Goal: Task Accomplishment & Management: Manage account settings

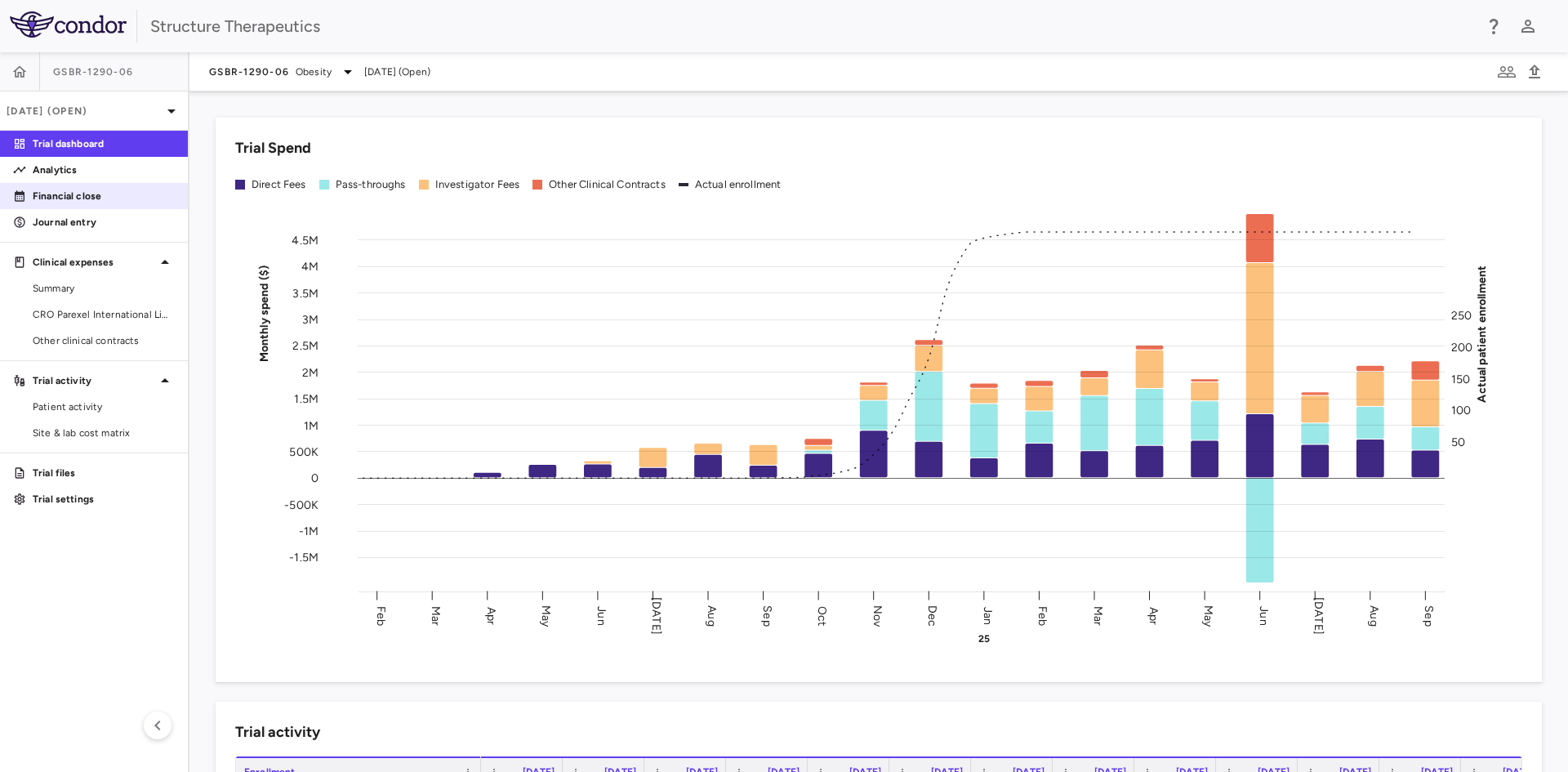
click at [87, 189] on p "Financial close" at bounding box center [104, 197] width 142 height 15
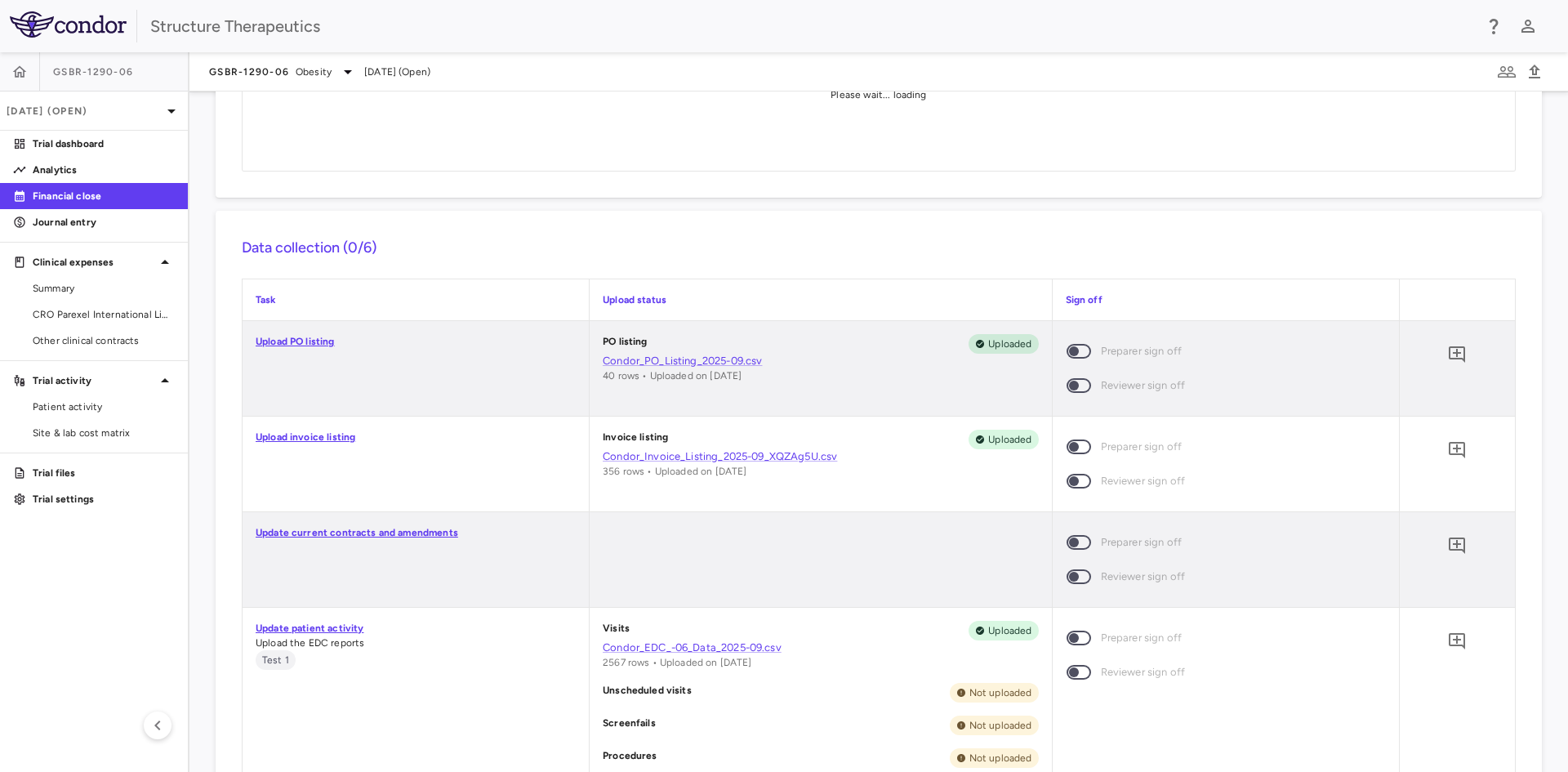
scroll to position [245, 0]
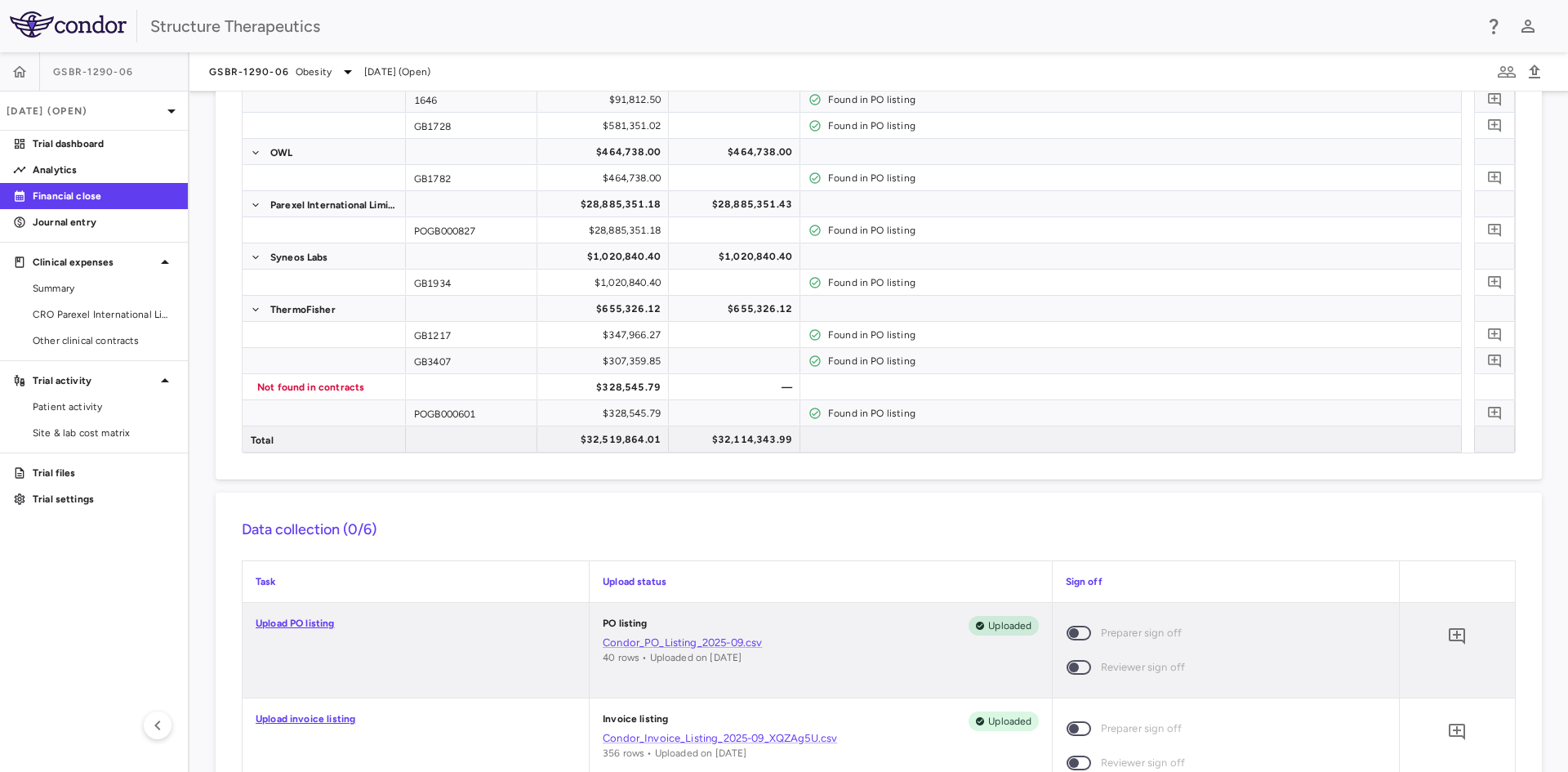
click at [1067, 637] on span at bounding box center [1079, 634] width 24 height 15
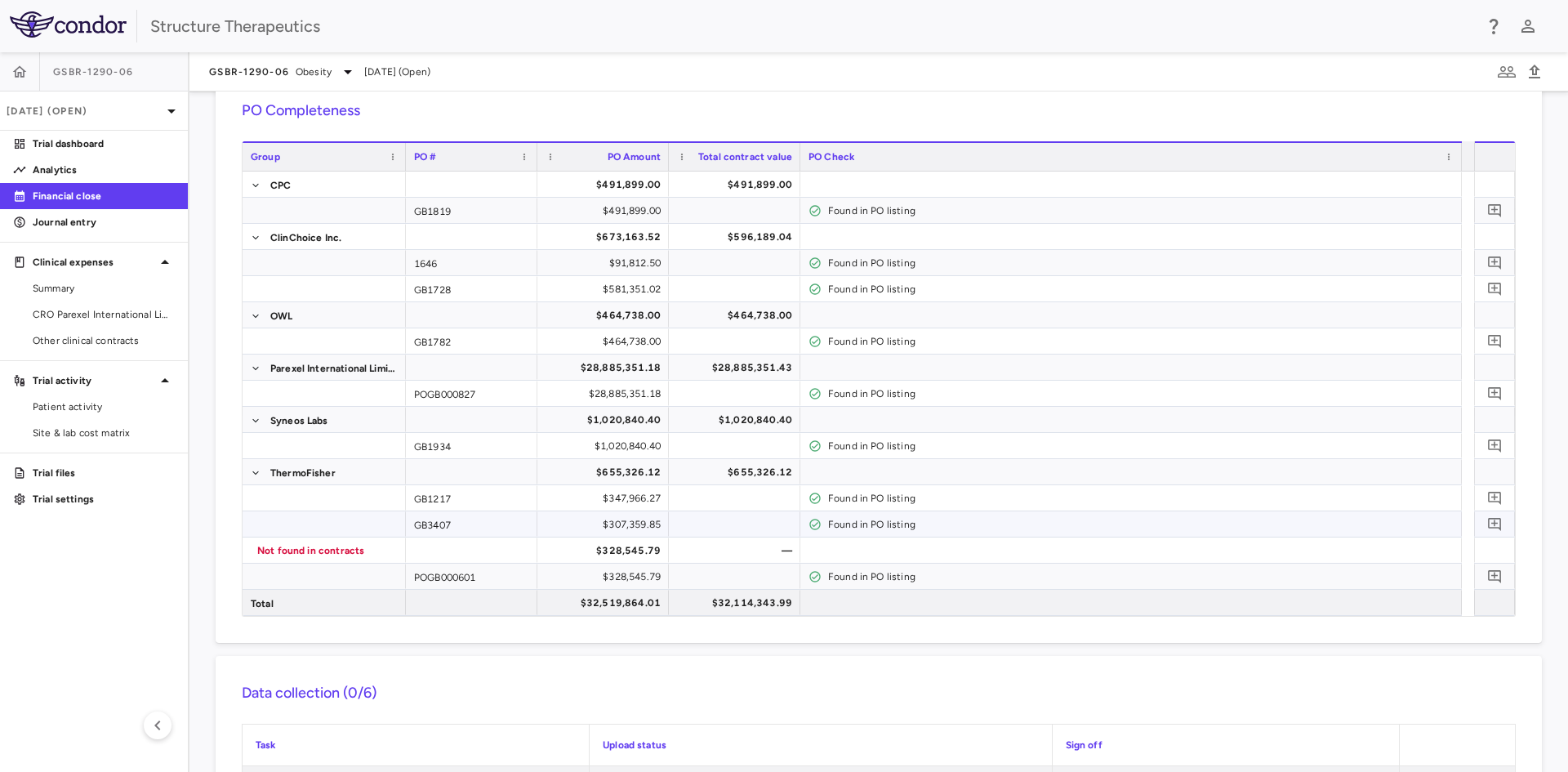
scroll to position [0, 0]
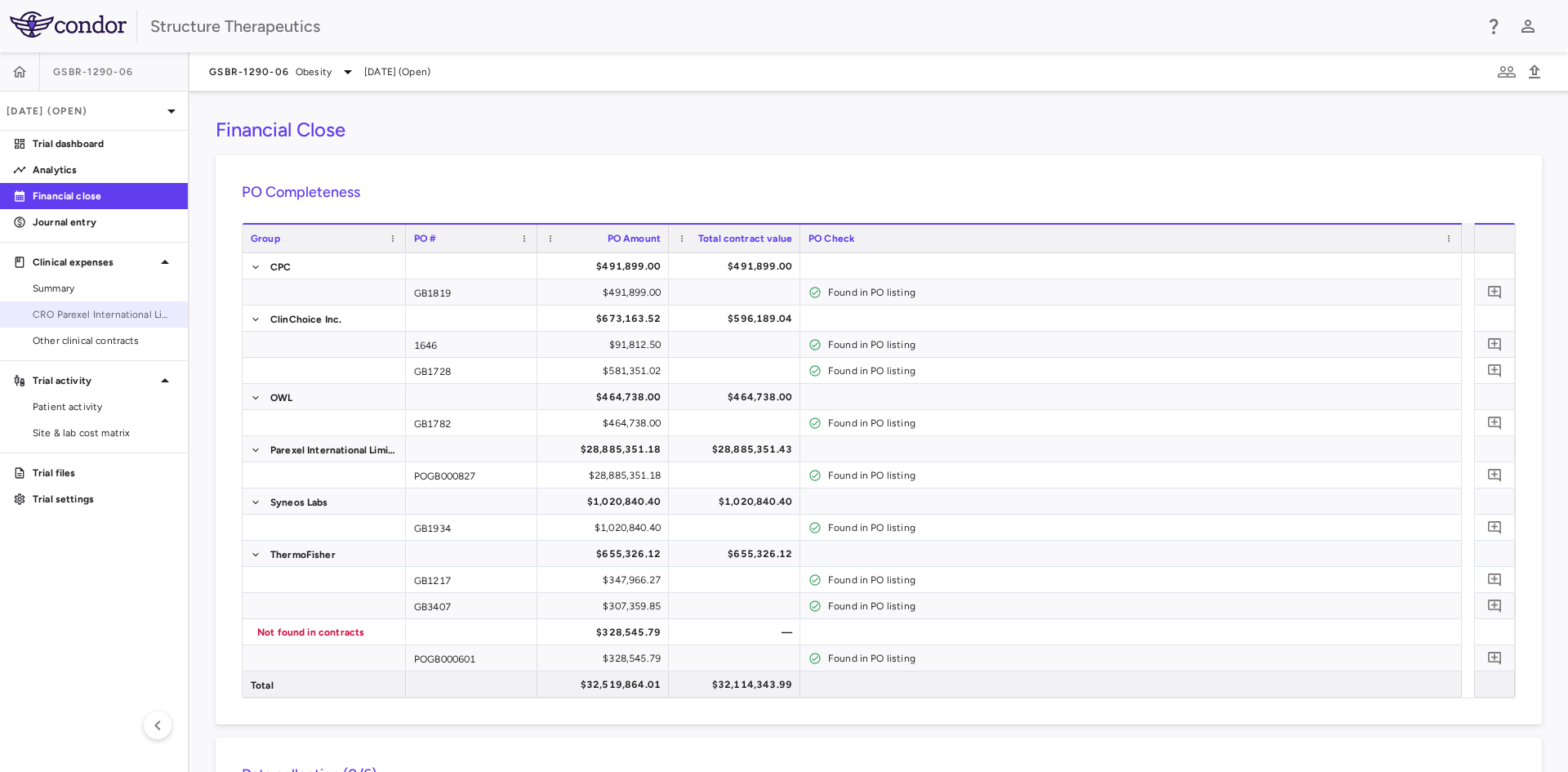
click at [124, 309] on span "CRO Parexel International Limited" at bounding box center [104, 314] width 142 height 15
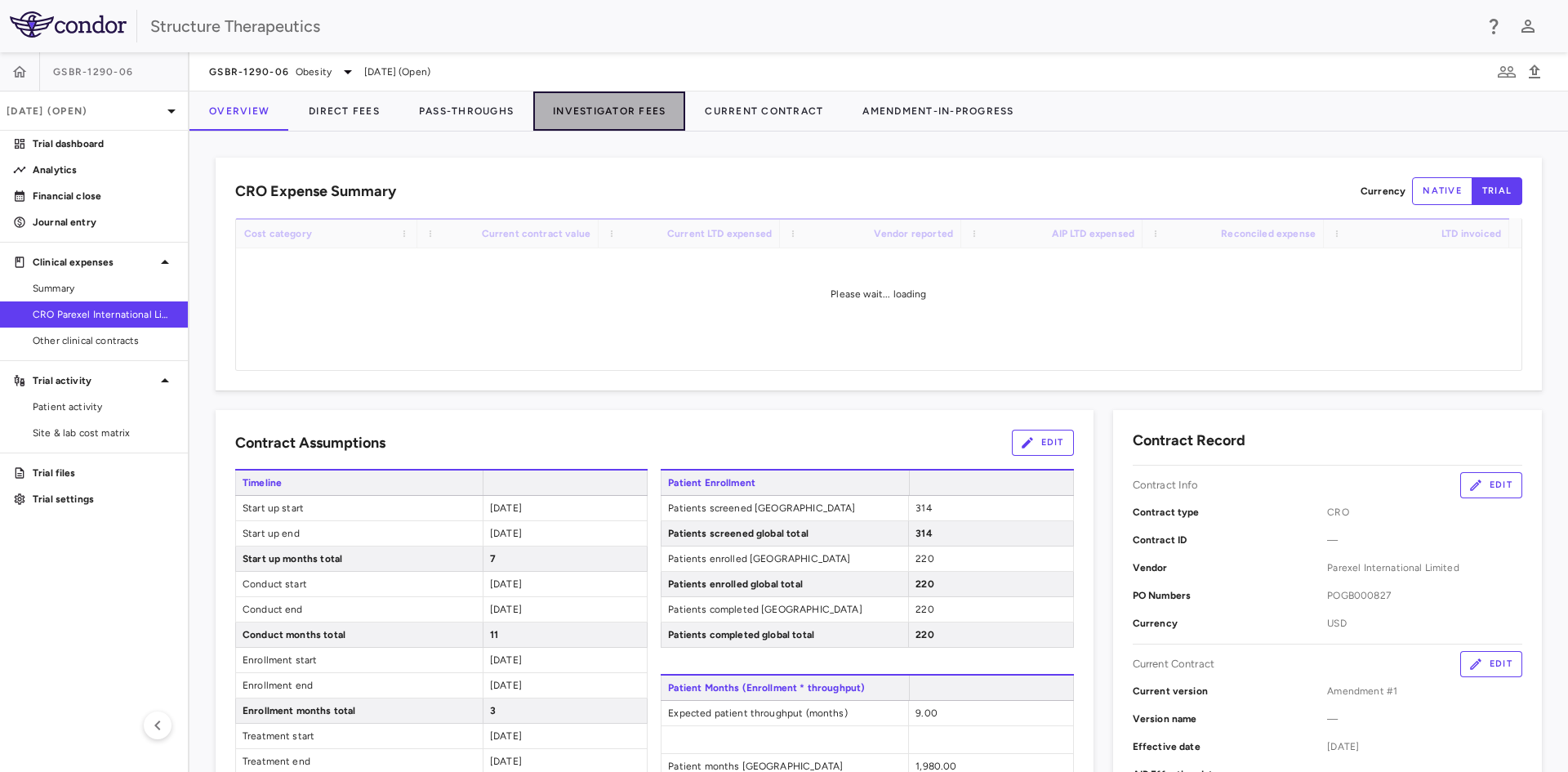
click at [571, 118] on button "Investigator Fees" at bounding box center [609, 111] width 152 height 39
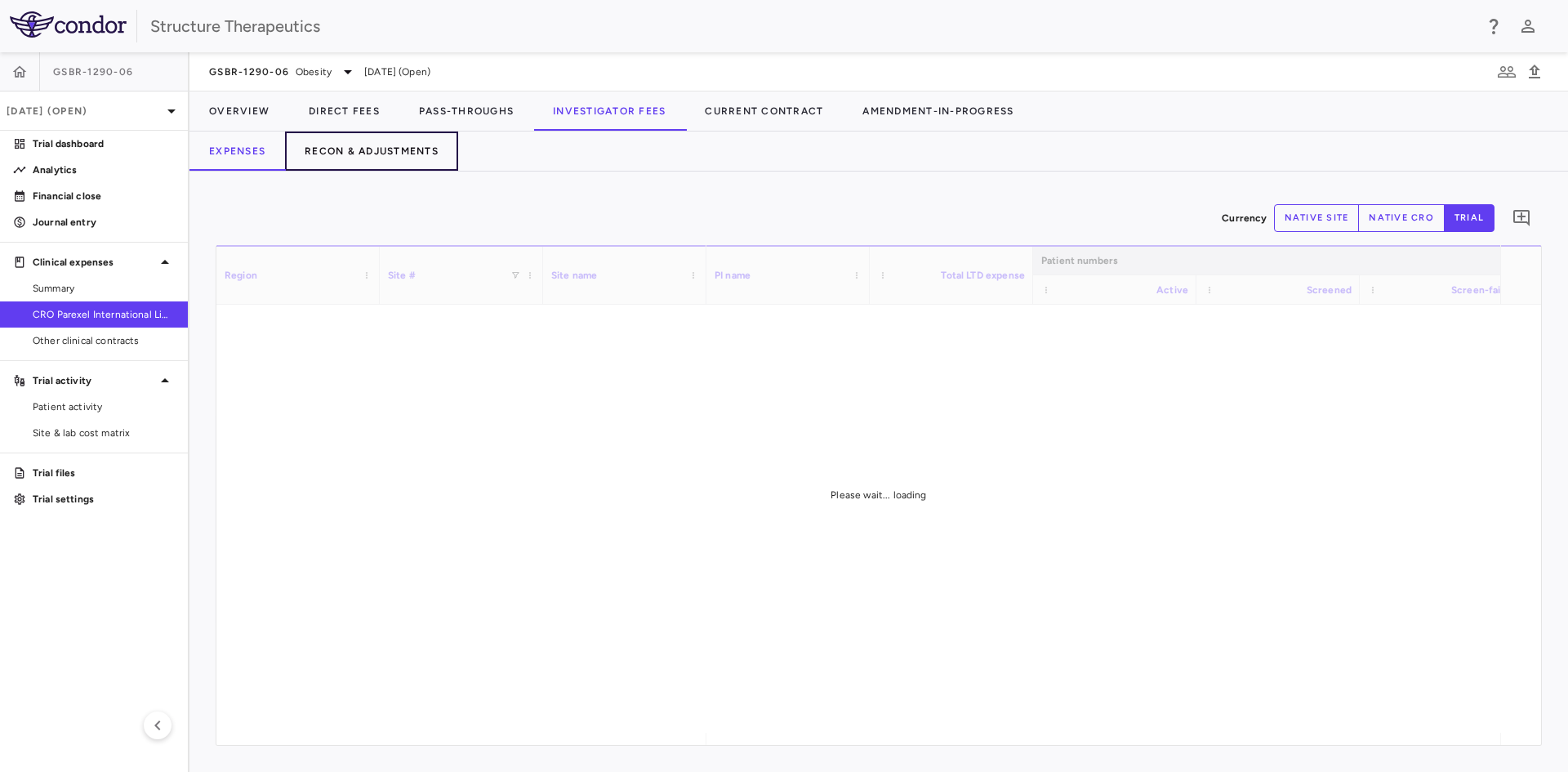
click at [369, 151] on button "Recon & Adjustments" at bounding box center [371, 152] width 173 height 39
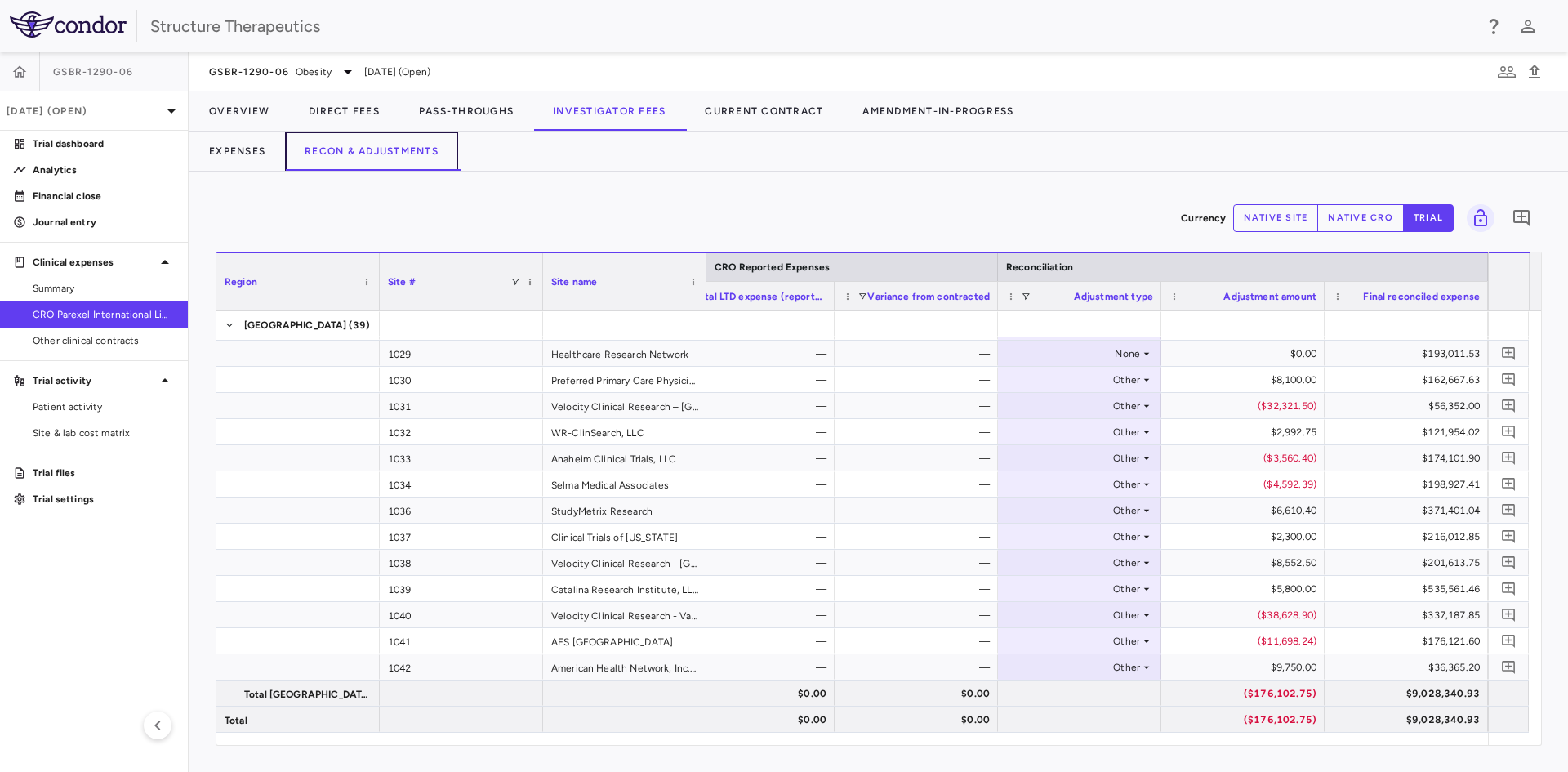
scroll to position [672, 0]
click at [1294, 415] on div "($32,321.50)" at bounding box center [1246, 410] width 140 height 26
click at [1375, 213] on button "native cro" at bounding box center [1360, 218] width 87 height 28
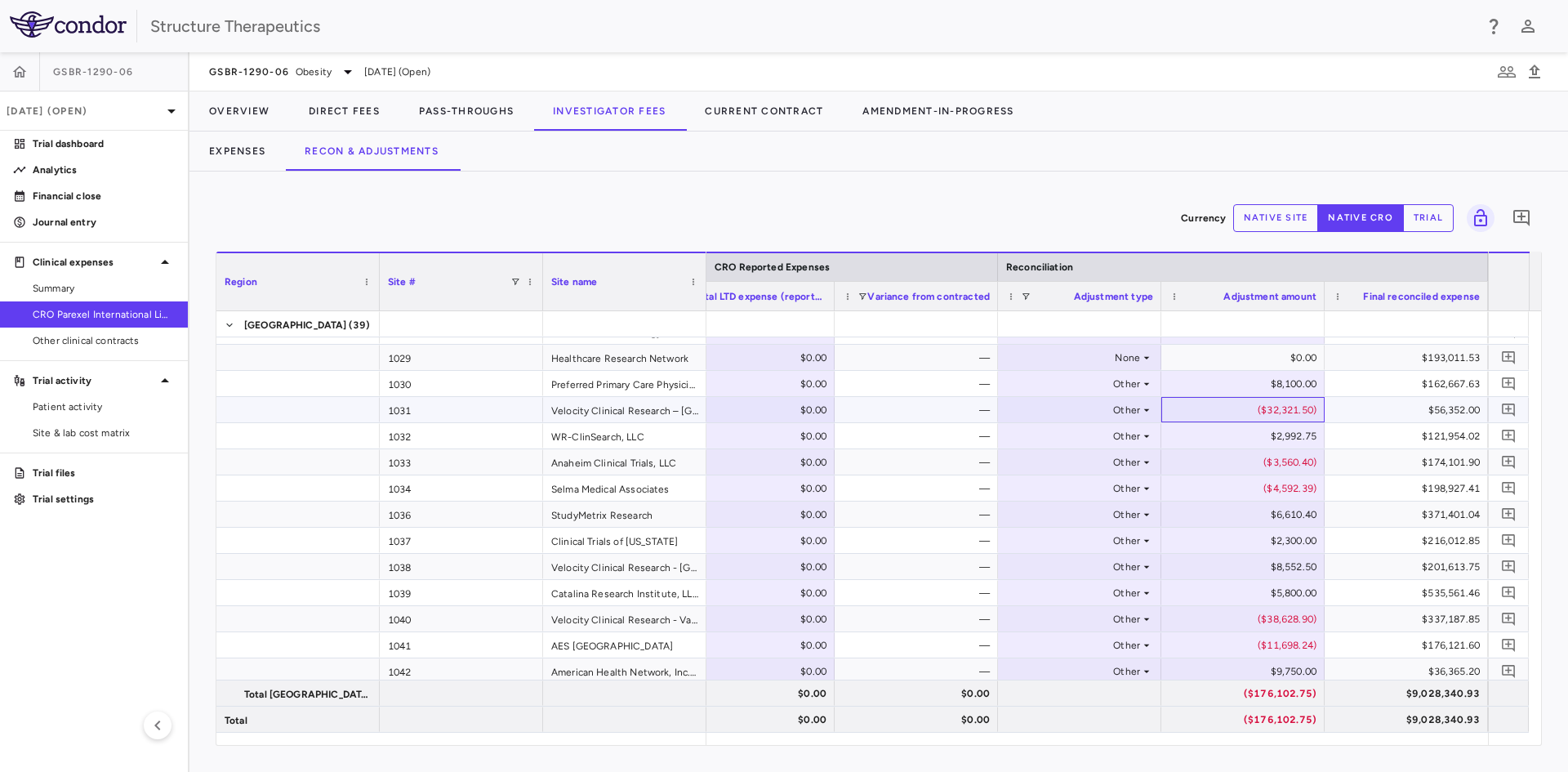
click at [1289, 408] on div "($32,321.50)" at bounding box center [1246, 410] width 140 height 26
drag, startPoint x: 1284, startPoint y: 413, endPoint x: 1332, endPoint y: 416, distance: 48.1
click at [1285, 413] on input "********" at bounding box center [1255, 411] width 138 height 27
type input "********"
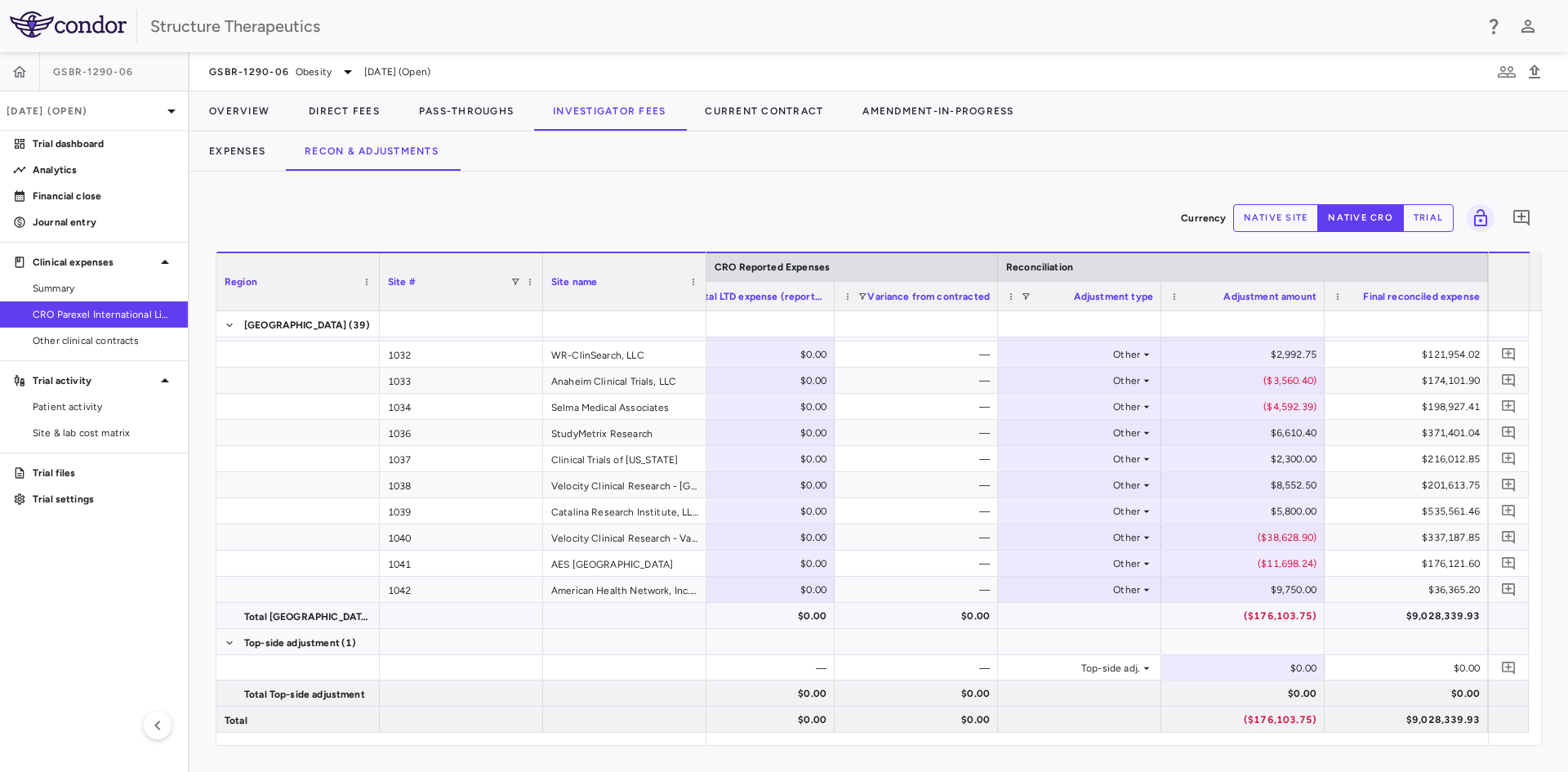
scroll to position [754, 0]
click at [1520, 217] on icon "Add comment" at bounding box center [1520, 217] width 16 height 16
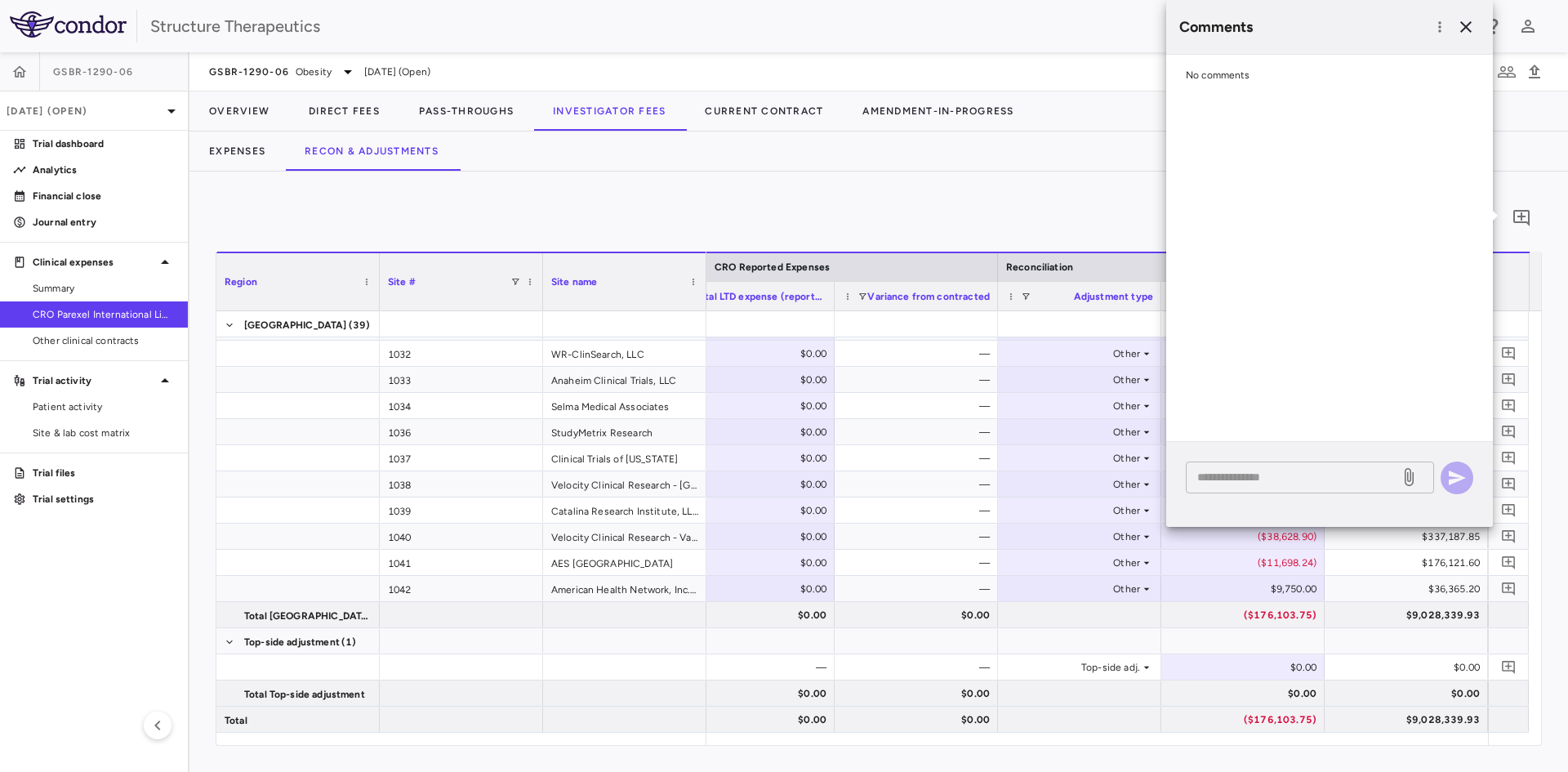
click at [1281, 472] on textarea at bounding box center [1293, 476] width 191 height 18
type textarea "*"
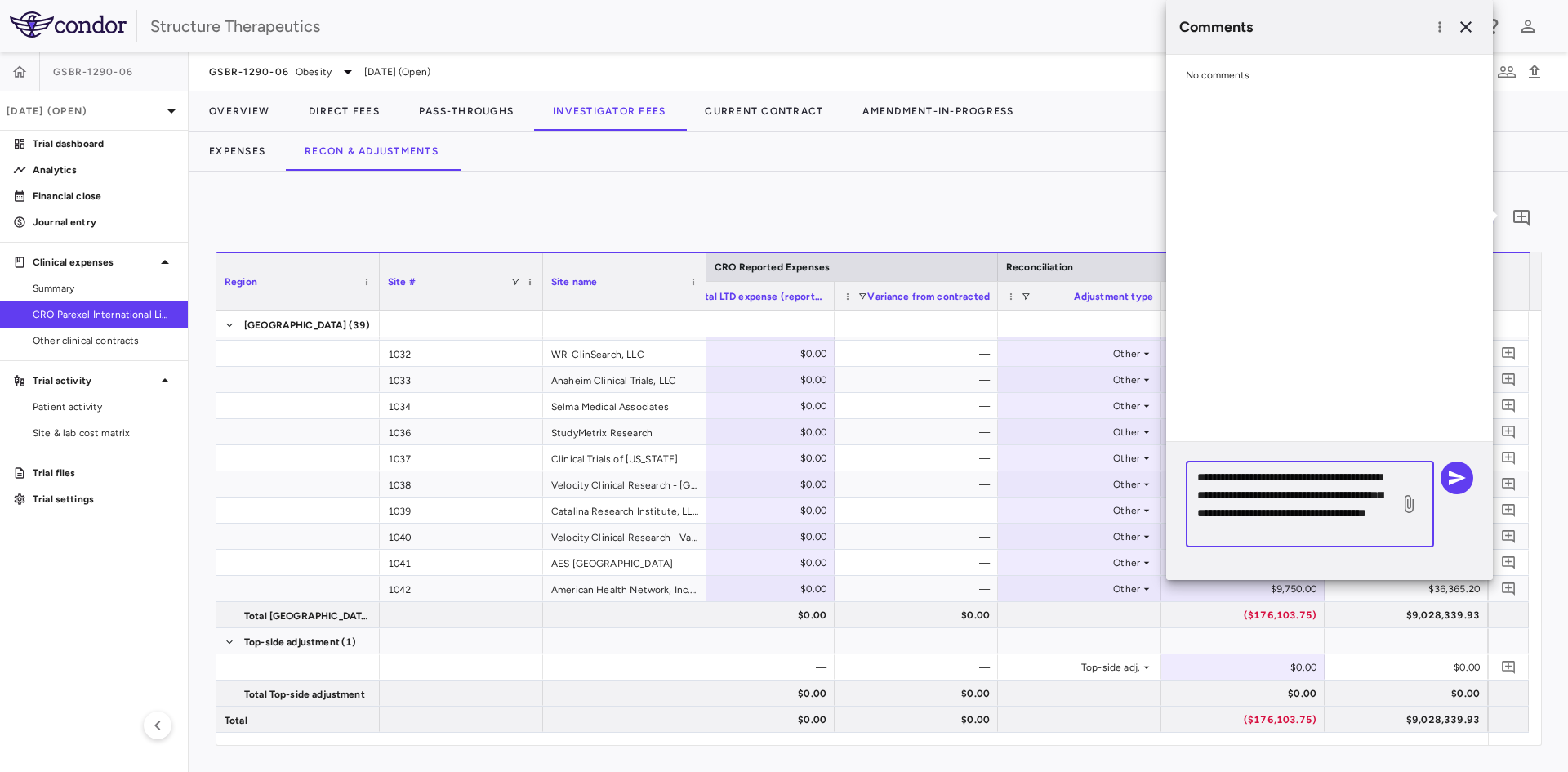
click at [1379, 505] on textarea "**********" at bounding box center [1293, 503] width 191 height 72
click at [1384, 526] on textarea "**********" at bounding box center [1293, 503] width 191 height 72
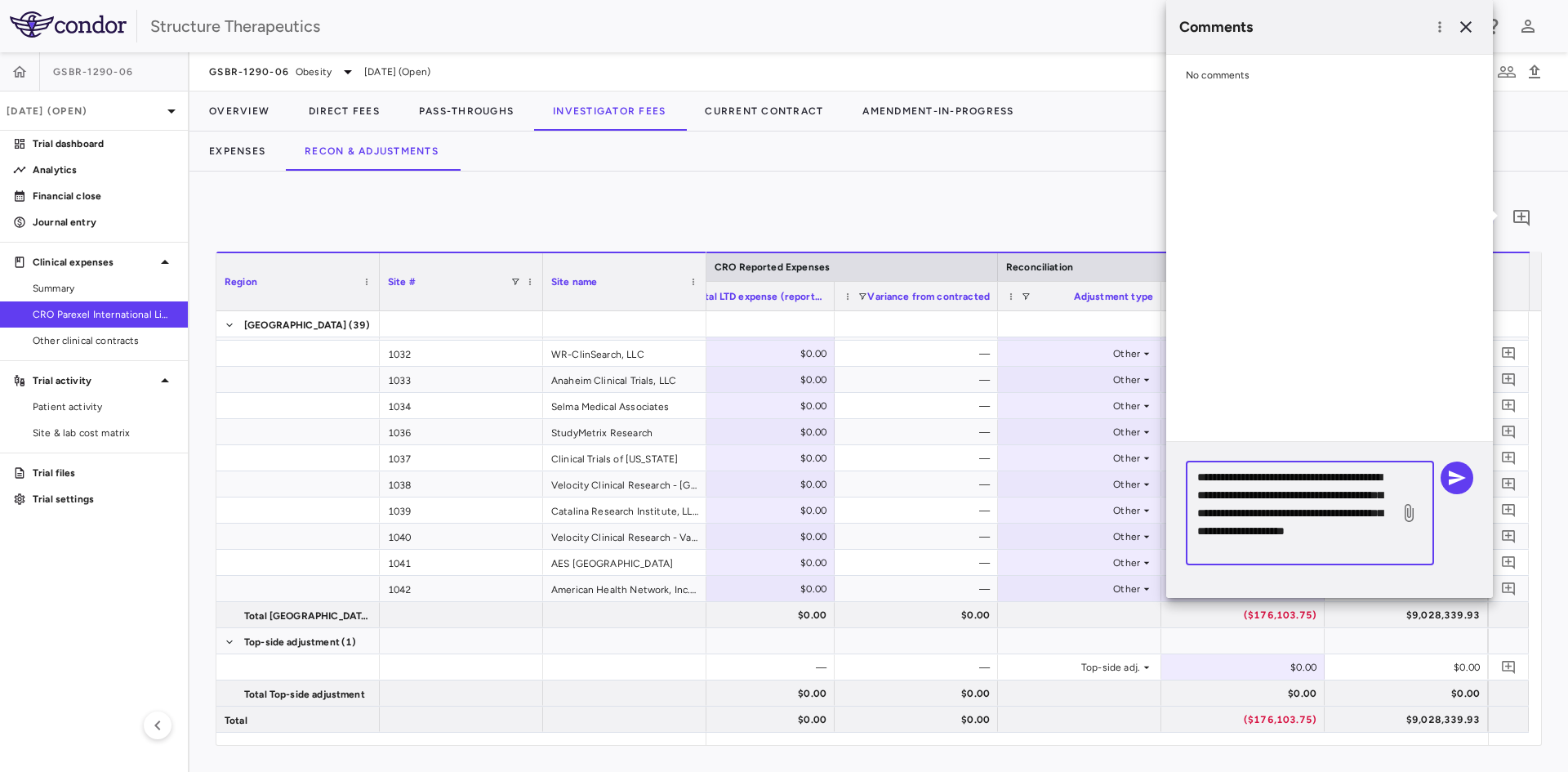
drag, startPoint x: 1198, startPoint y: 547, endPoint x: 1319, endPoint y: 551, distance: 121.1
click at [1319, 551] on textarea "**********" at bounding box center [1293, 513] width 191 height 90
type textarea "**********"
click at [1406, 510] on icon at bounding box center [1408, 513] width 20 height 20
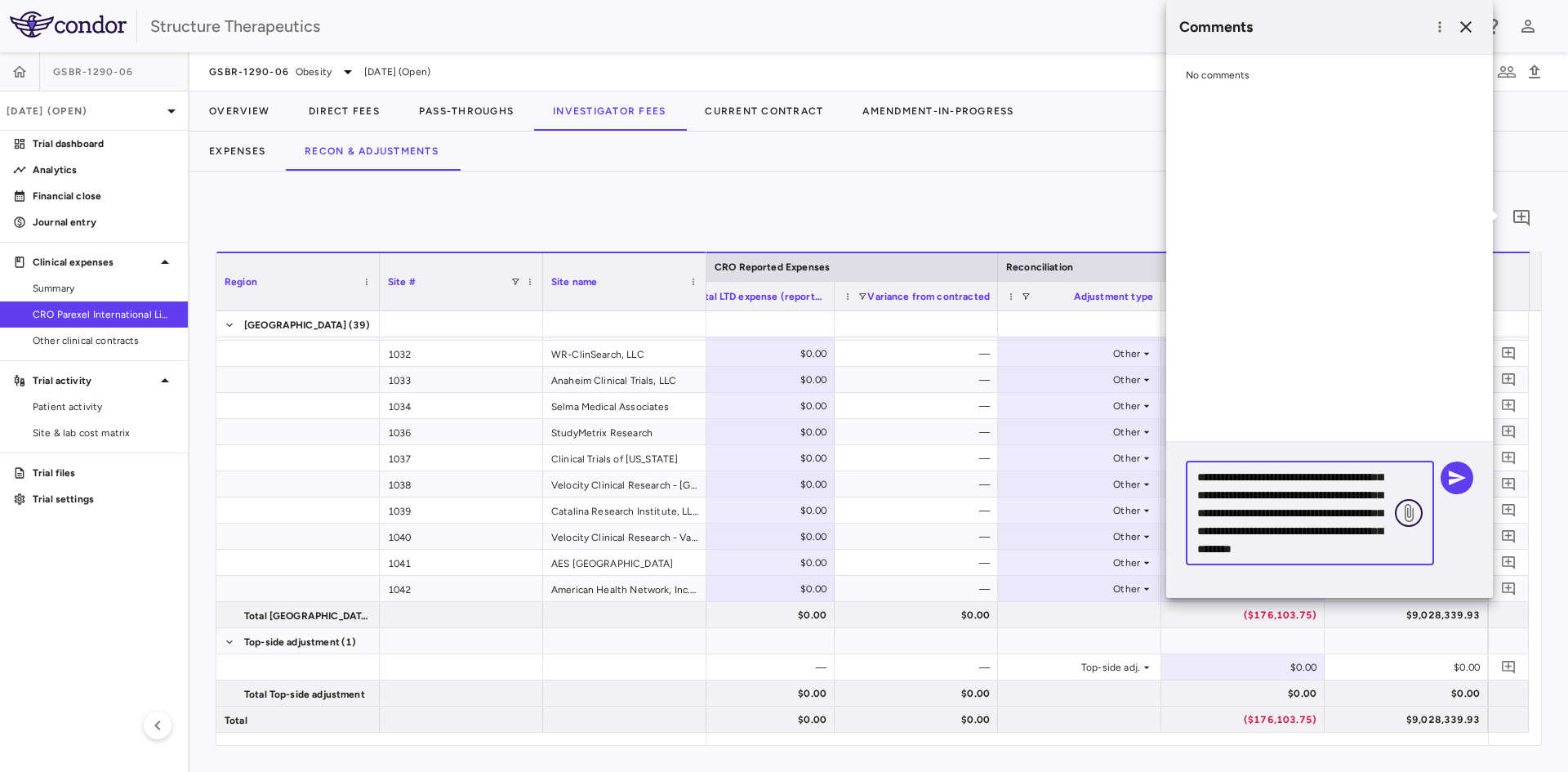
click at [0, 0] on input "file" at bounding box center [0, 0] width 0 height 0
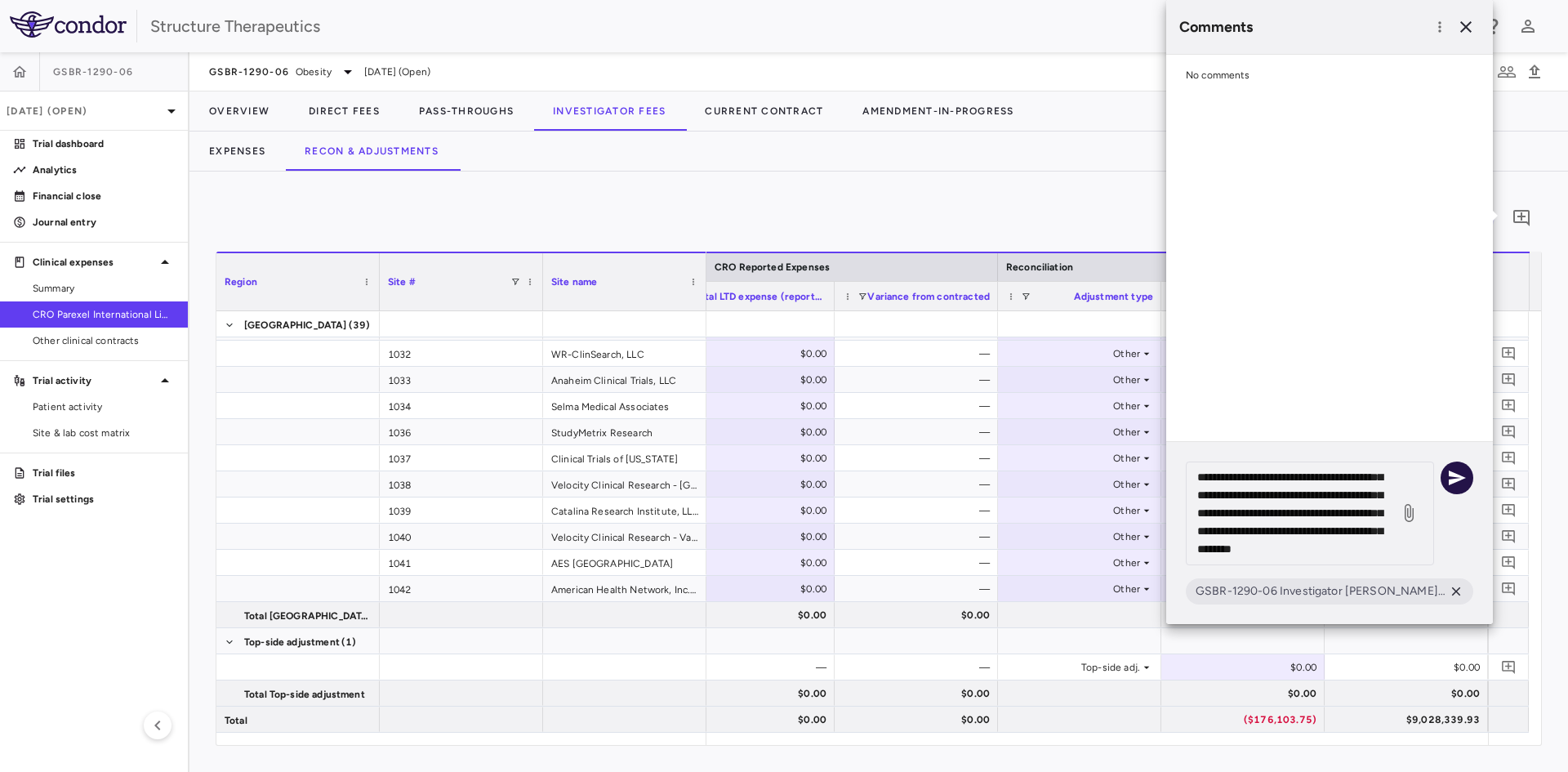
click at [1448, 468] on icon "button" at bounding box center [1457, 477] width 20 height 20
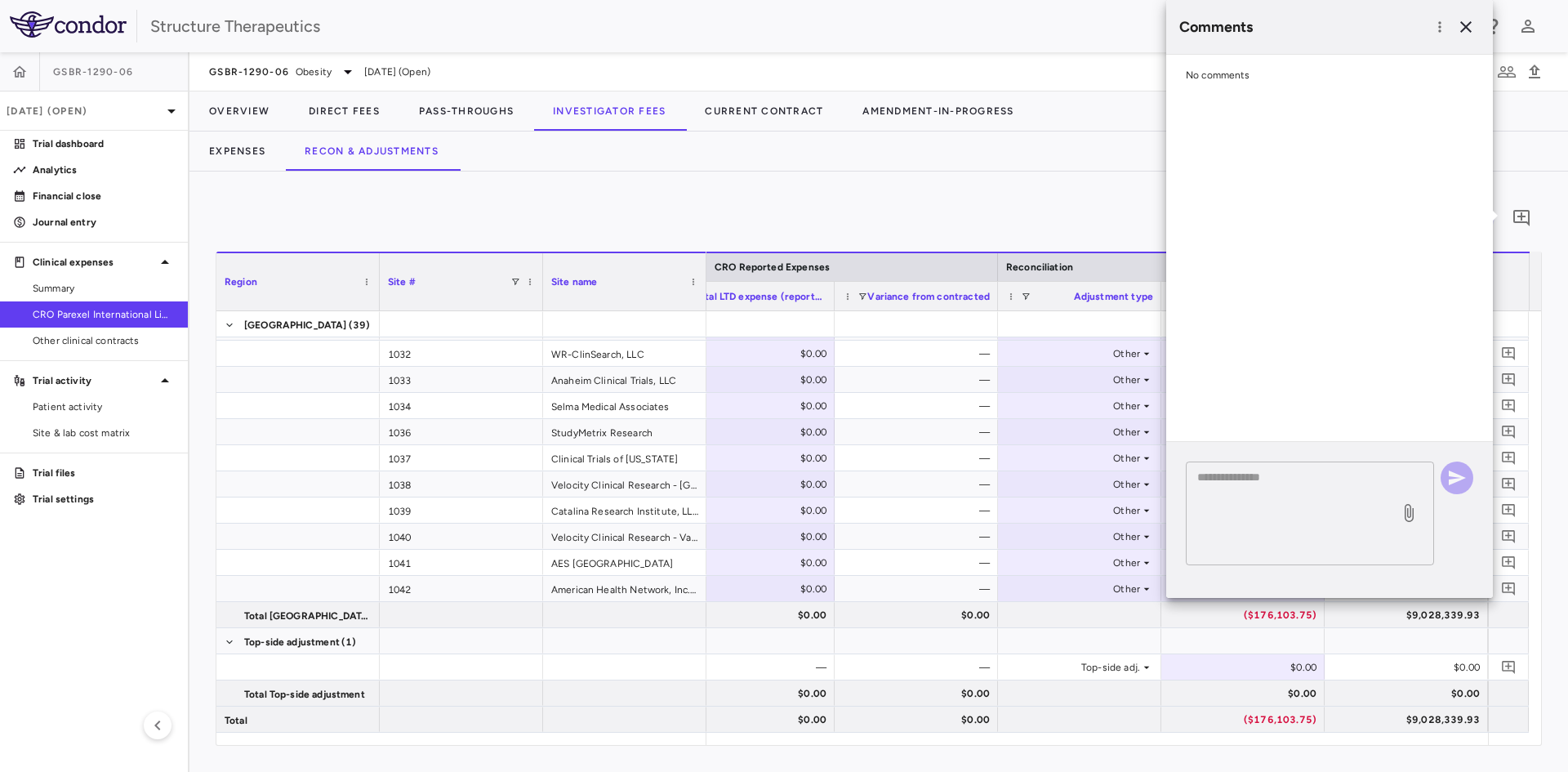
scroll to position [0, 0]
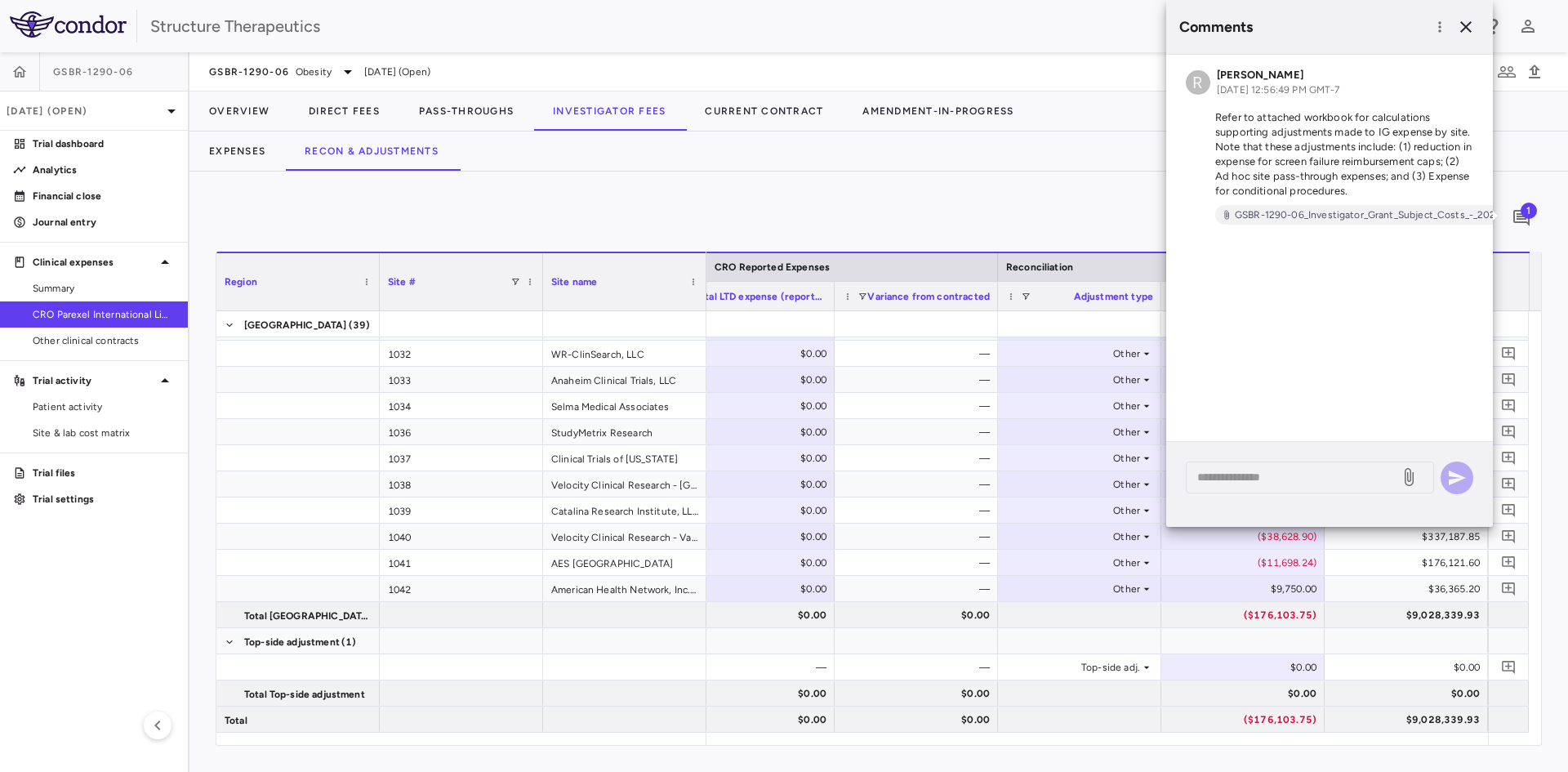
click at [1067, 215] on div "Currency native site native cro trial 1" at bounding box center [878, 218] width 1326 height 41
click at [1474, 30] on icon "button" at bounding box center [1465, 26] width 20 height 20
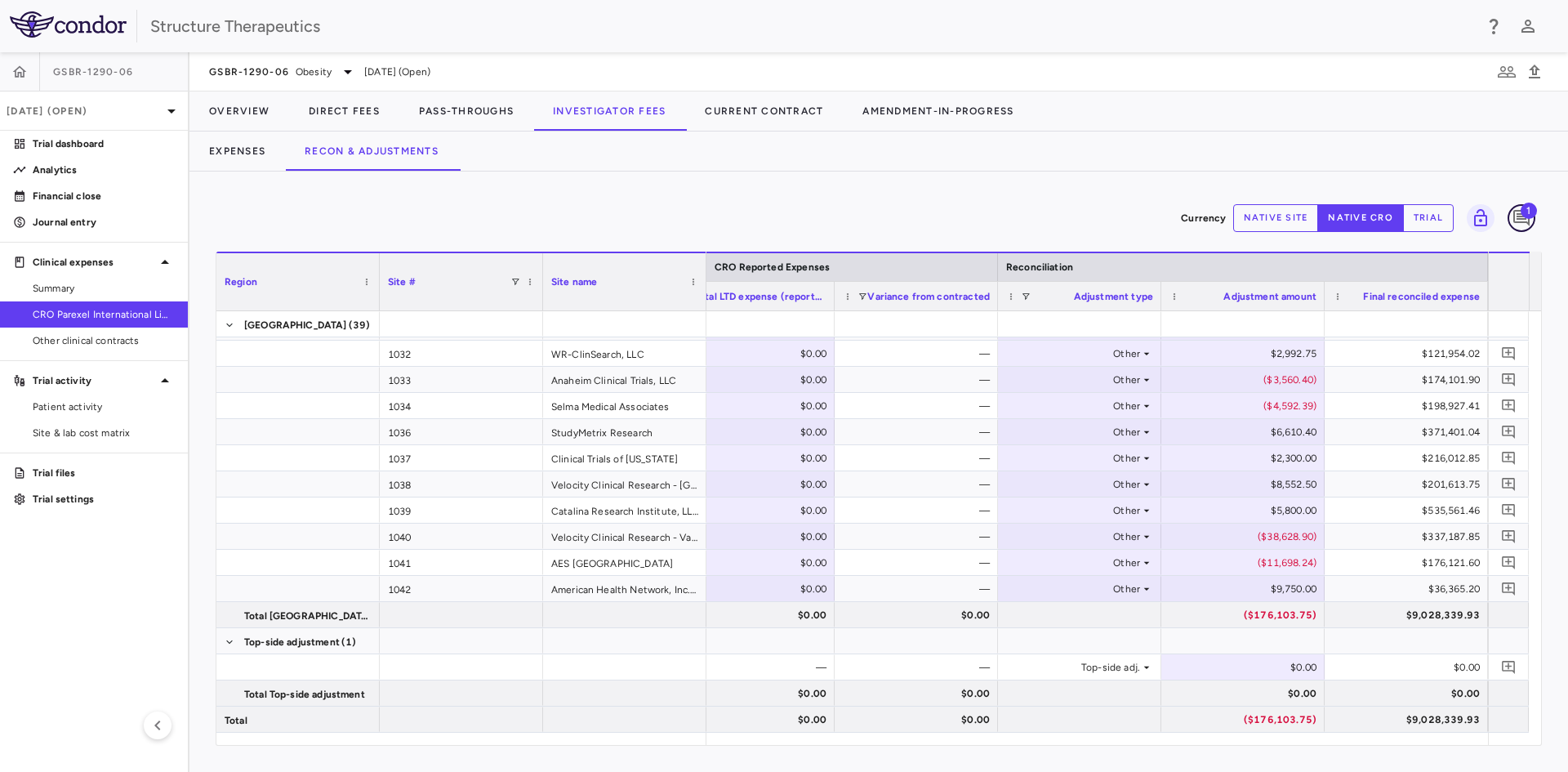
click at [1528, 219] on icon "Add comment" at bounding box center [1520, 217] width 16 height 16
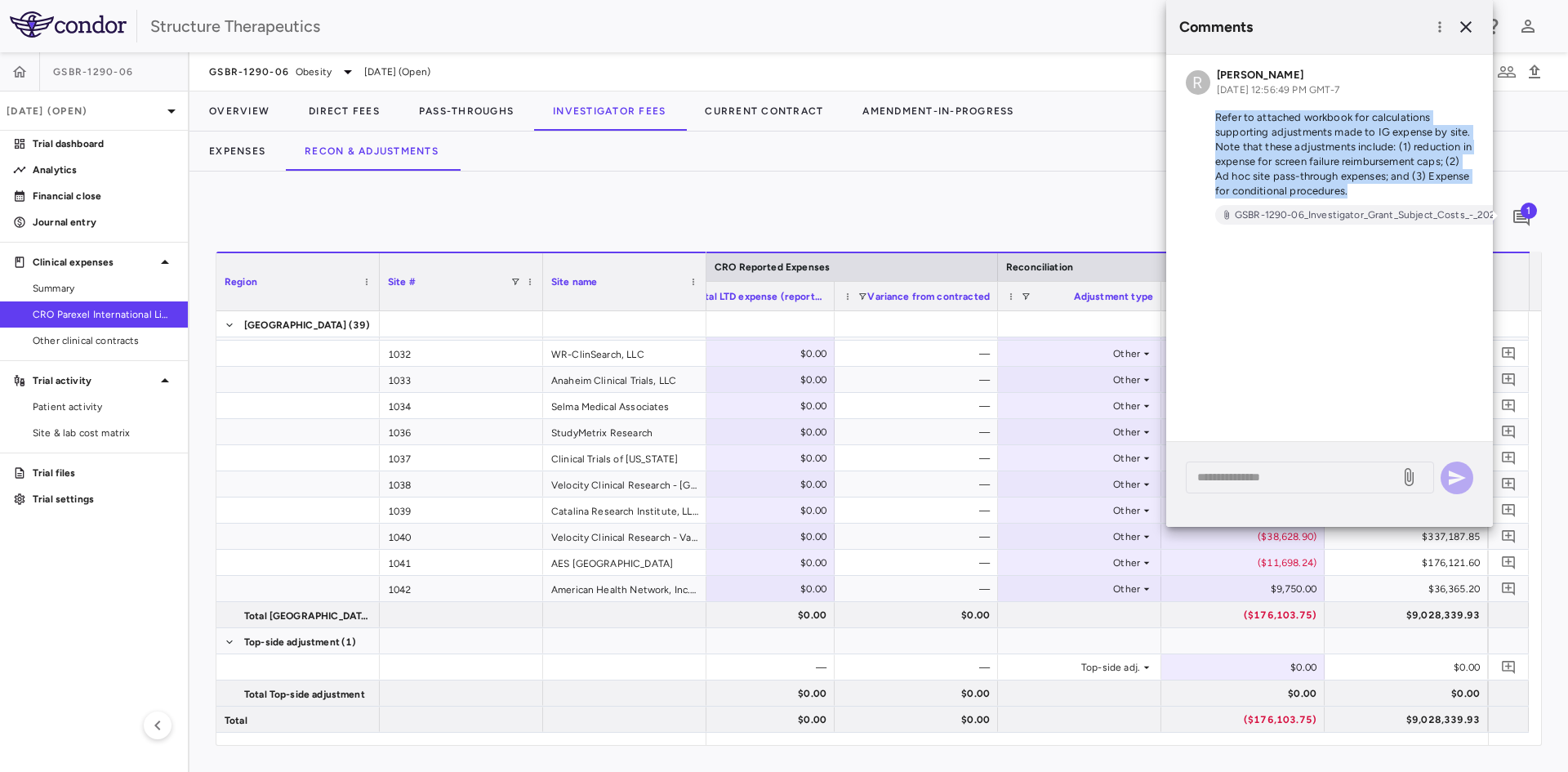
drag, startPoint x: 1216, startPoint y: 119, endPoint x: 1349, endPoint y: 189, distance: 150.3
click at [1349, 189] on p "Refer to attached workbook for calculations supporting adjustments made to IG e…" at bounding box center [1328, 154] width 287 height 88
copy p "Refer to attached workbook for calculations supporting adjustments made to IG e…"
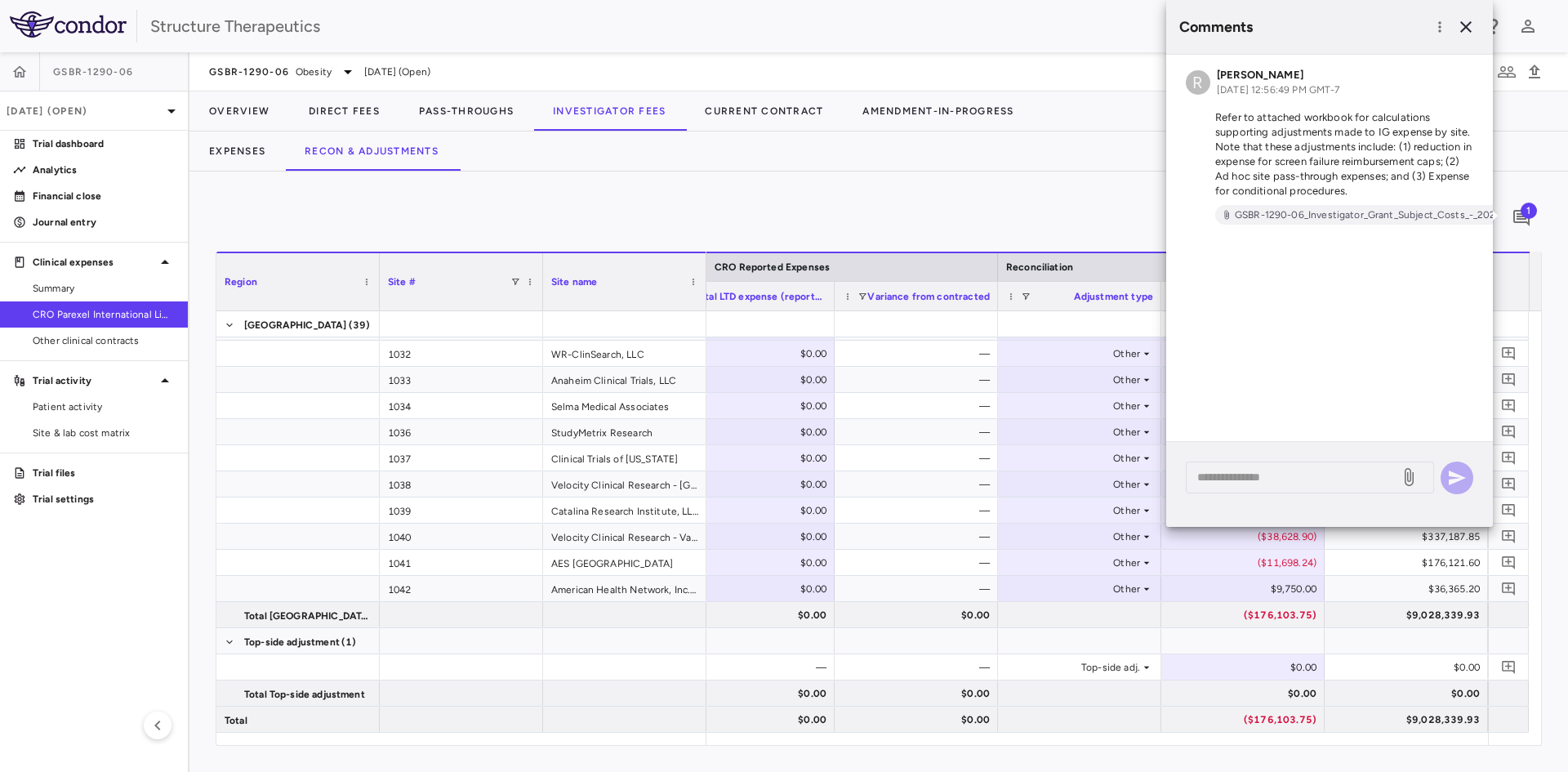
click at [1077, 177] on div "Currency native site native cro trial 1 Region Drag here to set column labels R…" at bounding box center [878, 472] width 1378 height 601
click at [1476, 28] on button "button" at bounding box center [1466, 27] width 28 height 28
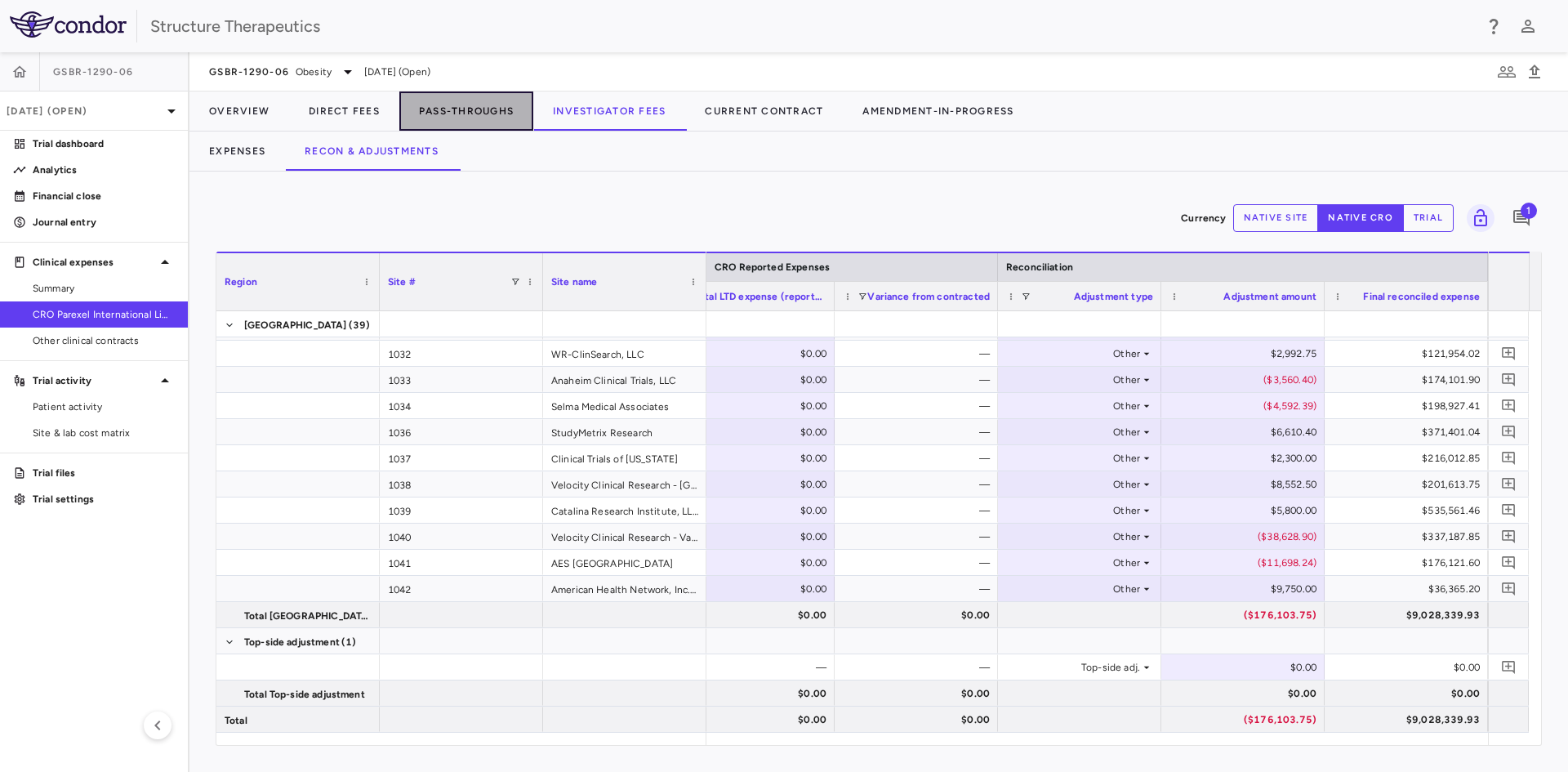
click at [480, 112] on button "Pass-Throughs" at bounding box center [466, 111] width 134 height 39
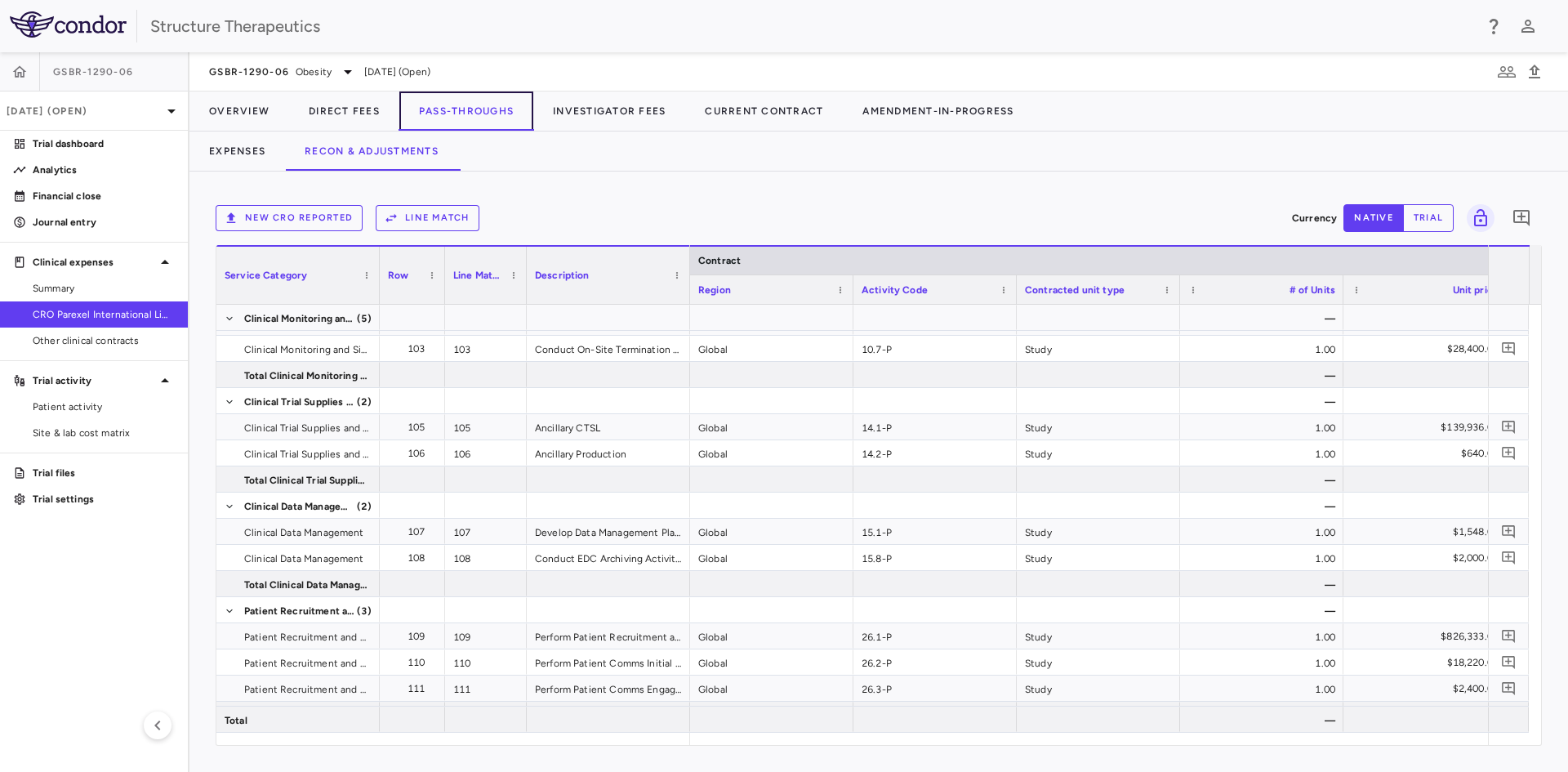
scroll to position [957, 0]
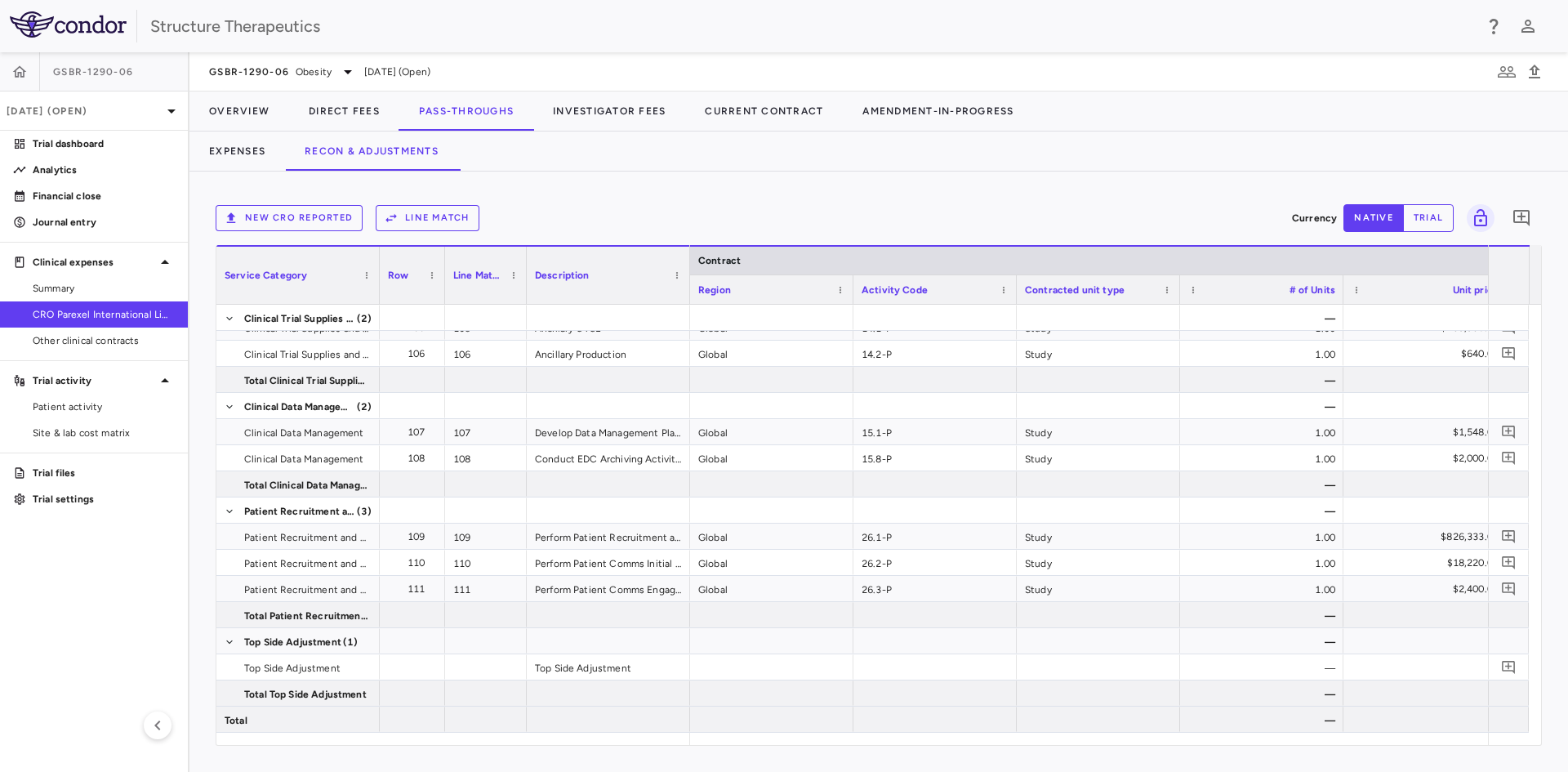
click at [850, 746] on div "New CRO reported Line Match Currency native trial 0 Service Category Drag here …" at bounding box center [878, 472] width 1378 height 601
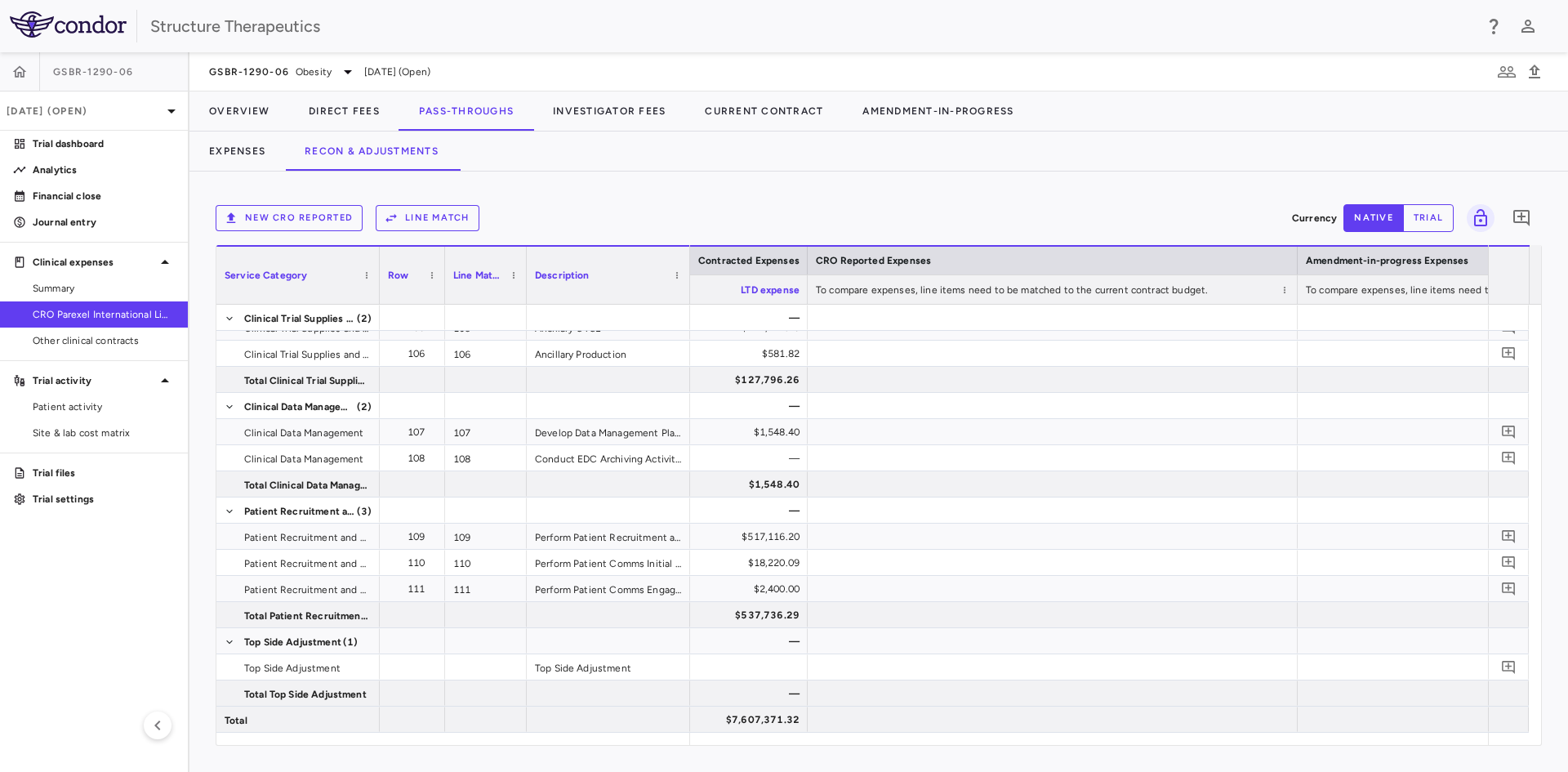
scroll to position [0, 0]
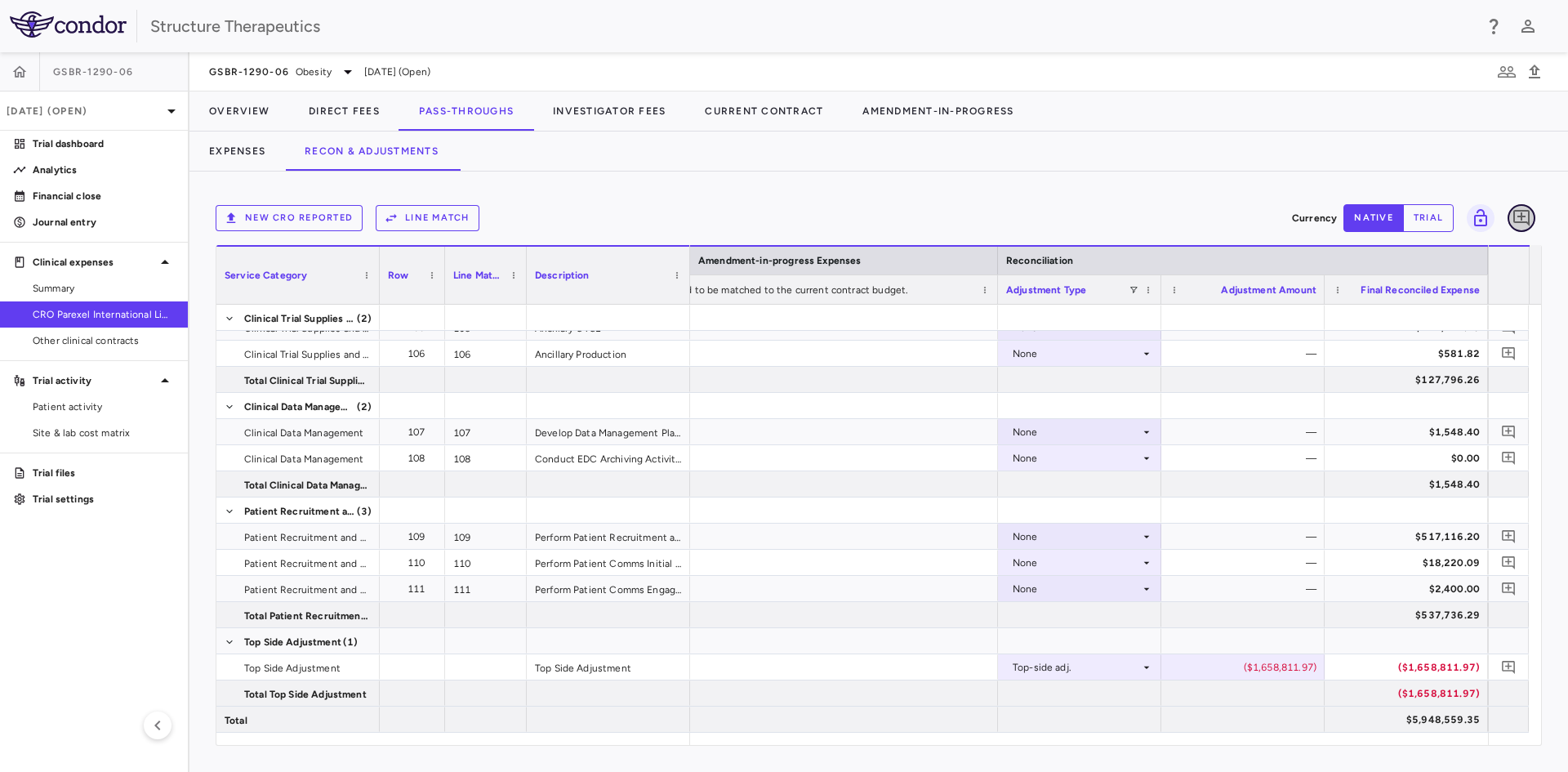
click at [1513, 220] on icon "Add comment" at bounding box center [1520, 217] width 16 height 16
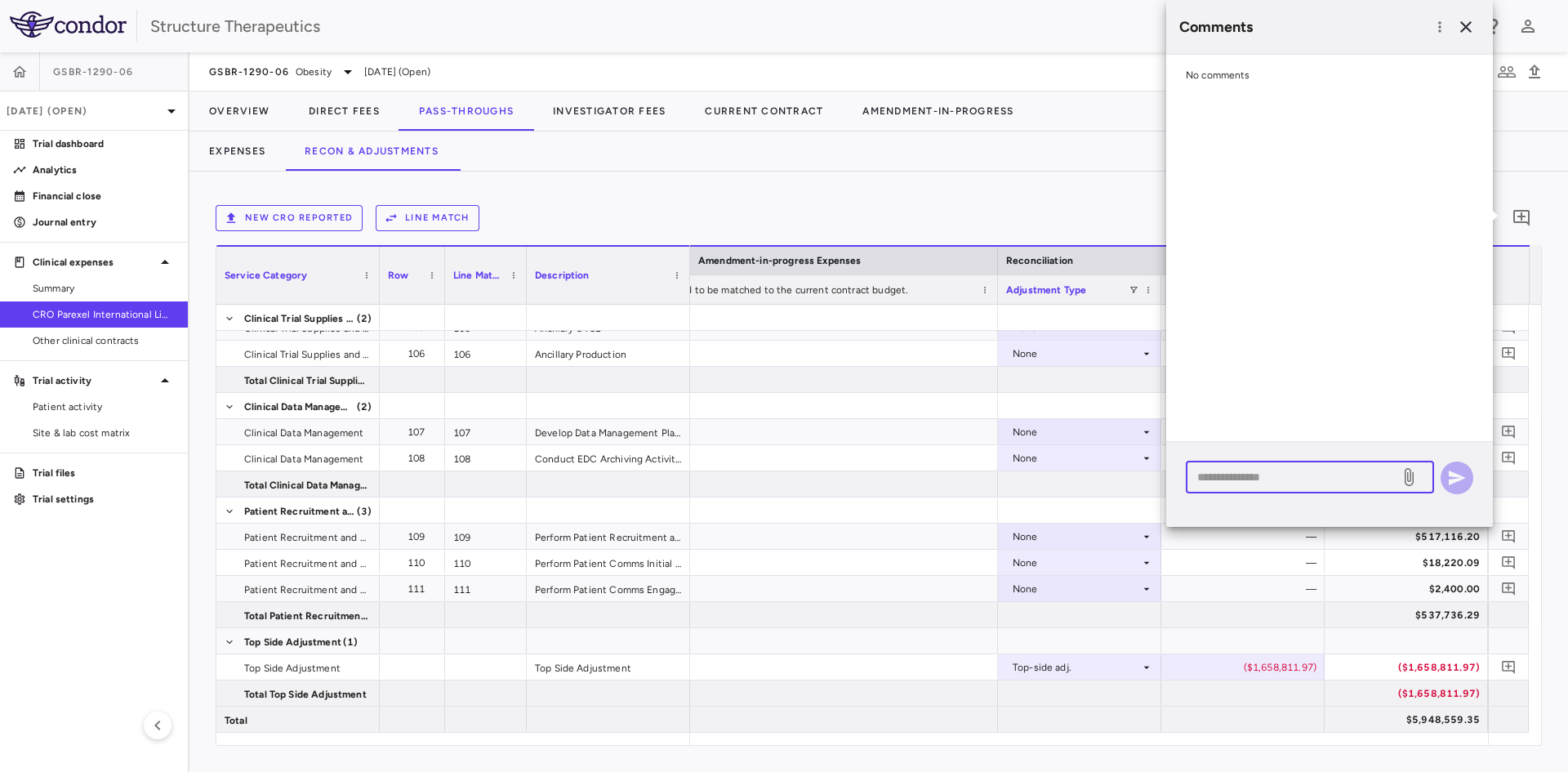
click at [1241, 474] on textarea at bounding box center [1293, 476] width 191 height 18
paste textarea "**********"
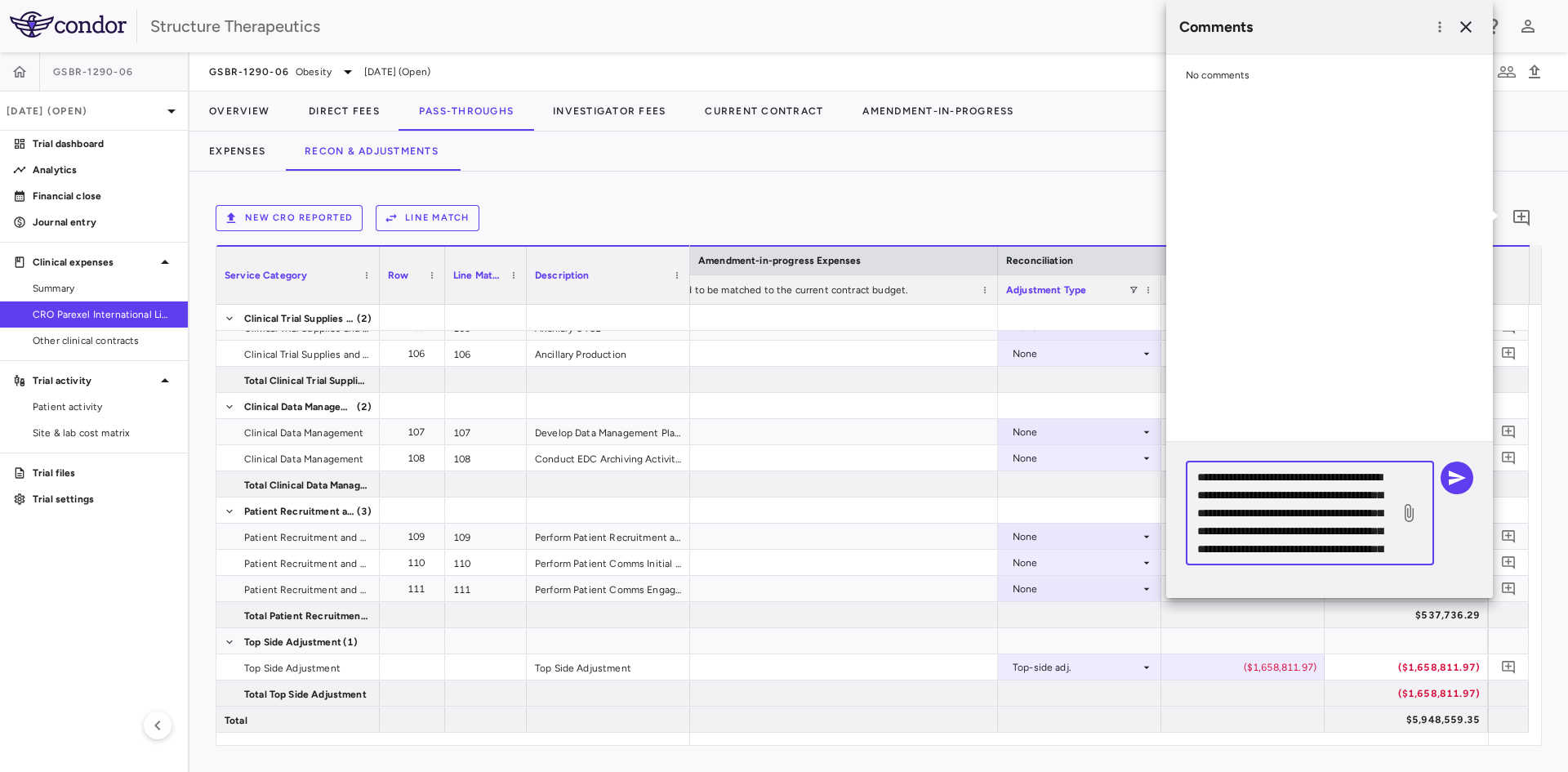
click at [1329, 496] on textarea "**********" at bounding box center [1293, 513] width 191 height 90
click at [1313, 511] on textarea "**********" at bounding box center [1293, 513] width 191 height 90
click at [1313, 510] on textarea "**********" at bounding box center [1293, 513] width 191 height 90
drag, startPoint x: 1198, startPoint y: 531, endPoint x: 1227, endPoint y: 535, distance: 29.3
click at [1227, 535] on textarea "**********" at bounding box center [1293, 513] width 191 height 90
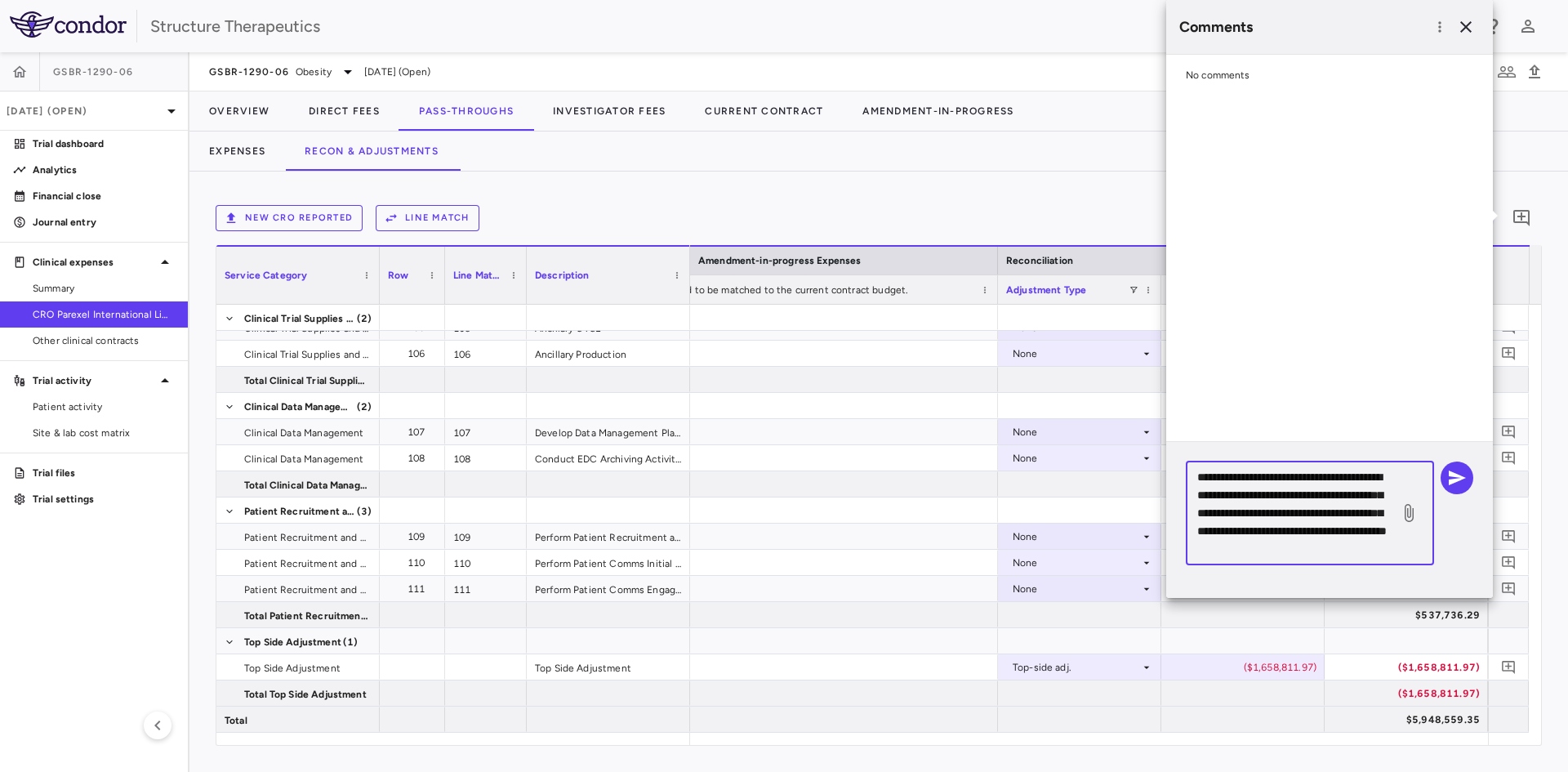
scroll to position [34, 0]
type textarea "**********"
click at [1408, 508] on icon at bounding box center [1409, 513] width 9 height 18
click at [0, 0] on input "file" at bounding box center [0, 0] width 0 height 0
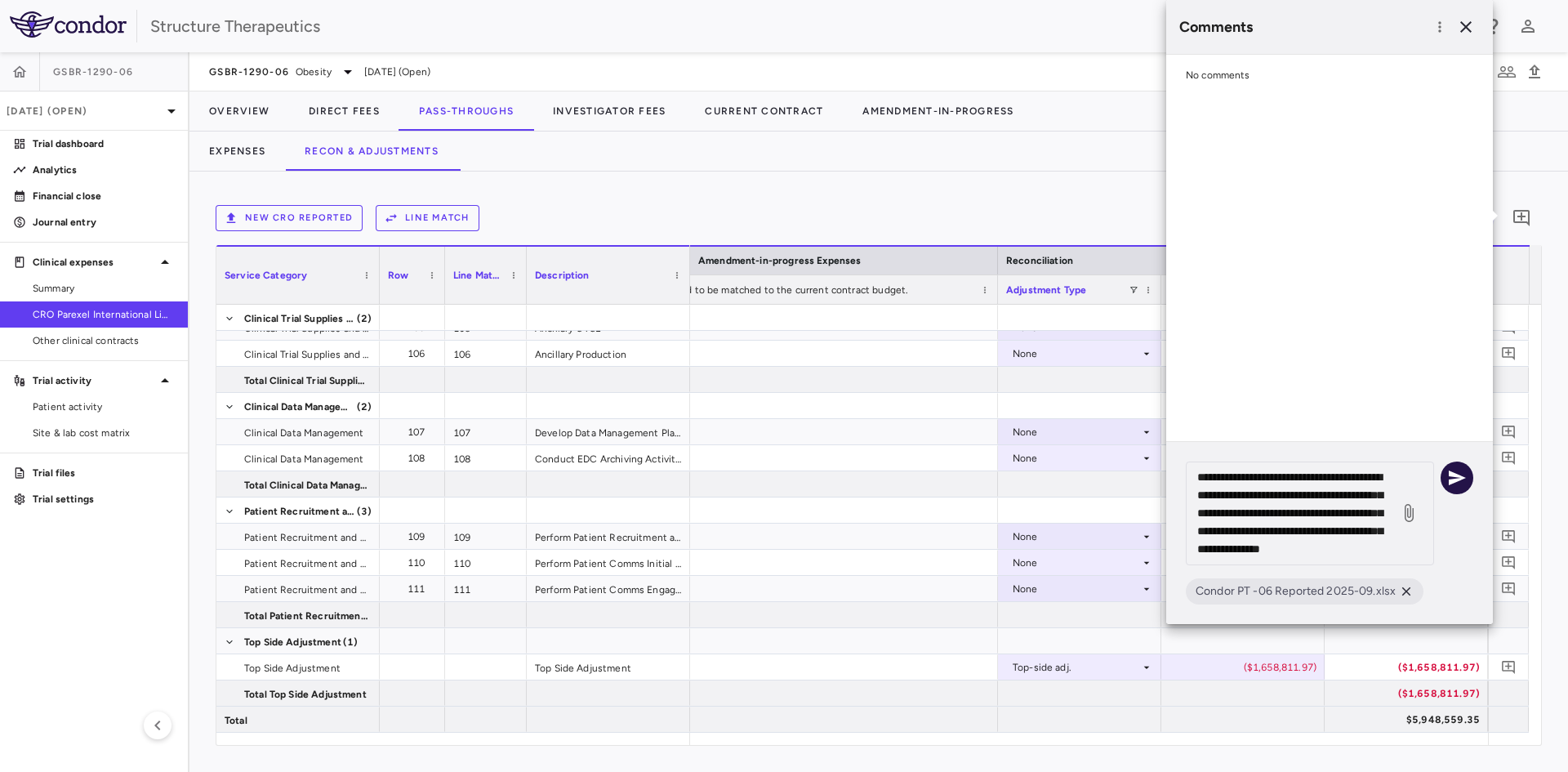
click at [1444, 473] on button "button" at bounding box center [1457, 477] width 33 height 33
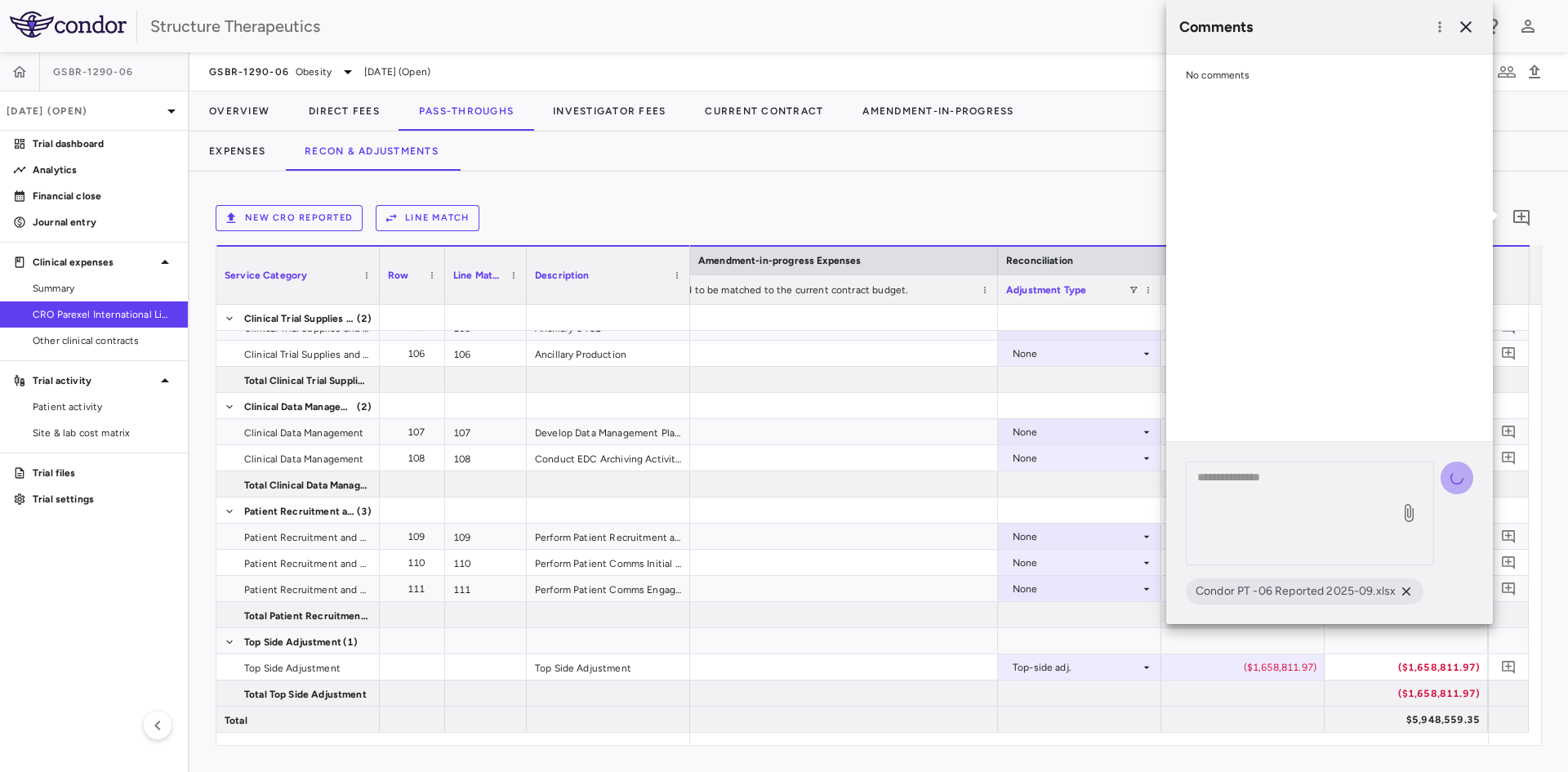
scroll to position [0, 0]
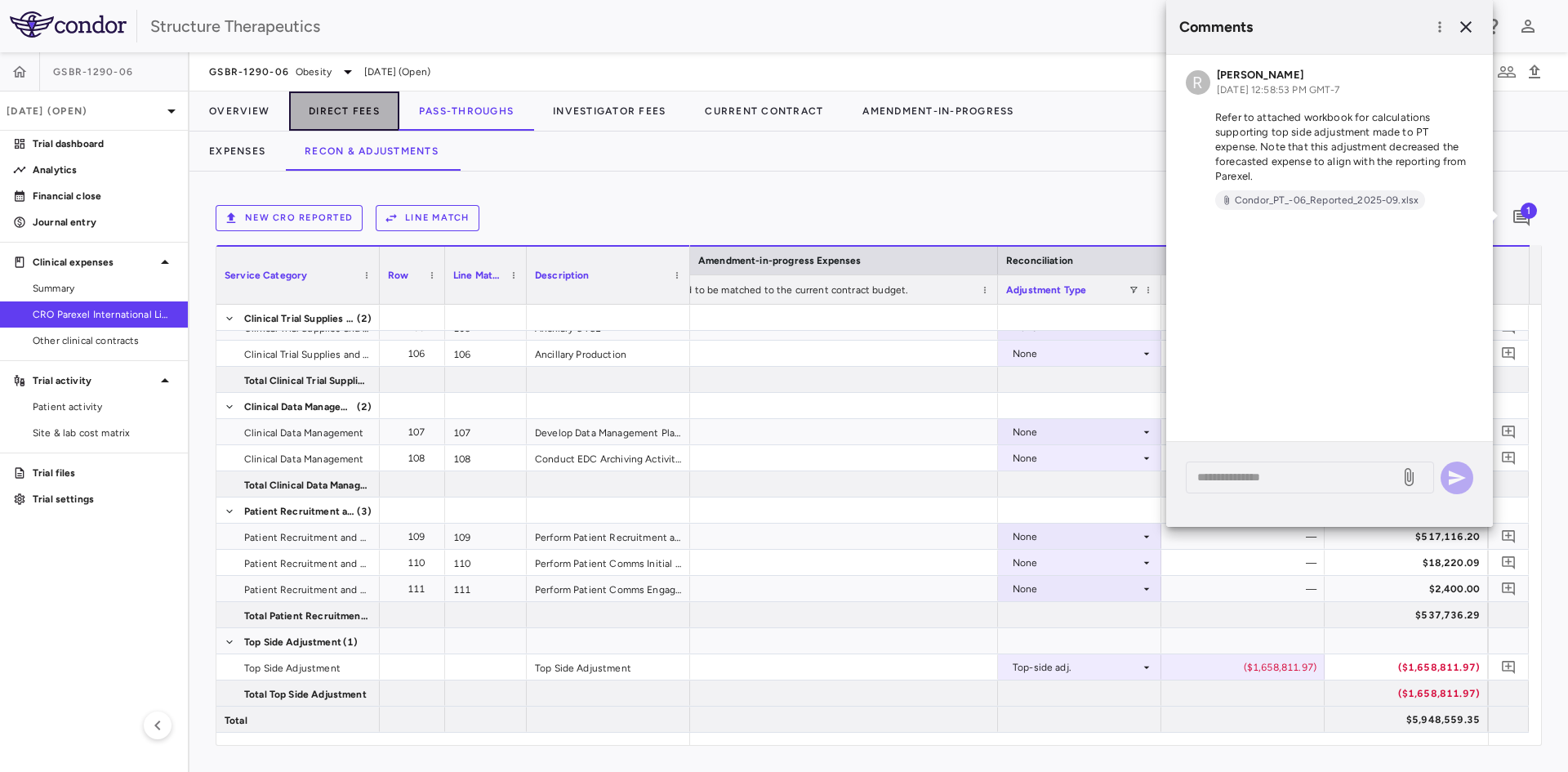
click at [357, 105] on button "Direct Fees" at bounding box center [344, 111] width 110 height 39
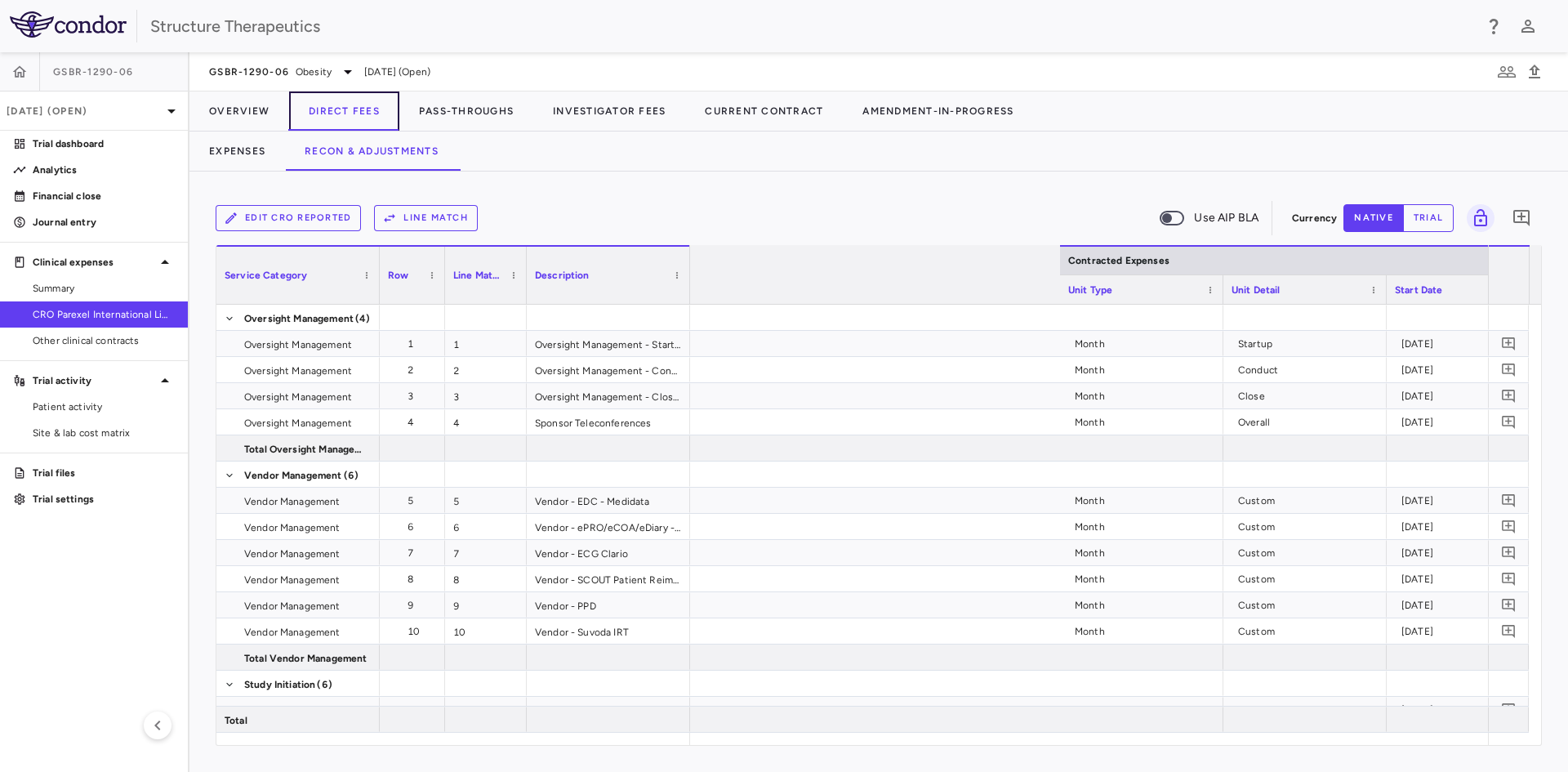
scroll to position [0, 1560]
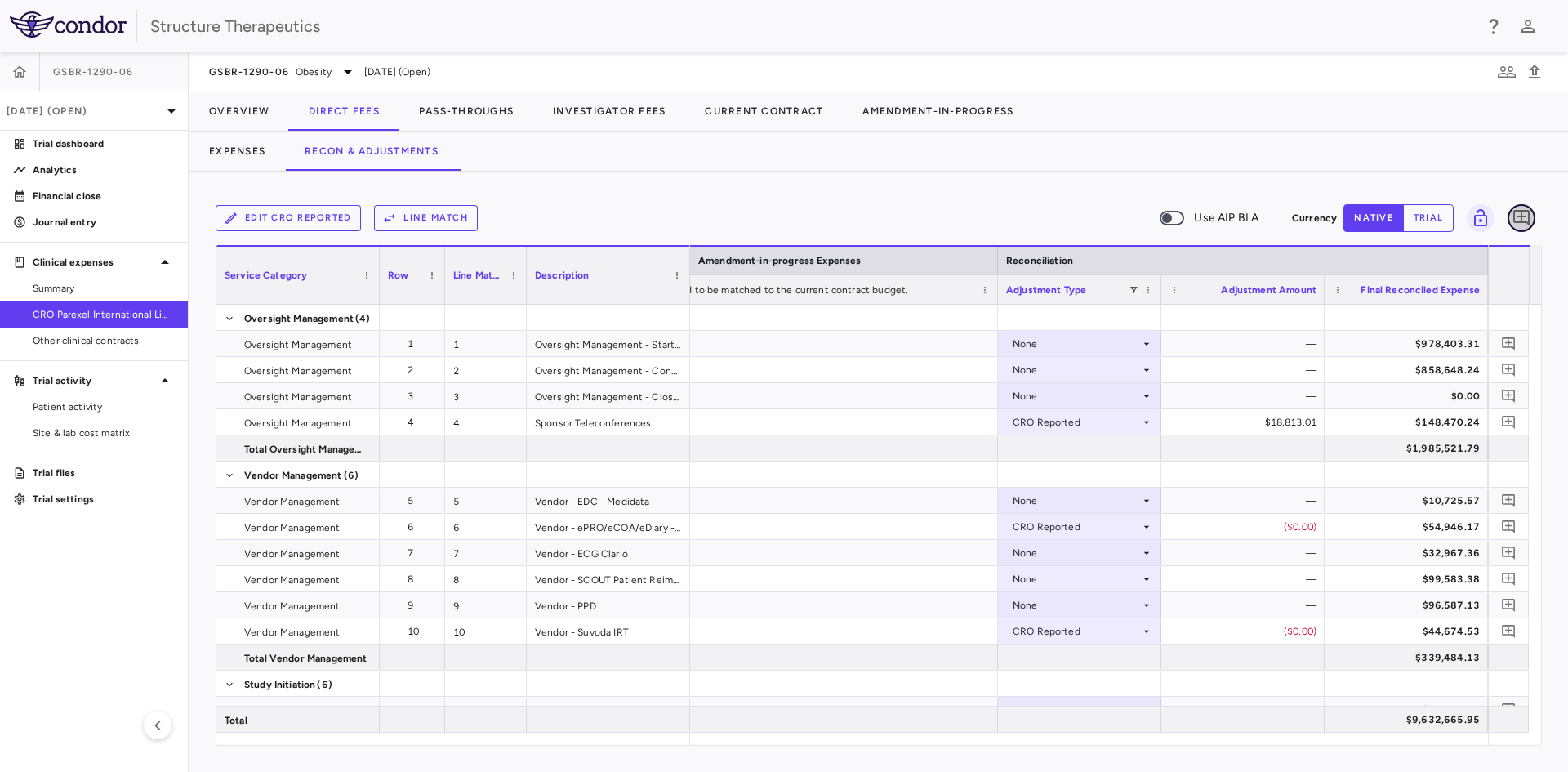
click at [1517, 215] on icon "Add comment" at bounding box center [1521, 218] width 20 height 20
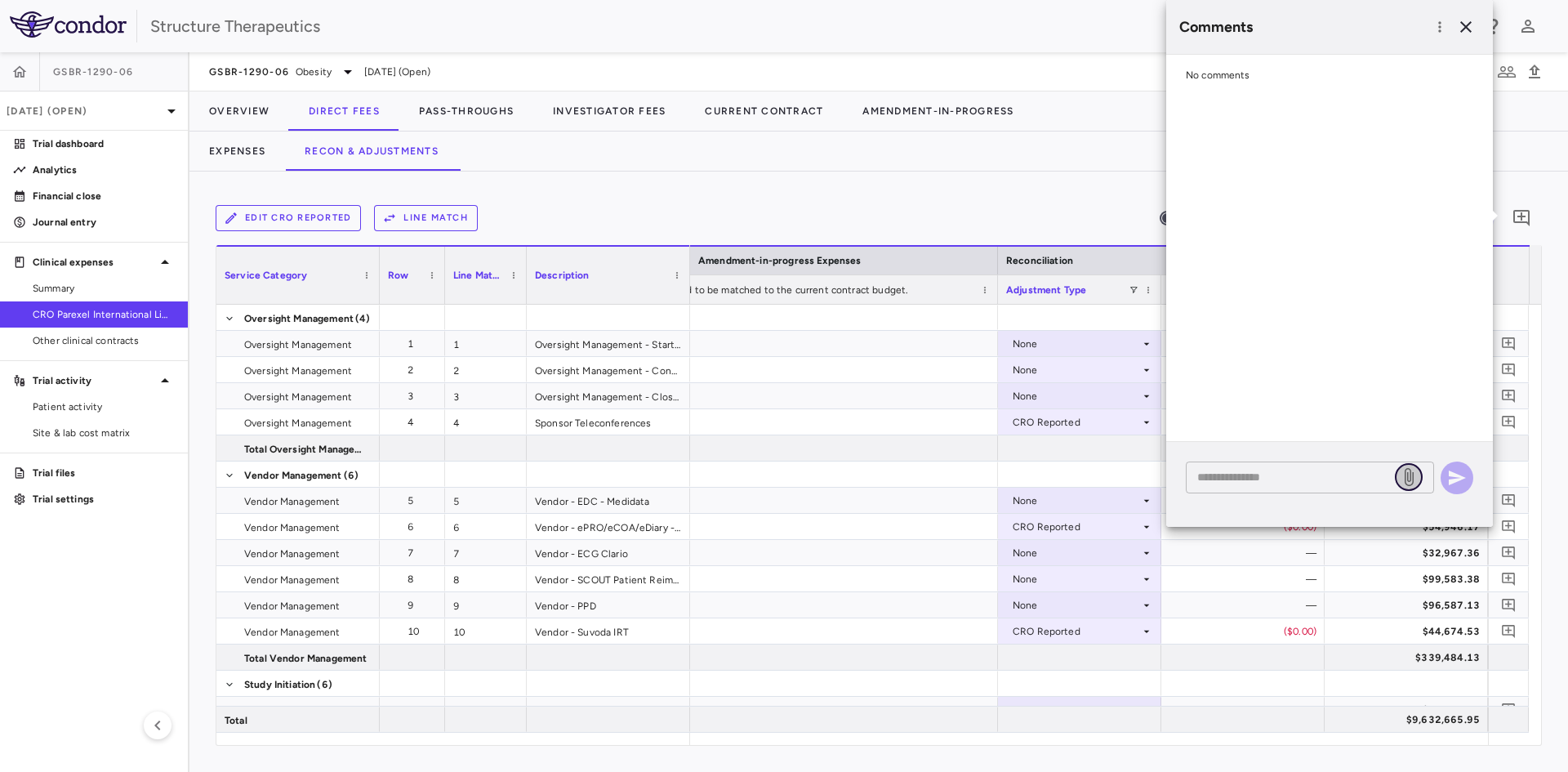
click at [1406, 473] on icon at bounding box center [1408, 476] width 20 height 20
click at [0, 0] on input "file" at bounding box center [0, 0] width 0 height 0
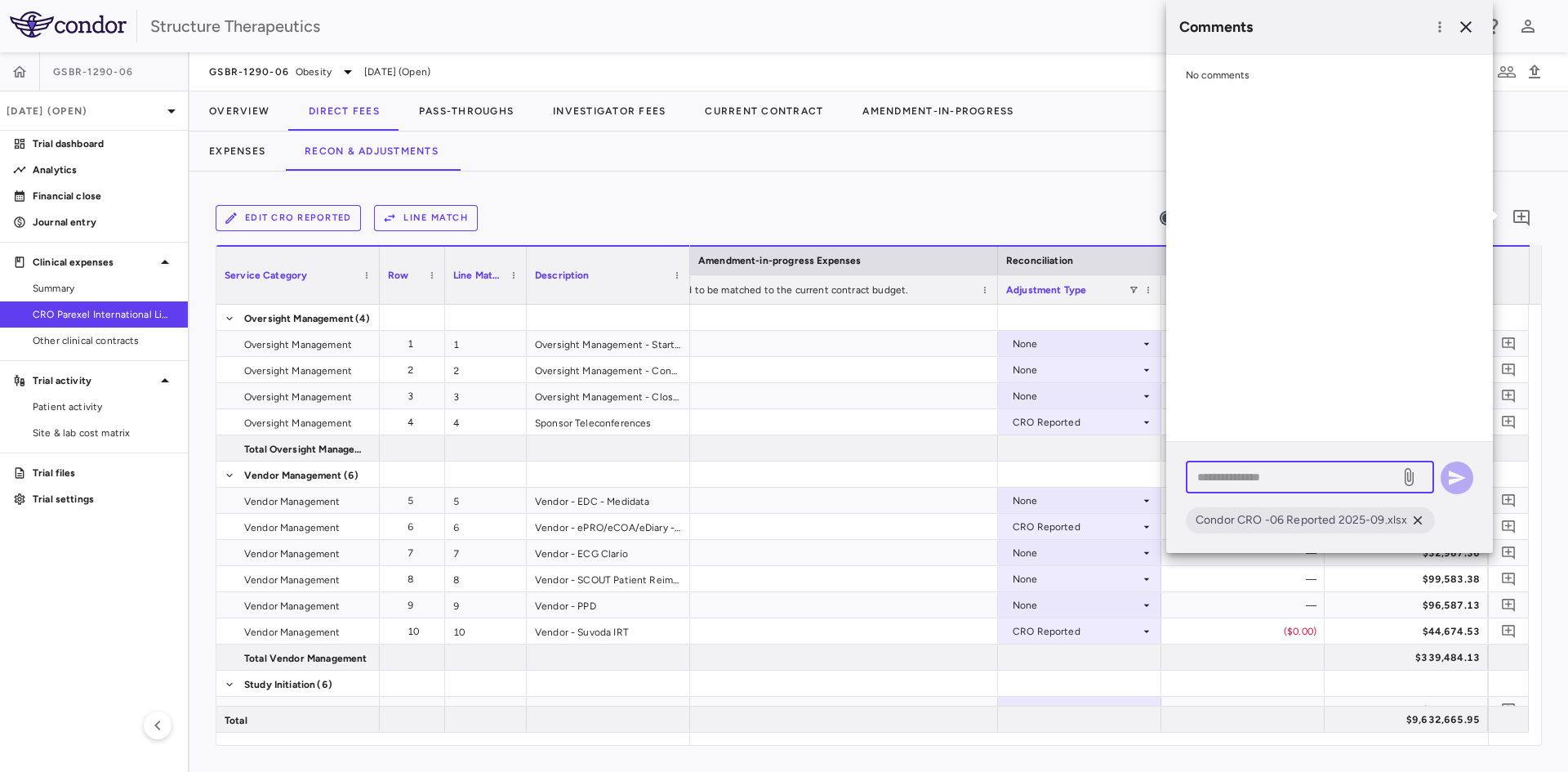
click at [1237, 478] on textarea at bounding box center [1293, 476] width 191 height 18
paste textarea "**********"
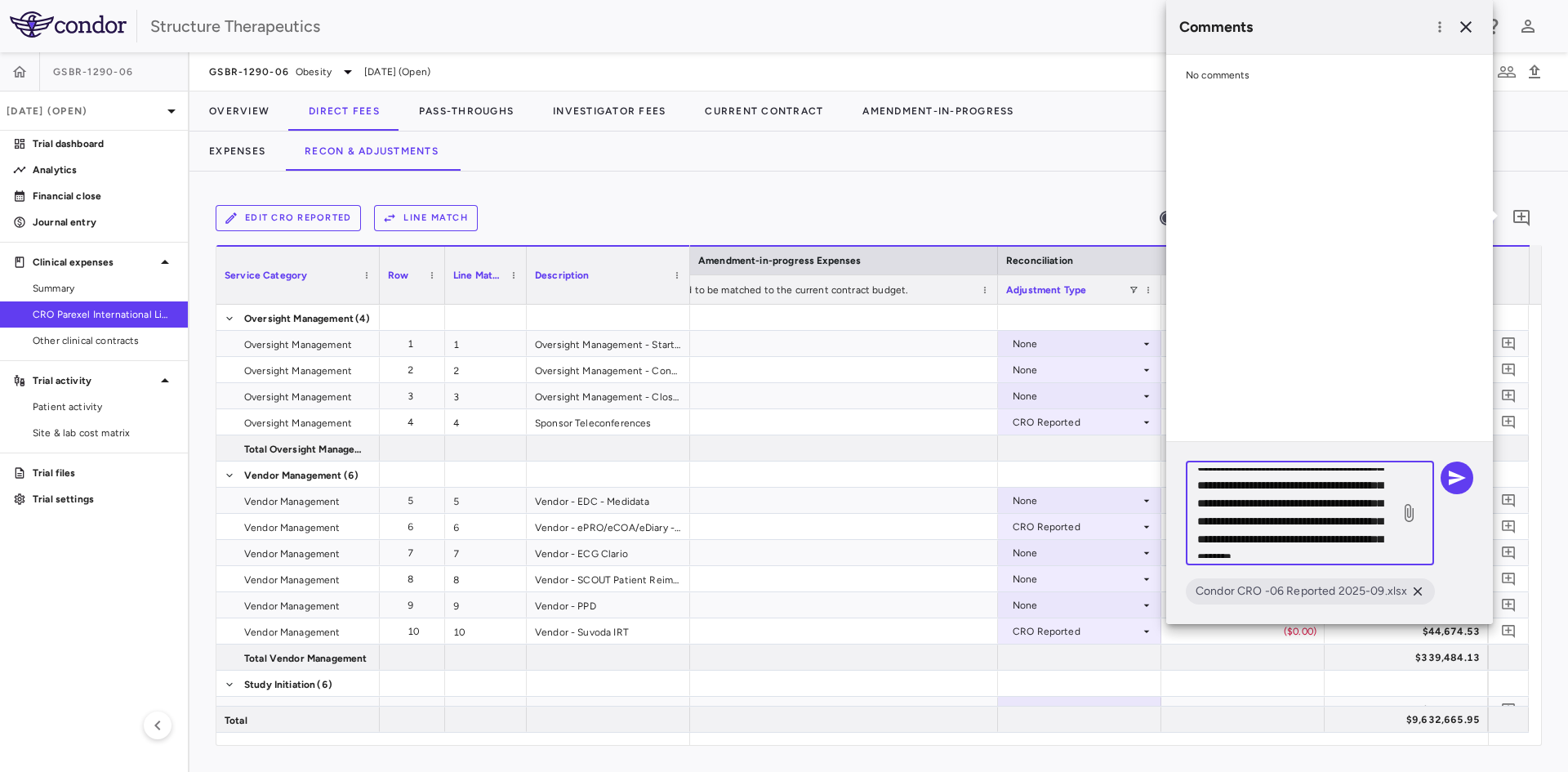
scroll to position [0, 0]
click at [1314, 512] on textarea "**********" at bounding box center [1293, 513] width 191 height 90
click at [1265, 532] on textarea "**********" at bounding box center [1293, 513] width 191 height 90
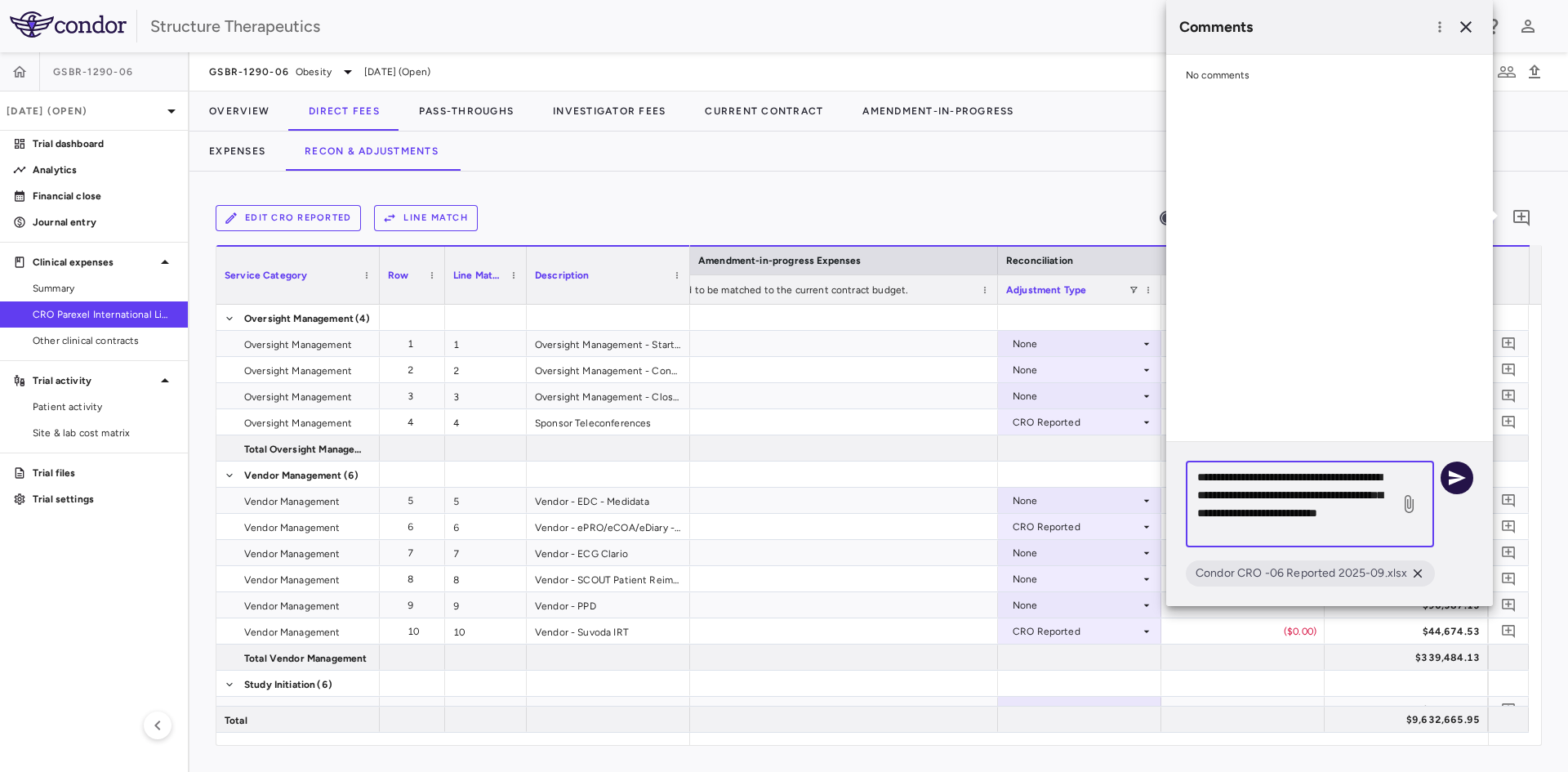
type textarea "**********"
click at [1445, 479] on button "button" at bounding box center [1457, 477] width 33 height 33
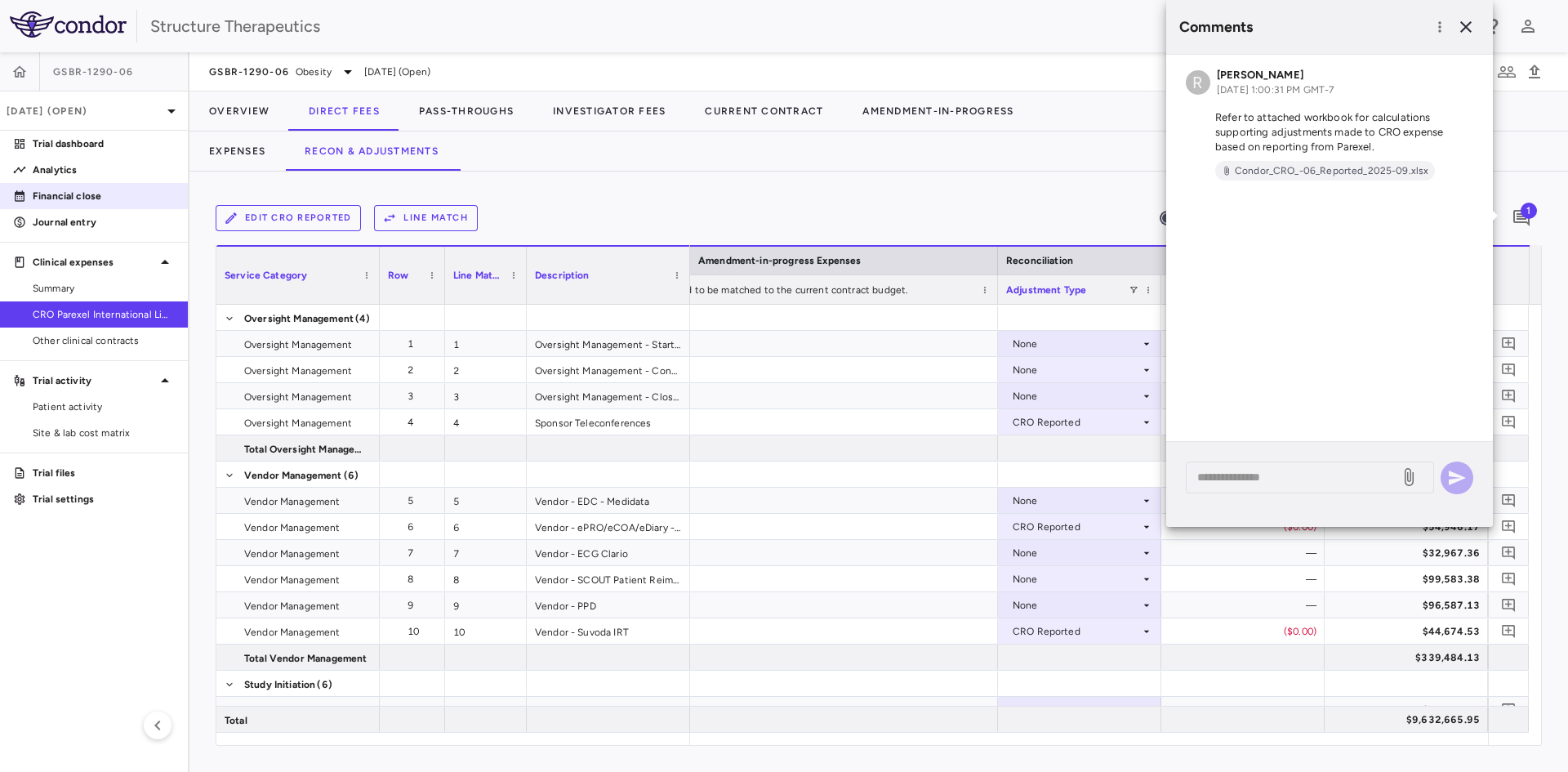
click at [91, 200] on p "Financial close" at bounding box center [104, 197] width 142 height 15
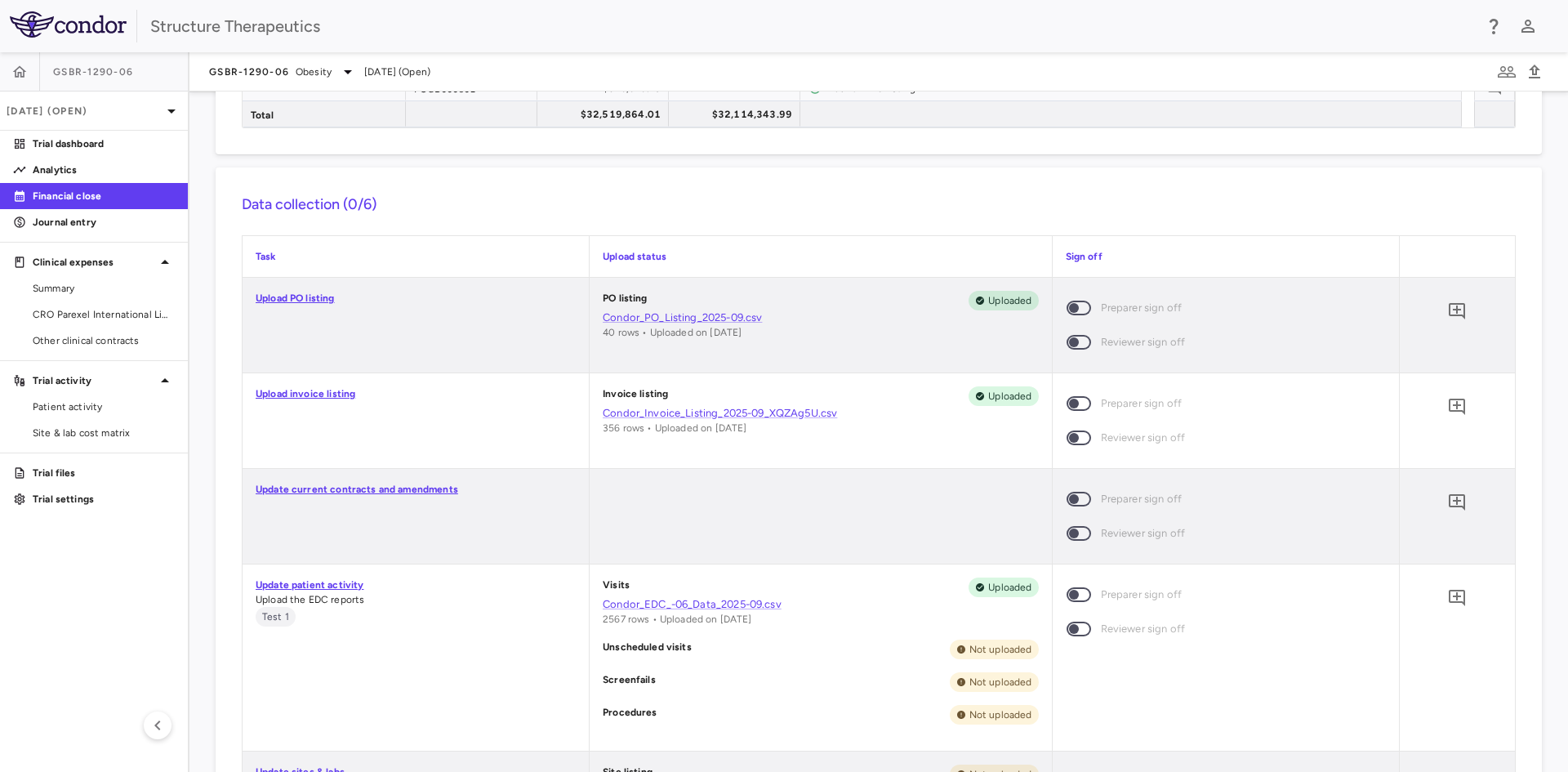
scroll to position [572, 0]
click at [1448, 309] on icon "Add comment" at bounding box center [1456, 309] width 16 height 16
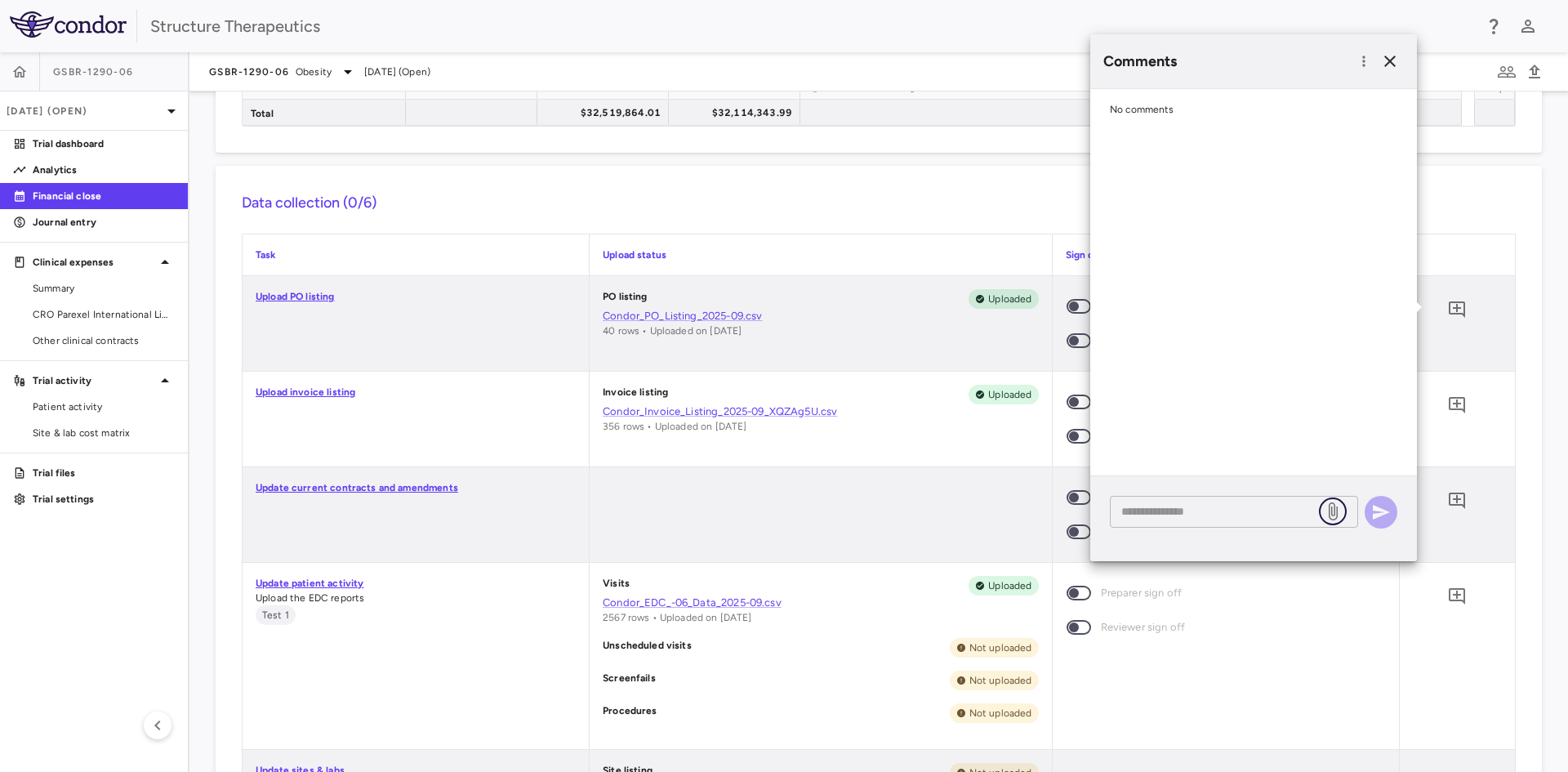
click at [1332, 503] on icon at bounding box center [1333, 511] width 9 height 18
click at [0, 0] on input "file" at bounding box center [0, 0] width 0 height 0
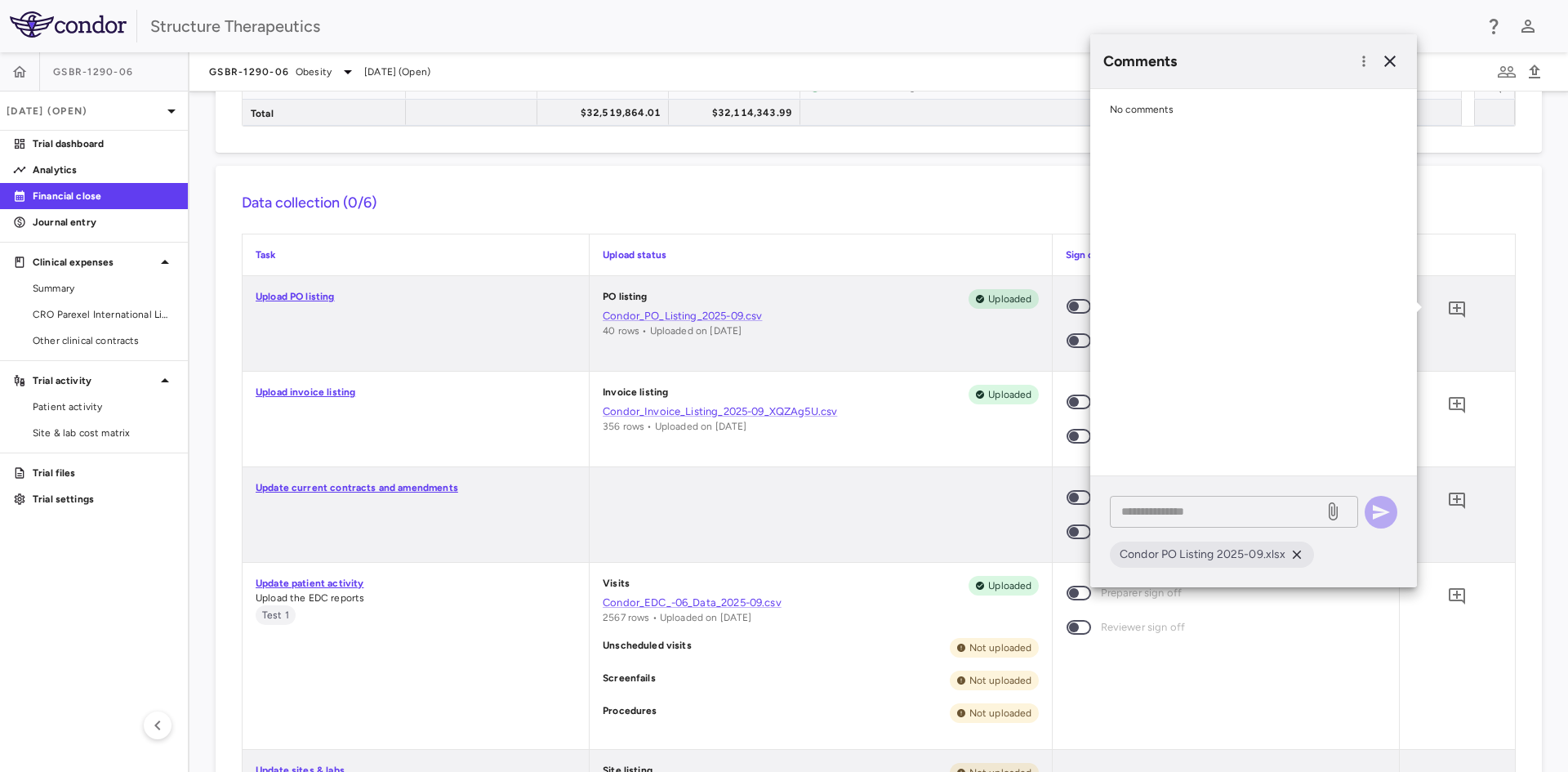
click at [1197, 505] on textarea at bounding box center [1216, 511] width 191 height 18
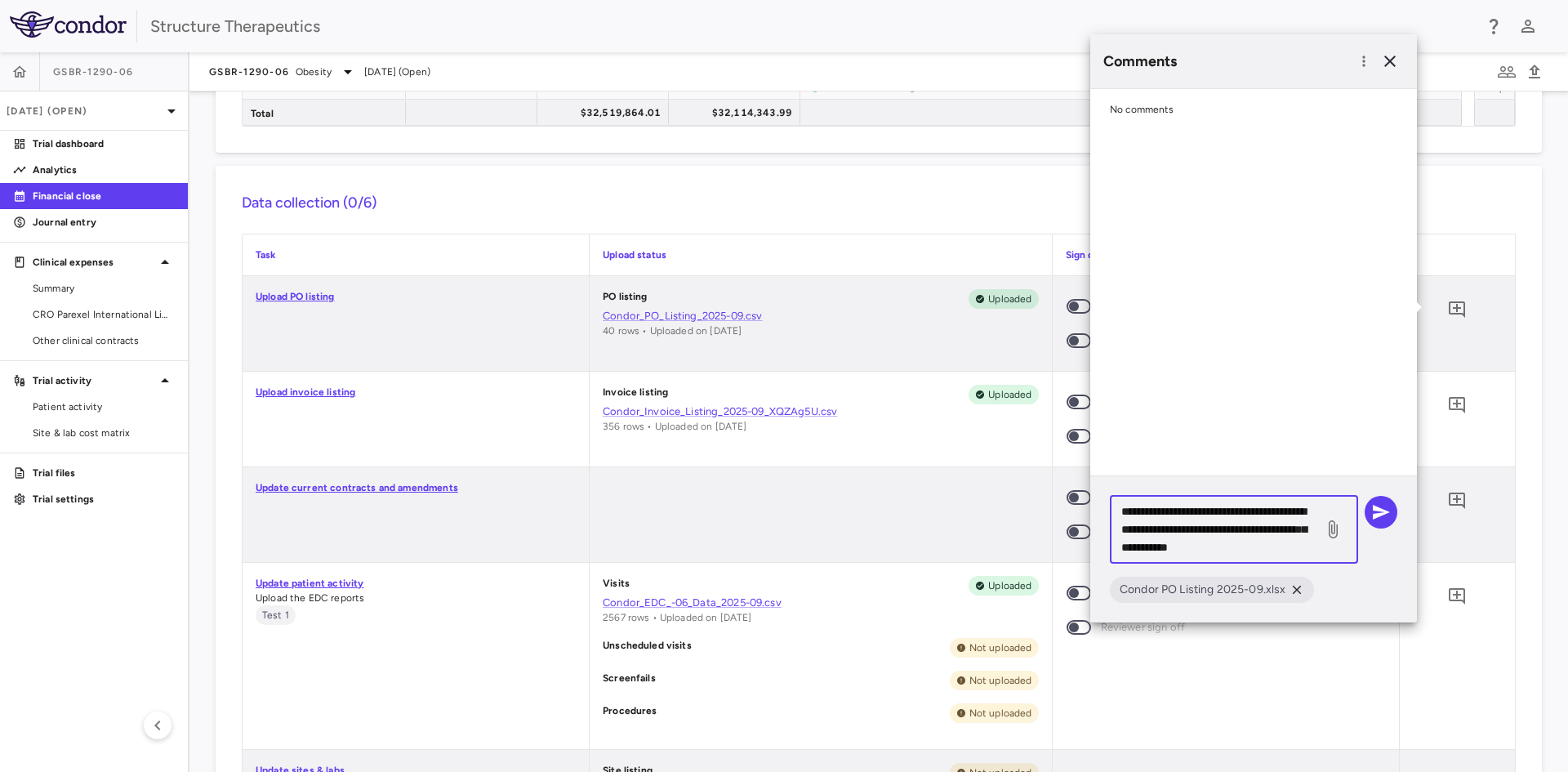
drag, startPoint x: 1296, startPoint y: 544, endPoint x: 1103, endPoint y: 491, distance: 200.1
click at [1103, 491] on div "**********" at bounding box center [1253, 549] width 327 height 146
type textarea "**********"
click at [1381, 507] on icon "button" at bounding box center [1380, 512] width 20 height 20
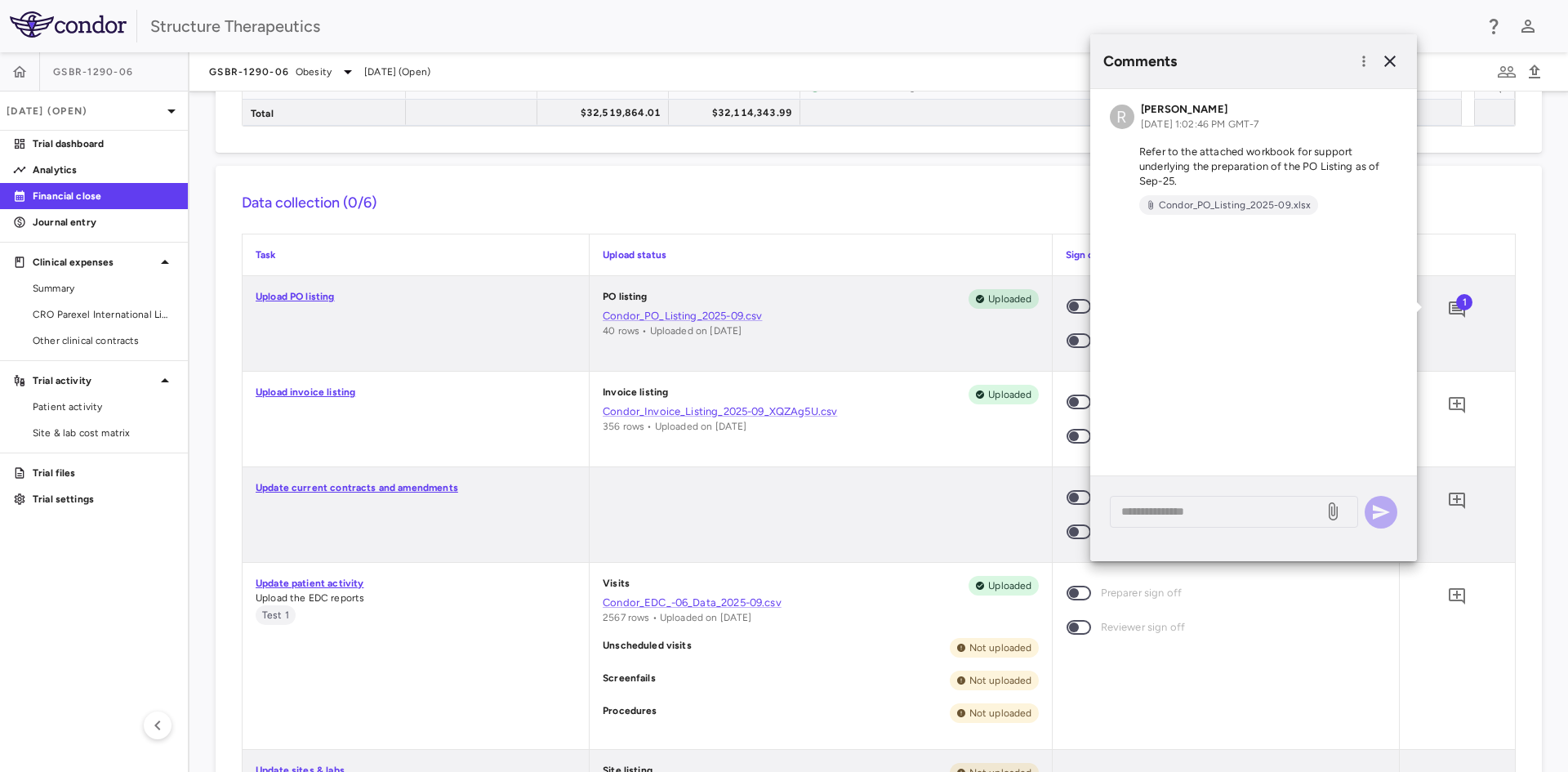
click at [1492, 428] on div "0" at bounding box center [1457, 418] width 115 height 95
click at [1396, 60] on icon "button" at bounding box center [1389, 61] width 20 height 20
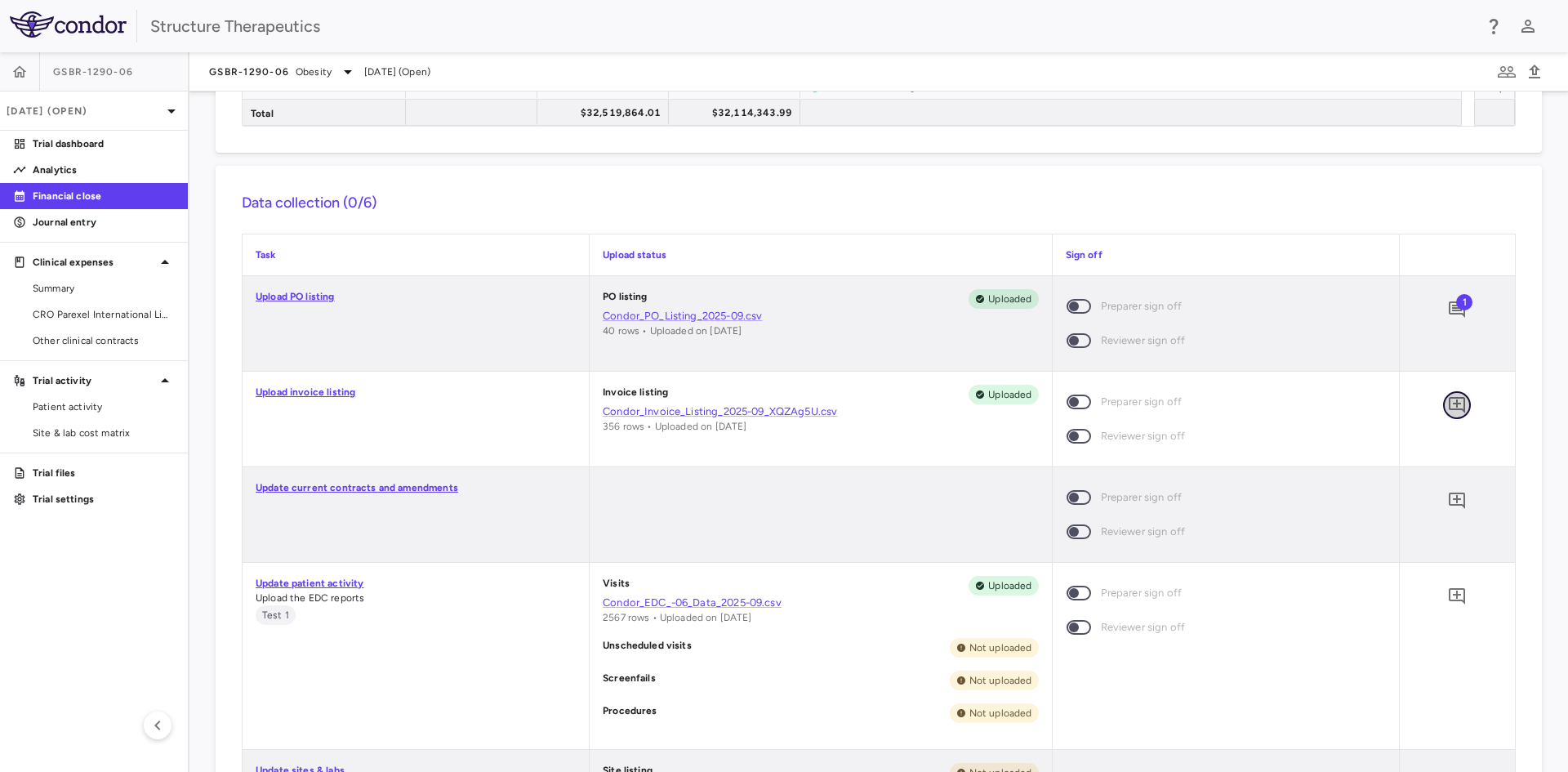
click at [1448, 402] on icon "Add comment" at bounding box center [1456, 404] width 16 height 16
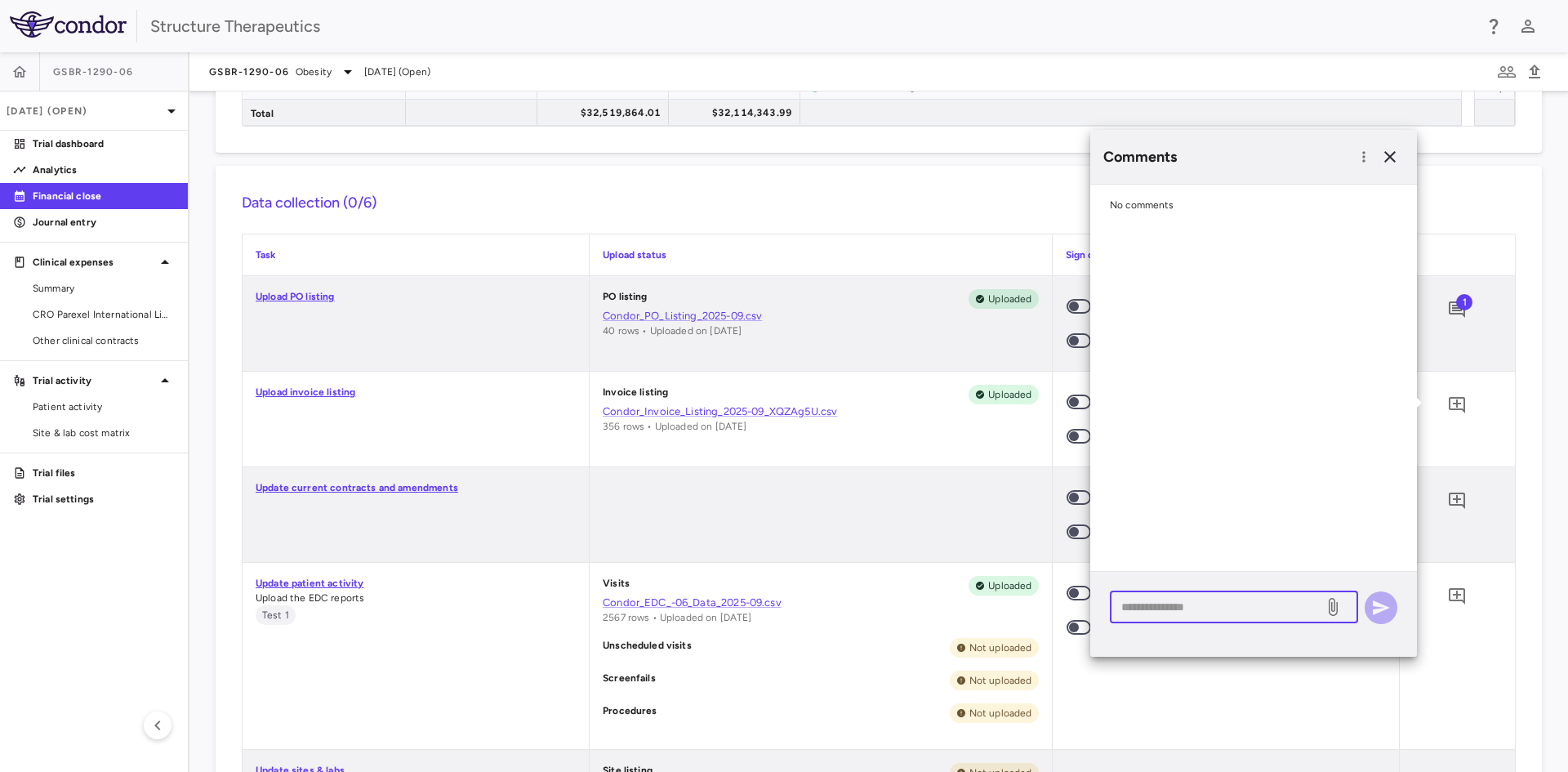
click at [1181, 608] on textarea at bounding box center [1216, 606] width 191 height 18
paste textarea "**********"
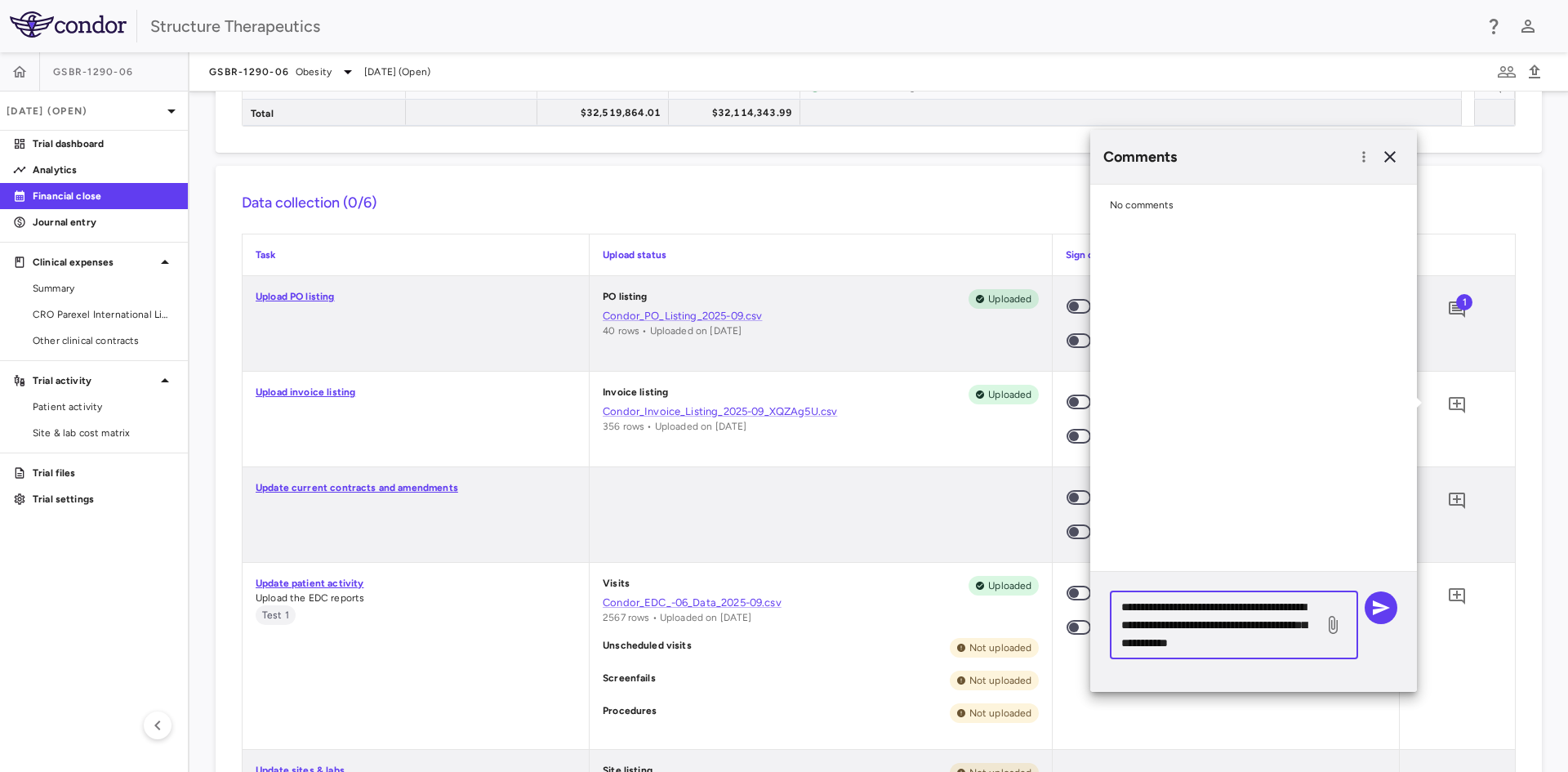
click at [1165, 646] on textarea "**********" at bounding box center [1216, 625] width 191 height 54
type textarea "**********"
click at [1330, 626] on icon at bounding box center [1332, 624] width 20 height 20
click at [0, 0] on input "file" at bounding box center [0, 0] width 0 height 0
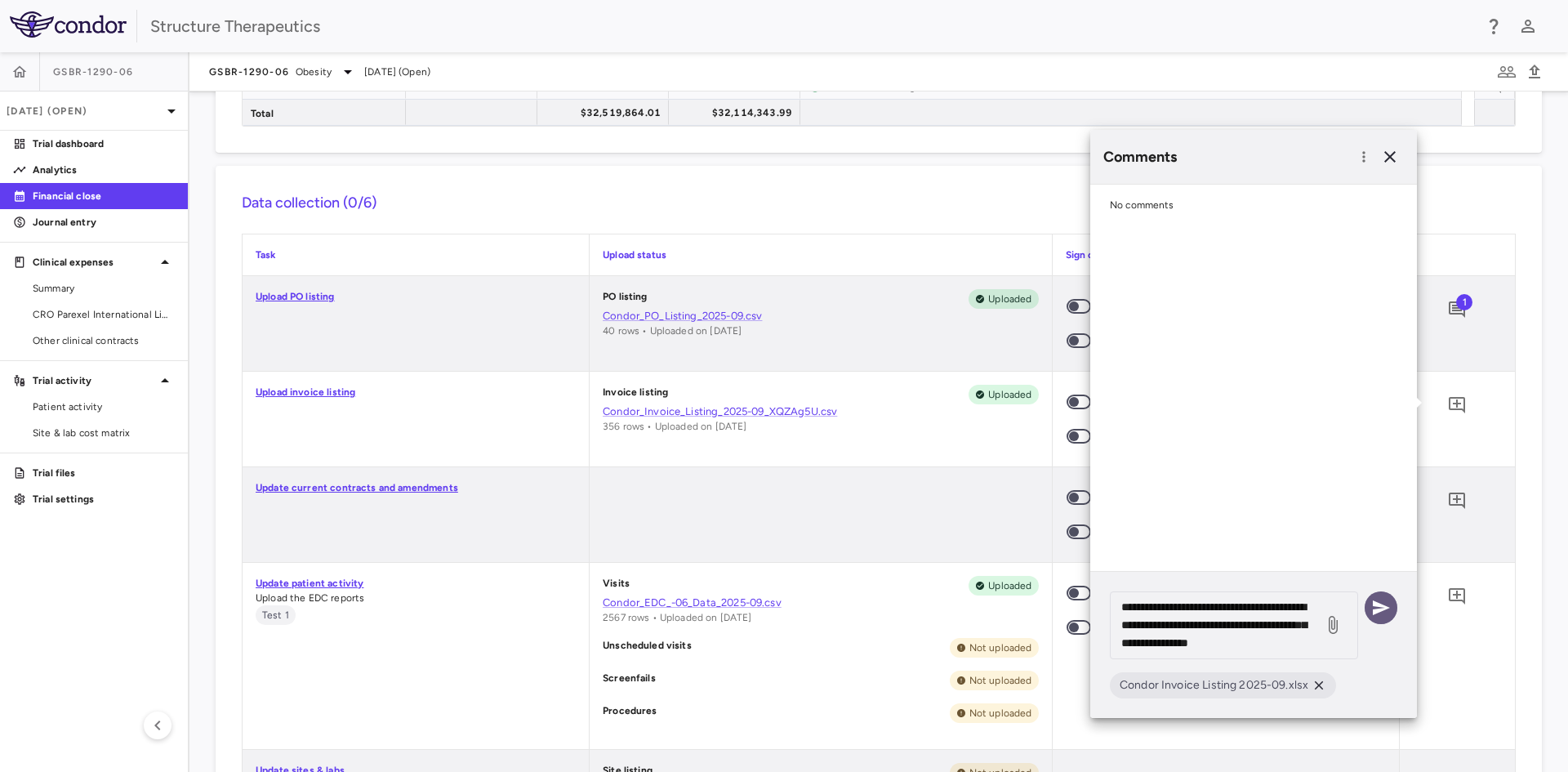
click at [1376, 605] on icon "button" at bounding box center [1381, 608] width 17 height 15
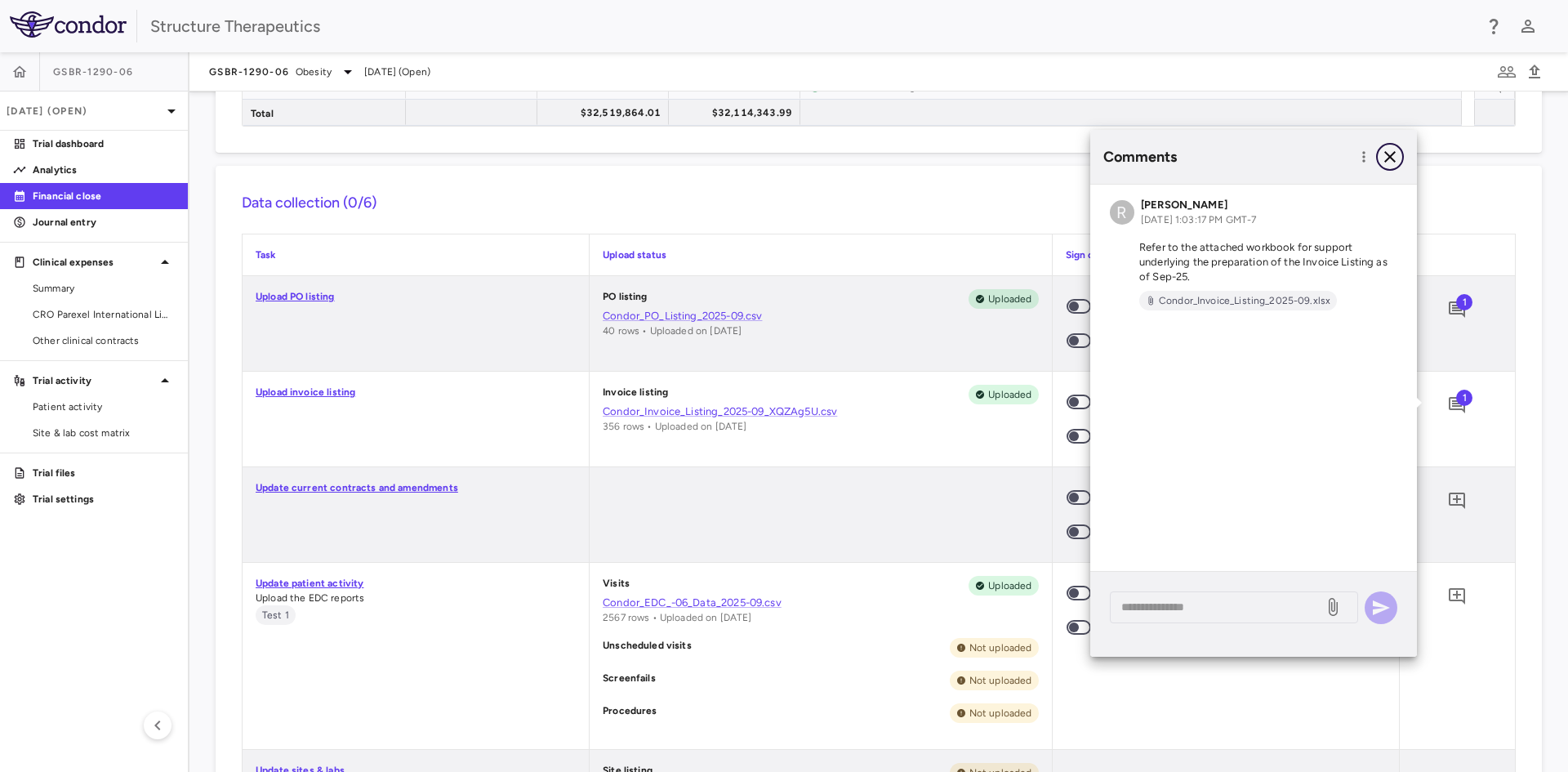
click at [1387, 157] on icon "button" at bounding box center [1389, 156] width 20 height 20
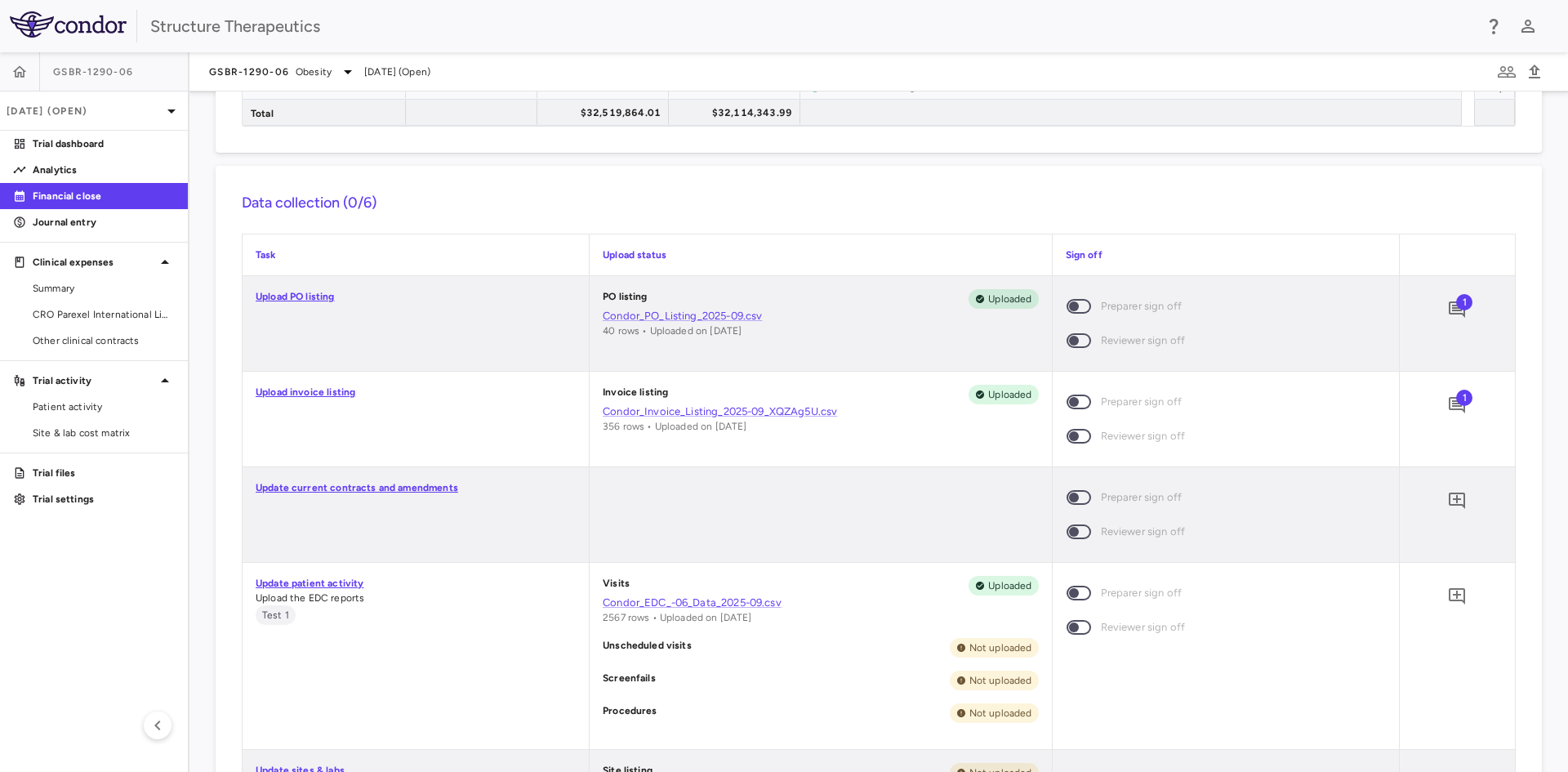
scroll to position [653, 0]
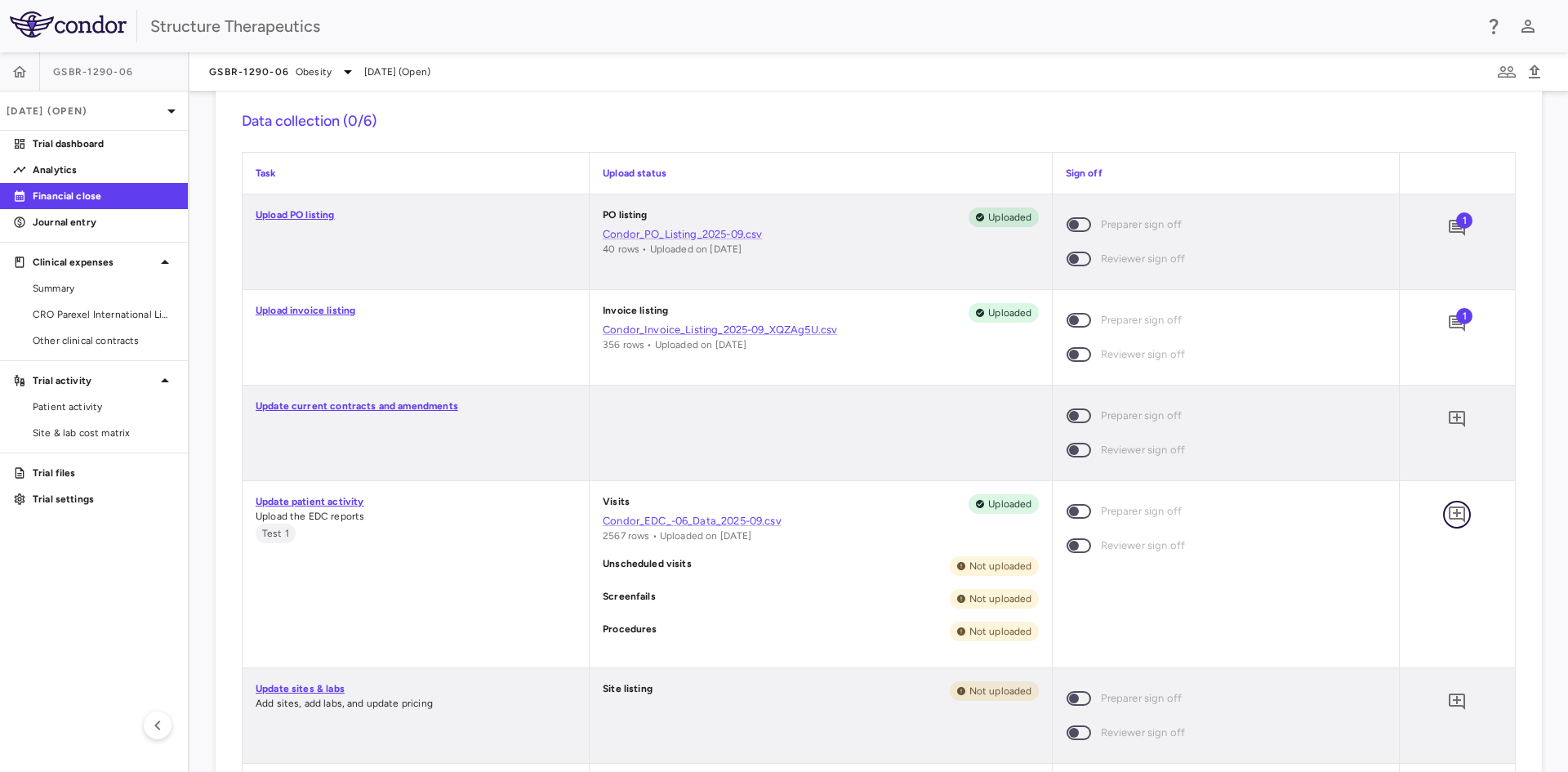
click at [1447, 510] on icon "Add comment" at bounding box center [1457, 514] width 20 height 20
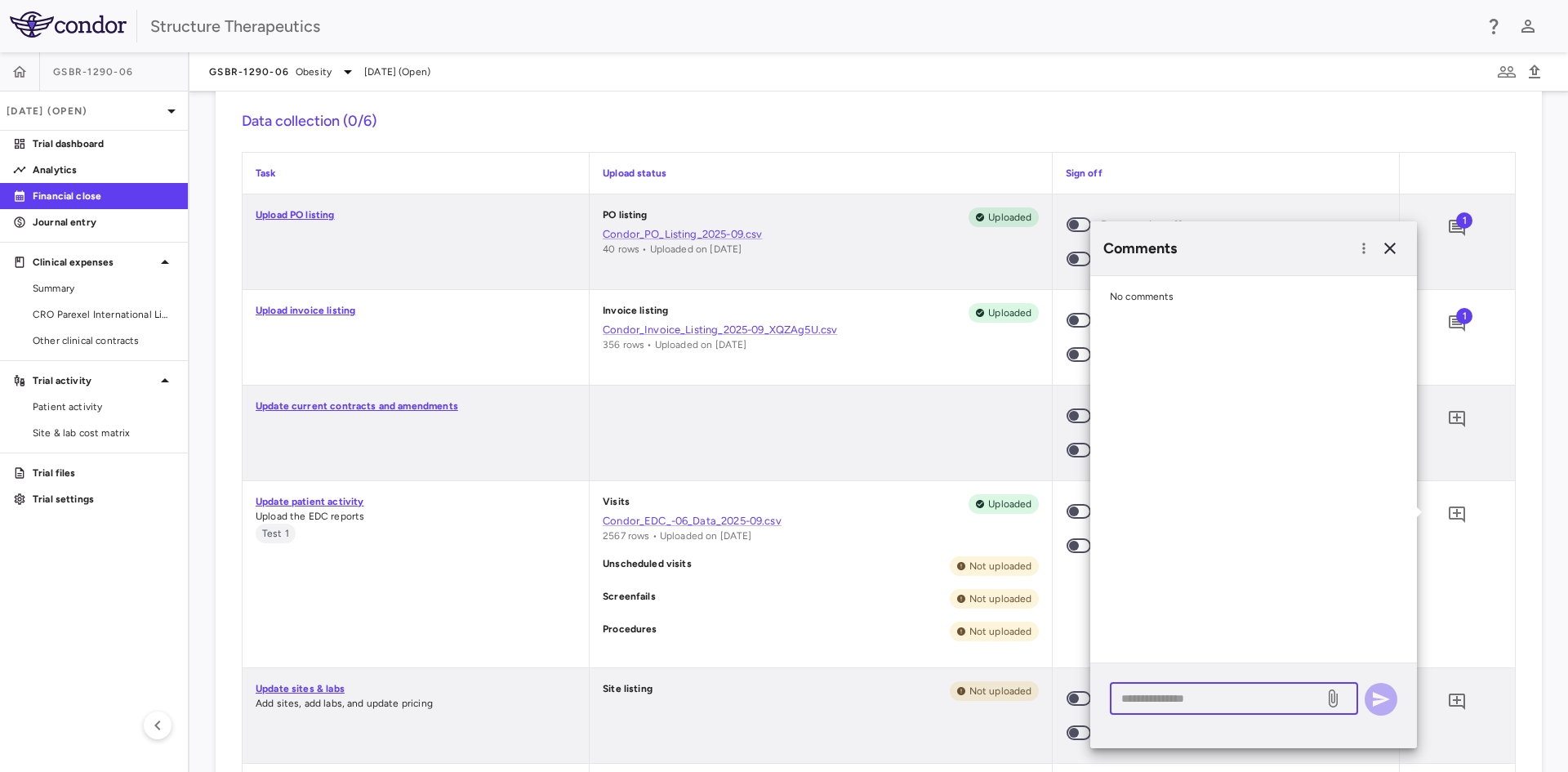
click at [1173, 702] on textarea at bounding box center [1216, 698] width 191 height 18
paste textarea "**********"
drag, startPoint x: 1155, startPoint y: 734, endPoint x: 1171, endPoint y: 731, distance: 16.3
click at [1171, 731] on textarea "**********" at bounding box center [1216, 717] width 191 height 54
type textarea "**********"
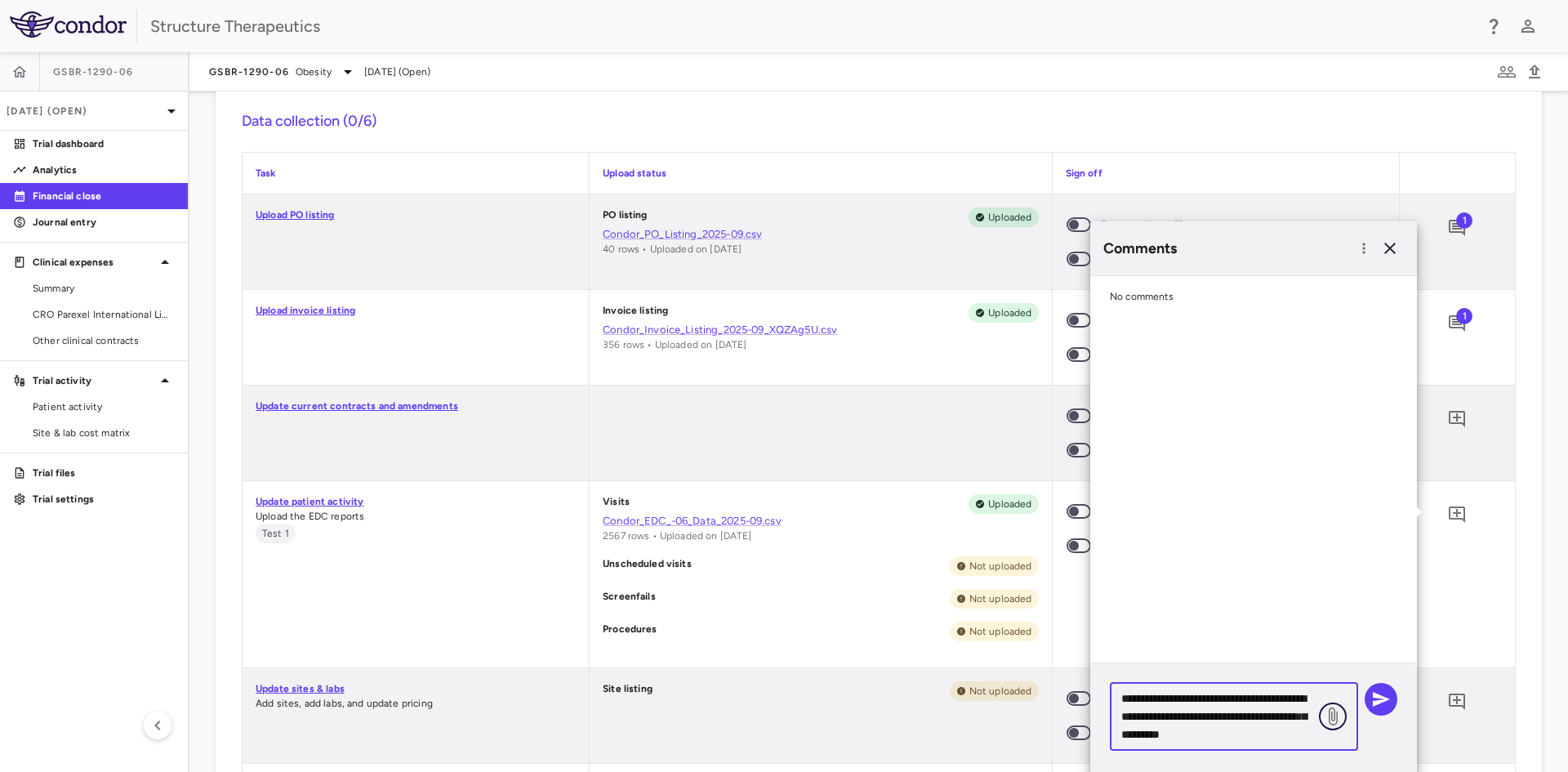
click at [1331, 717] on icon at bounding box center [1333, 716] width 9 height 18
click at [0, 0] on input "file" at bounding box center [0, 0] width 0 height 0
click at [1387, 703] on icon "button" at bounding box center [1380, 699] width 20 height 20
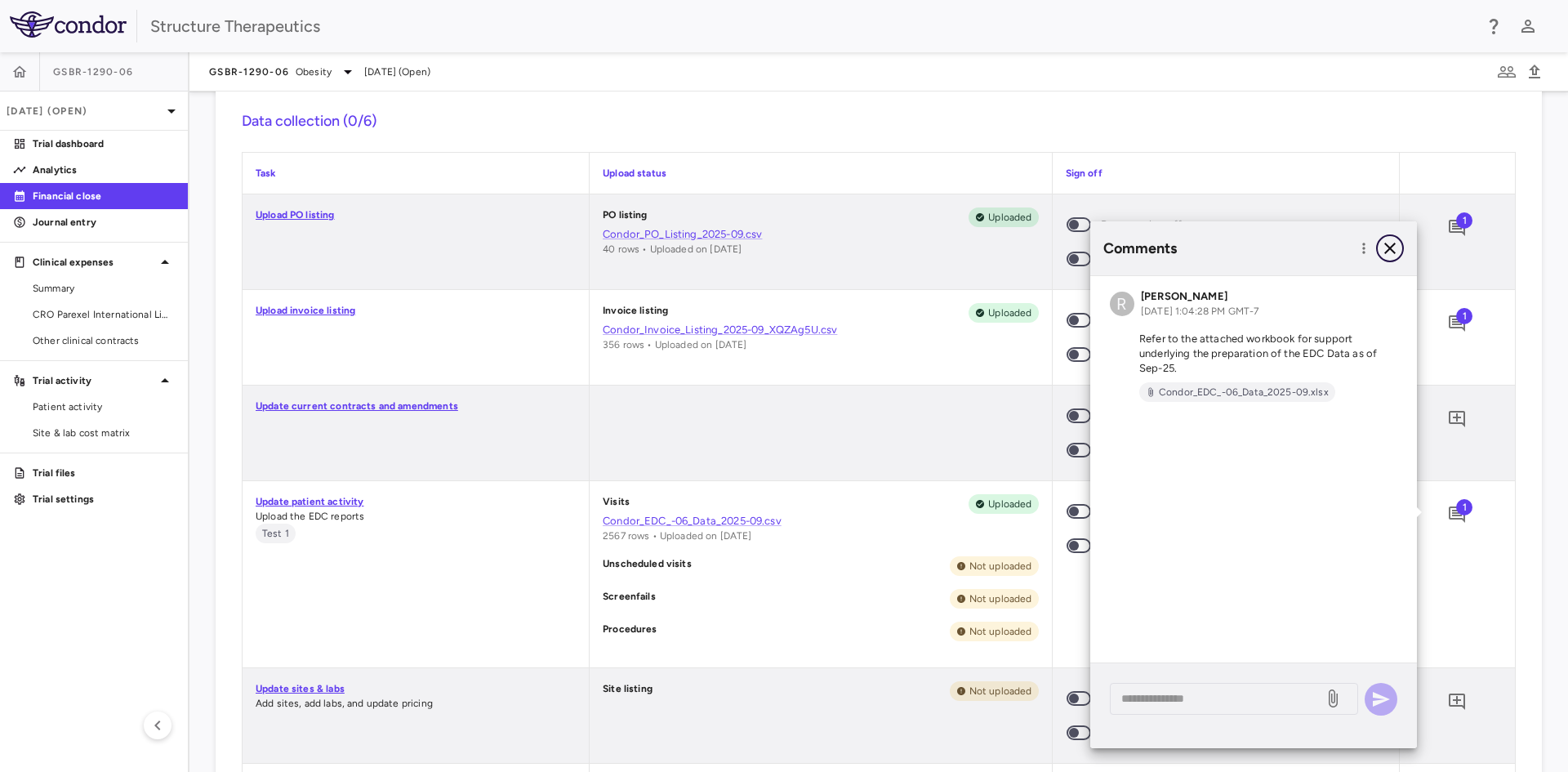
click at [1396, 247] on icon "button" at bounding box center [1389, 248] width 20 height 20
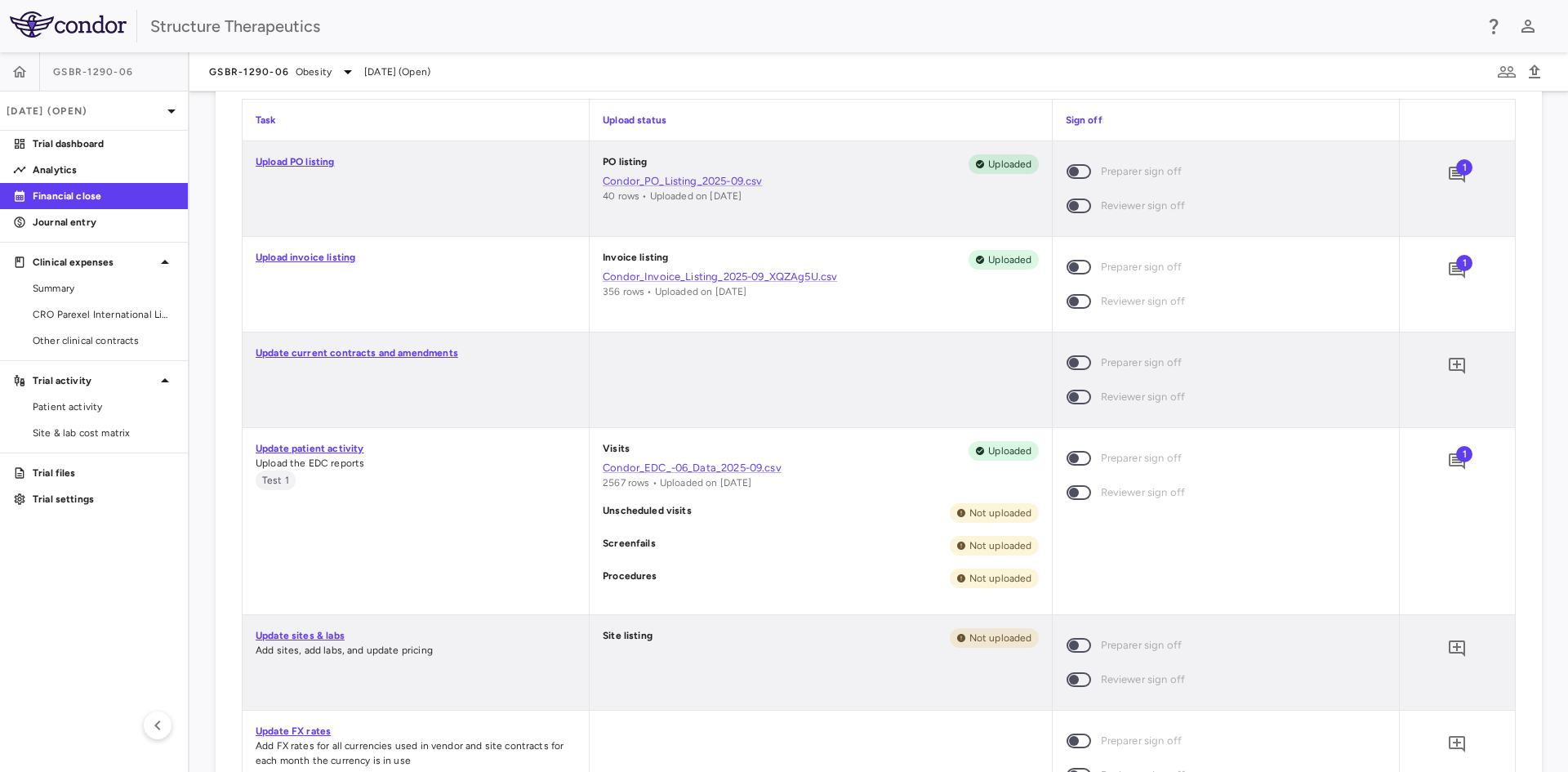
scroll to position [736, 0]
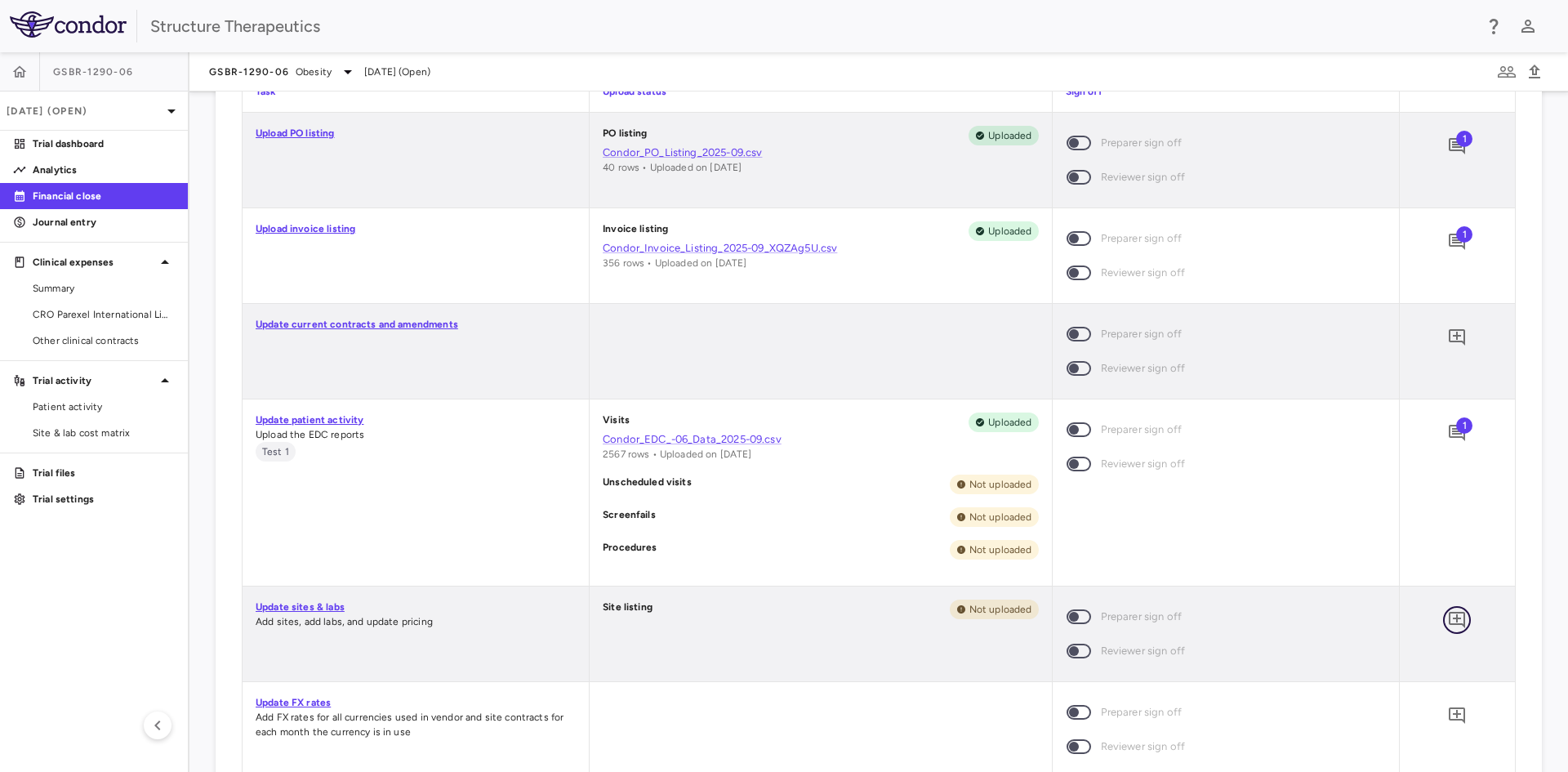
click at [1448, 619] on icon "Add comment" at bounding box center [1456, 619] width 16 height 16
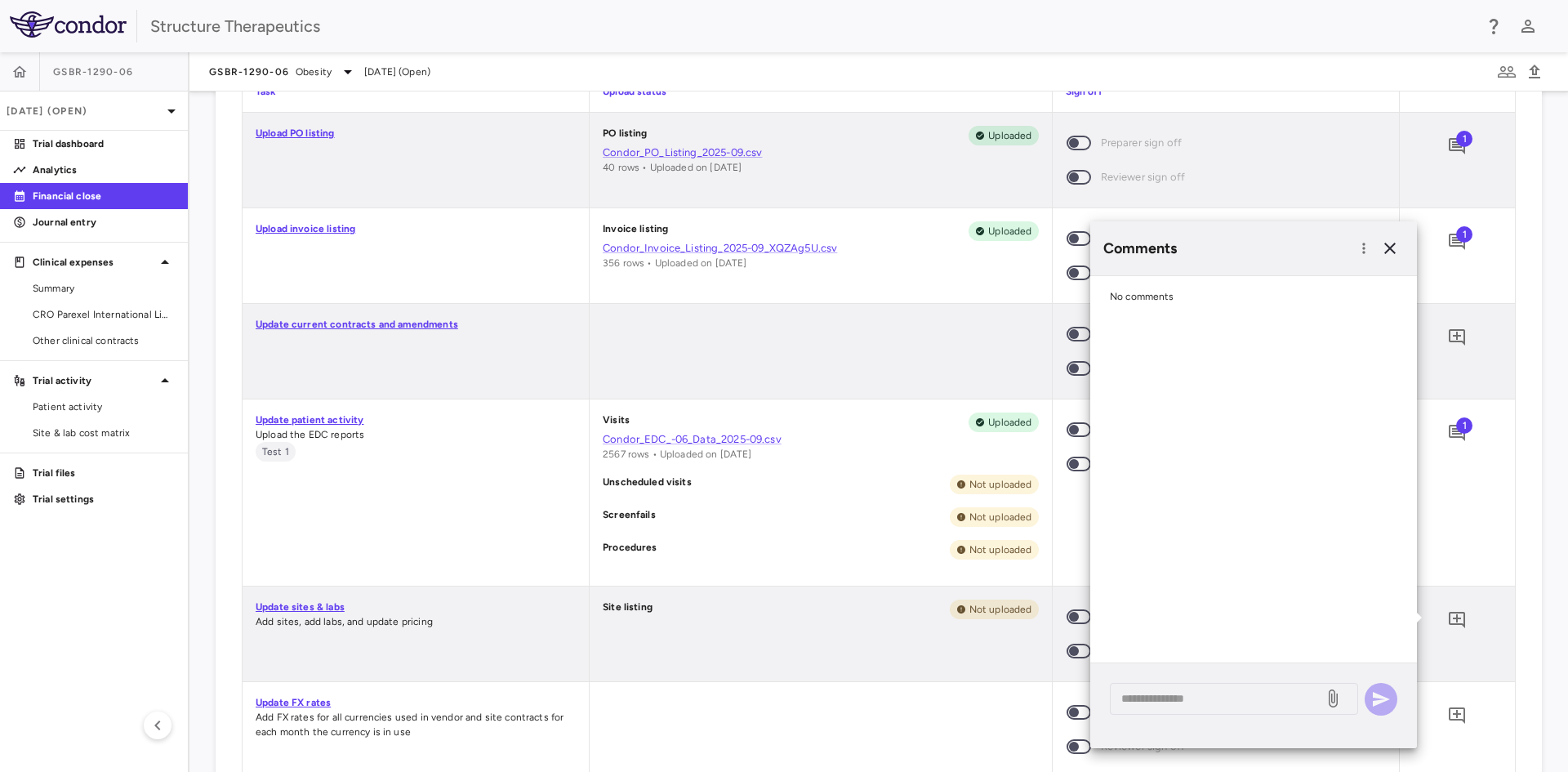
click at [1224, 301] on div "No comments" at bounding box center [1253, 297] width 327 height 41
click at [1386, 243] on icon "button" at bounding box center [1389, 248] width 11 height 11
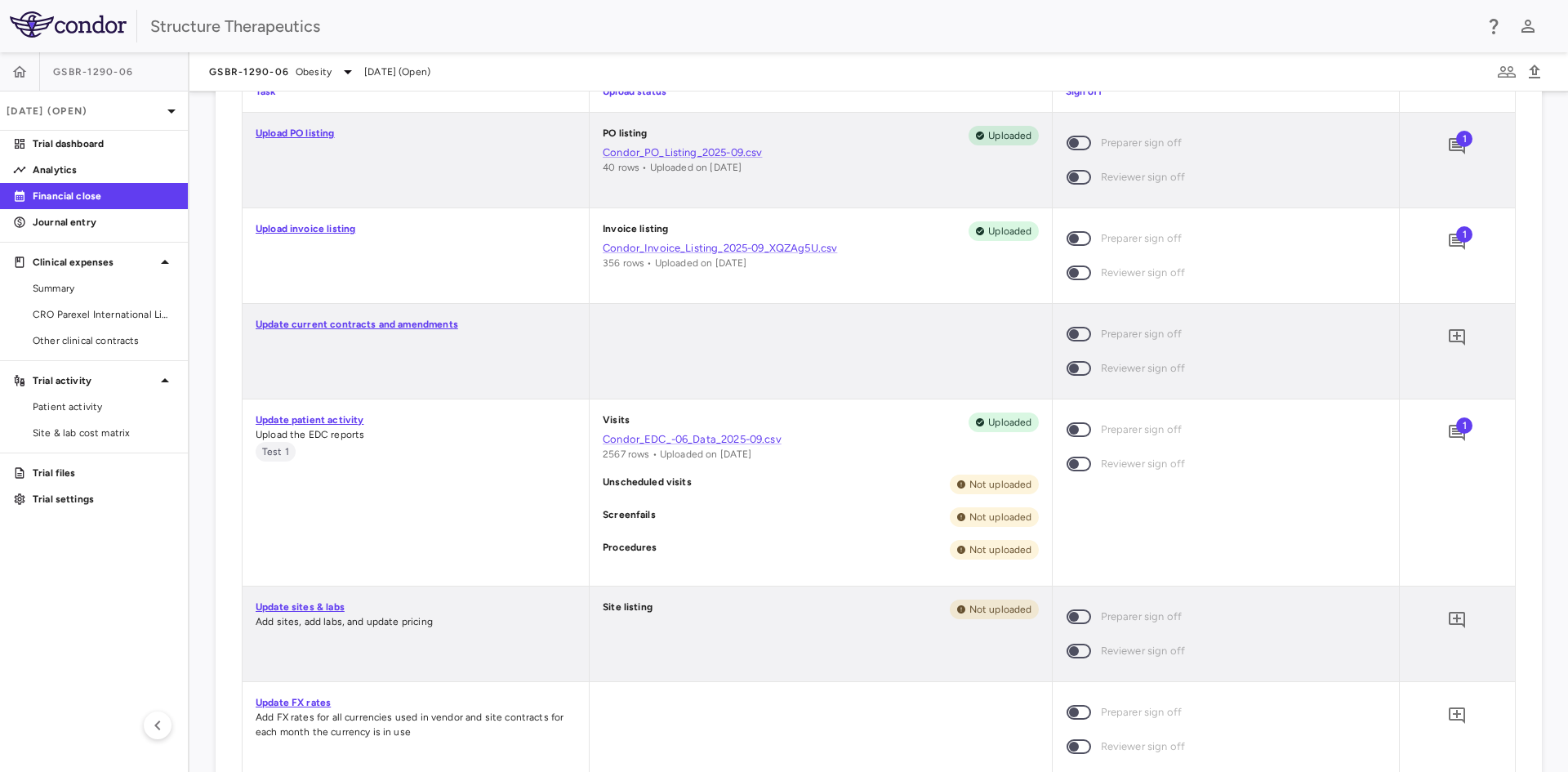
click at [914, 352] on div at bounding box center [820, 351] width 461 height 95
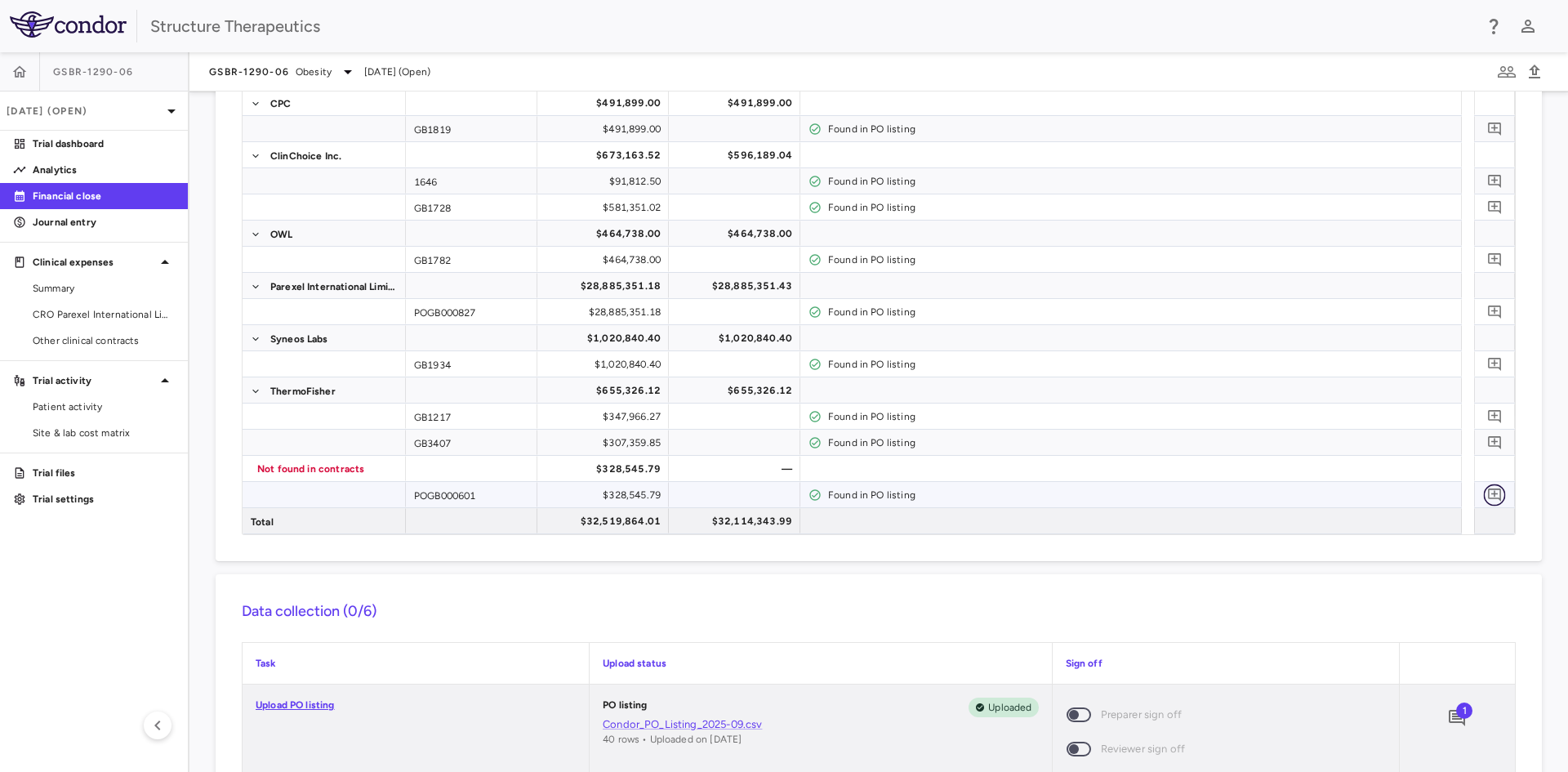
click at [1488, 494] on icon "Add comment" at bounding box center [1494, 495] width 13 height 13
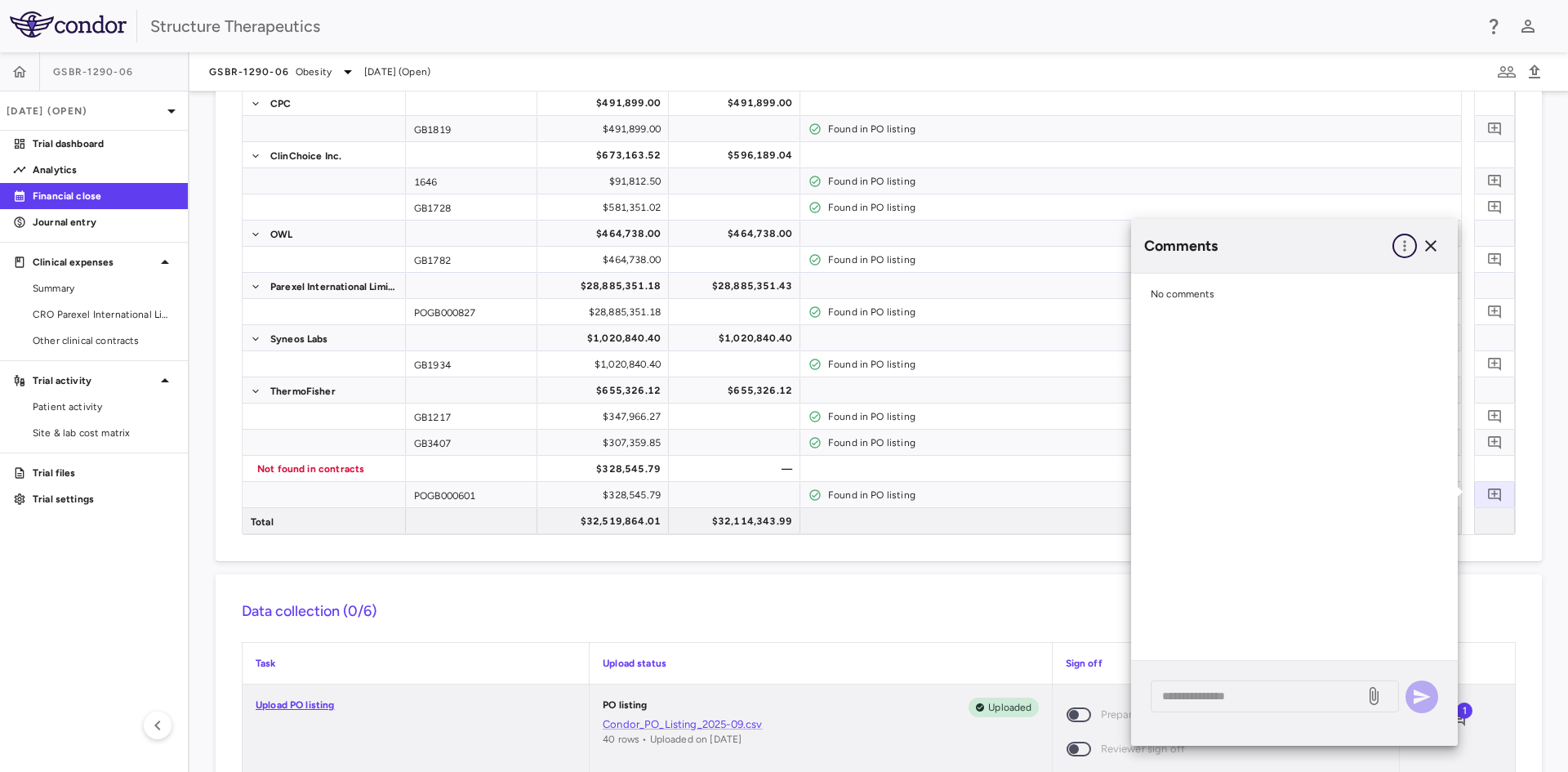
click at [1403, 248] on icon "button" at bounding box center [1403, 245] width 16 height 16
click at [1372, 277] on div "Show prior period comments" at bounding box center [1320, 279] width 192 height 29
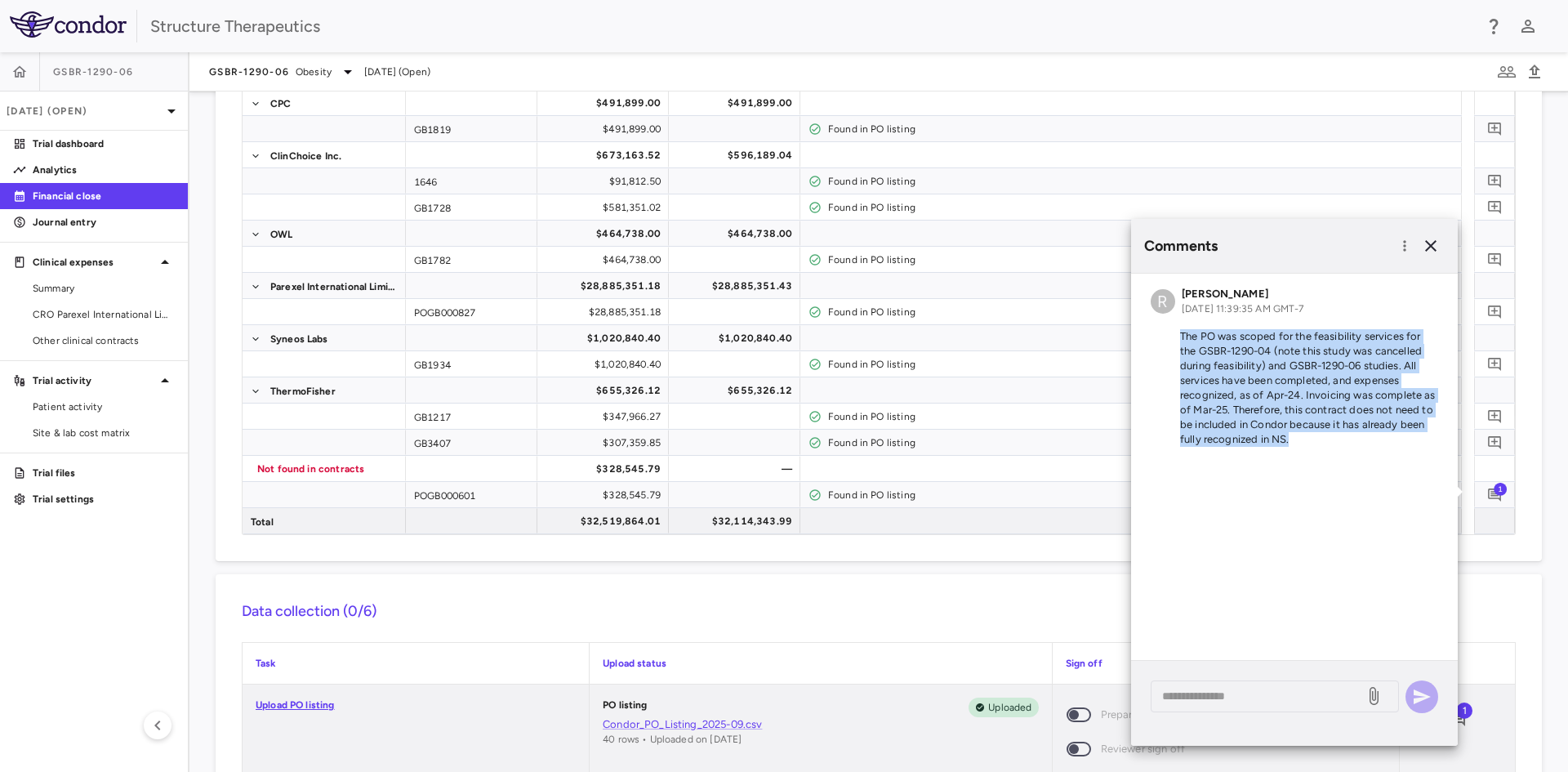
drag, startPoint x: 1309, startPoint y: 444, endPoint x: 1170, endPoint y: 332, distance: 178.5
click at [1170, 332] on p "The PO was scoped for the feasibility services for the GSBR-1290-04 (note this …" at bounding box center [1294, 388] width 287 height 118
copy p "The PO was scoped for the feasibility services for the GSBR-1290-04 (note this …"
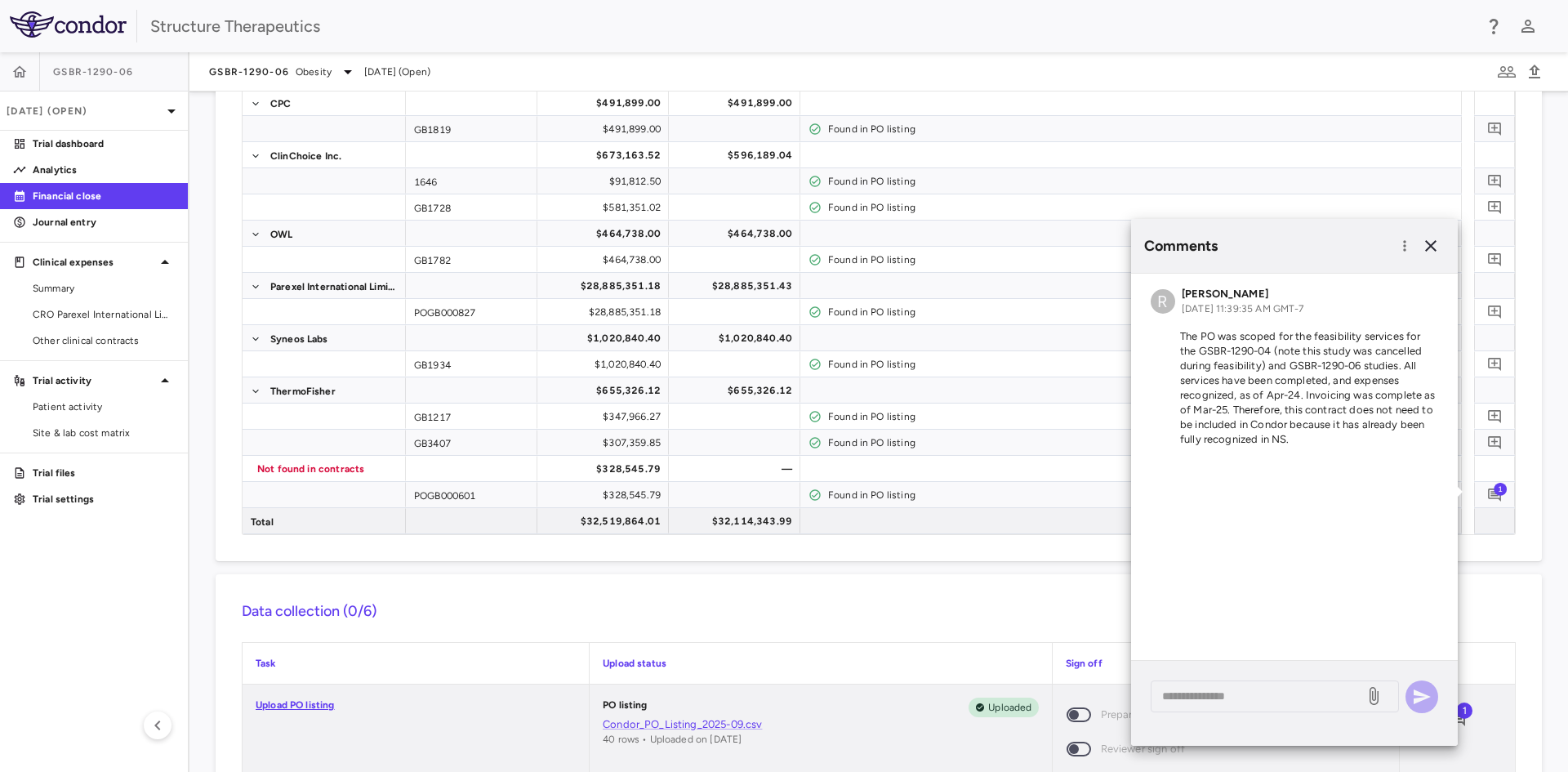
click at [1427, 245] on icon "button" at bounding box center [1430, 245] width 20 height 20
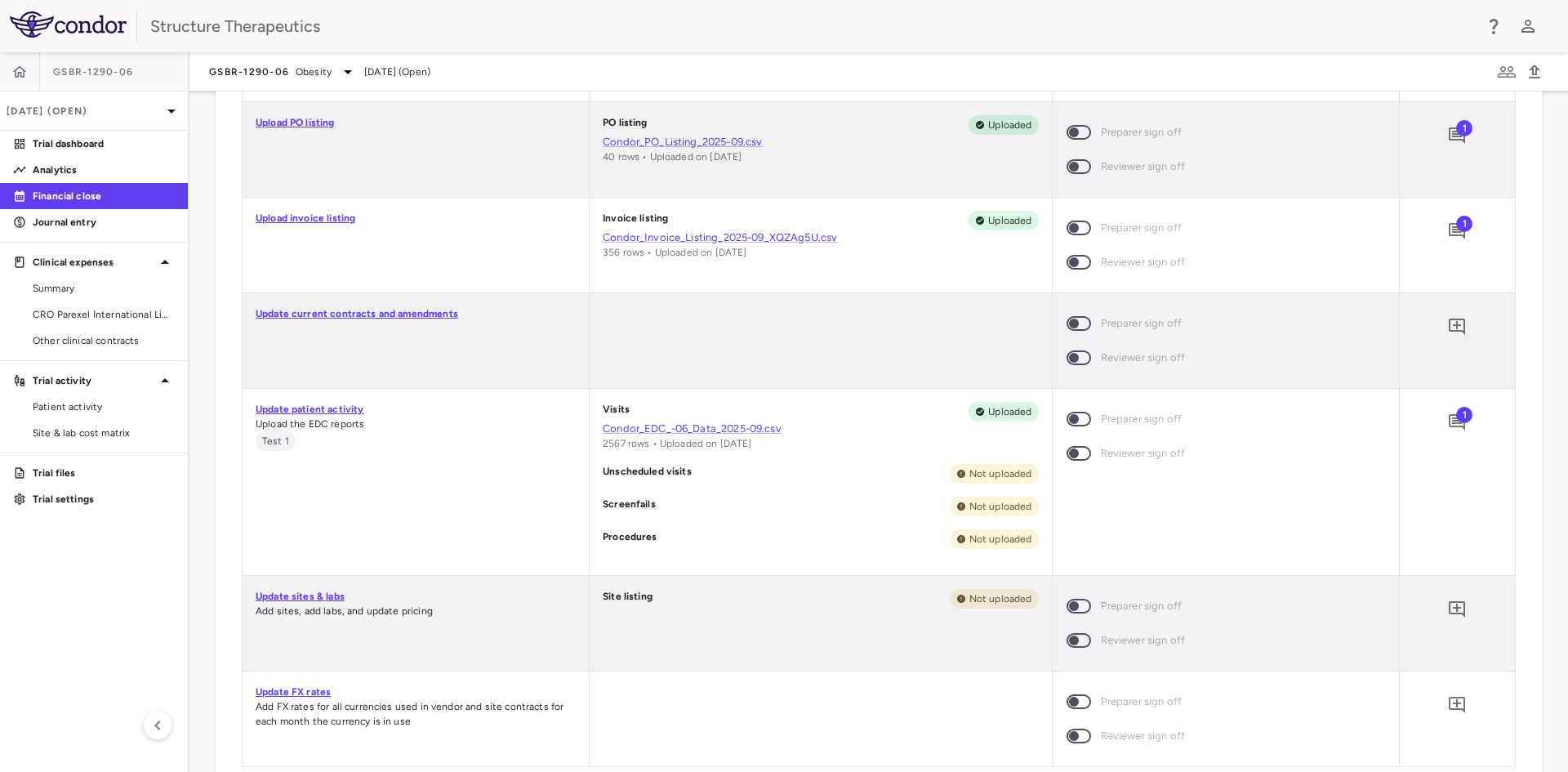
scroll to position [653, 0]
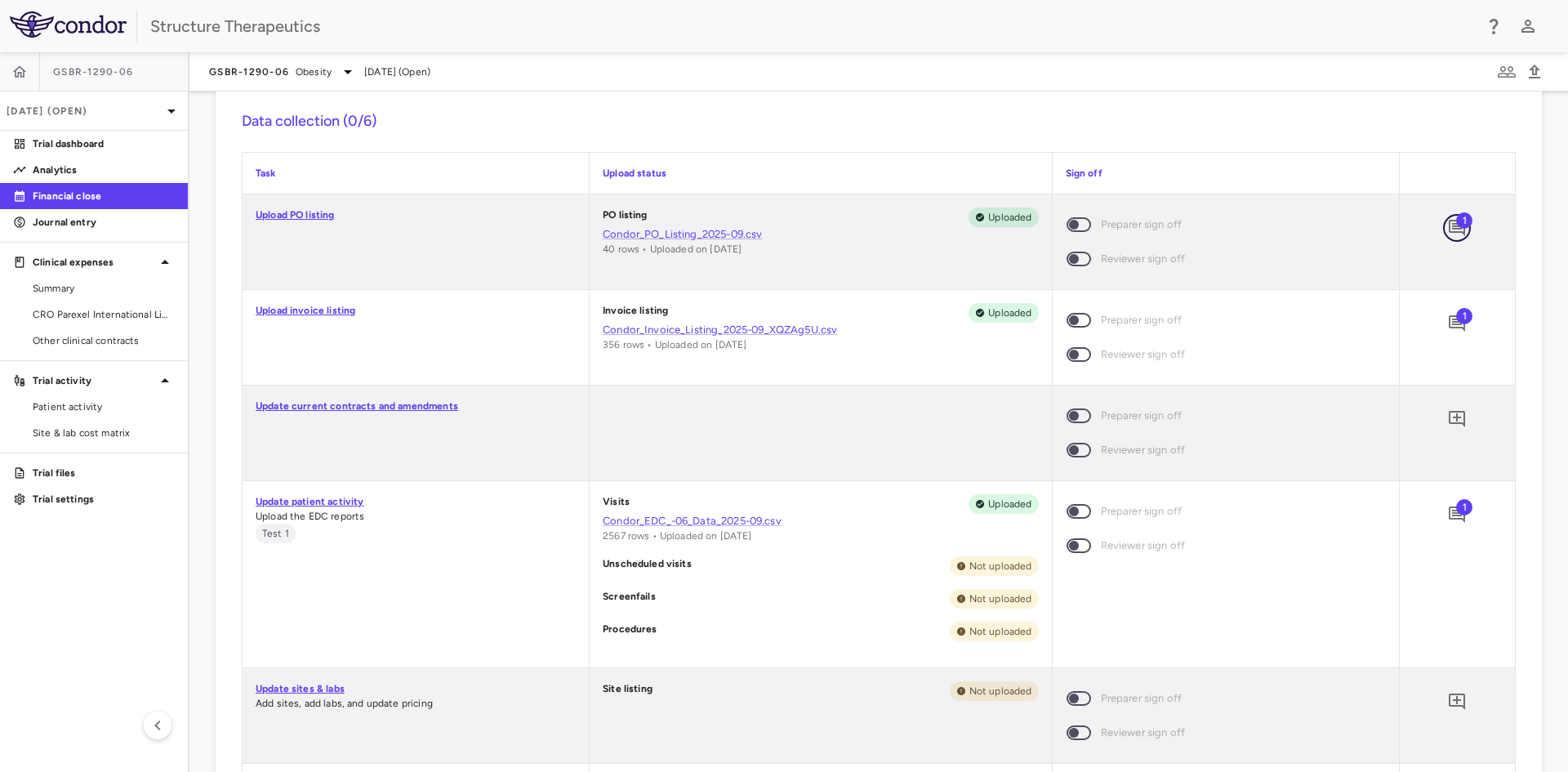
click at [1449, 234] on icon "Add comment" at bounding box center [1457, 227] width 20 height 20
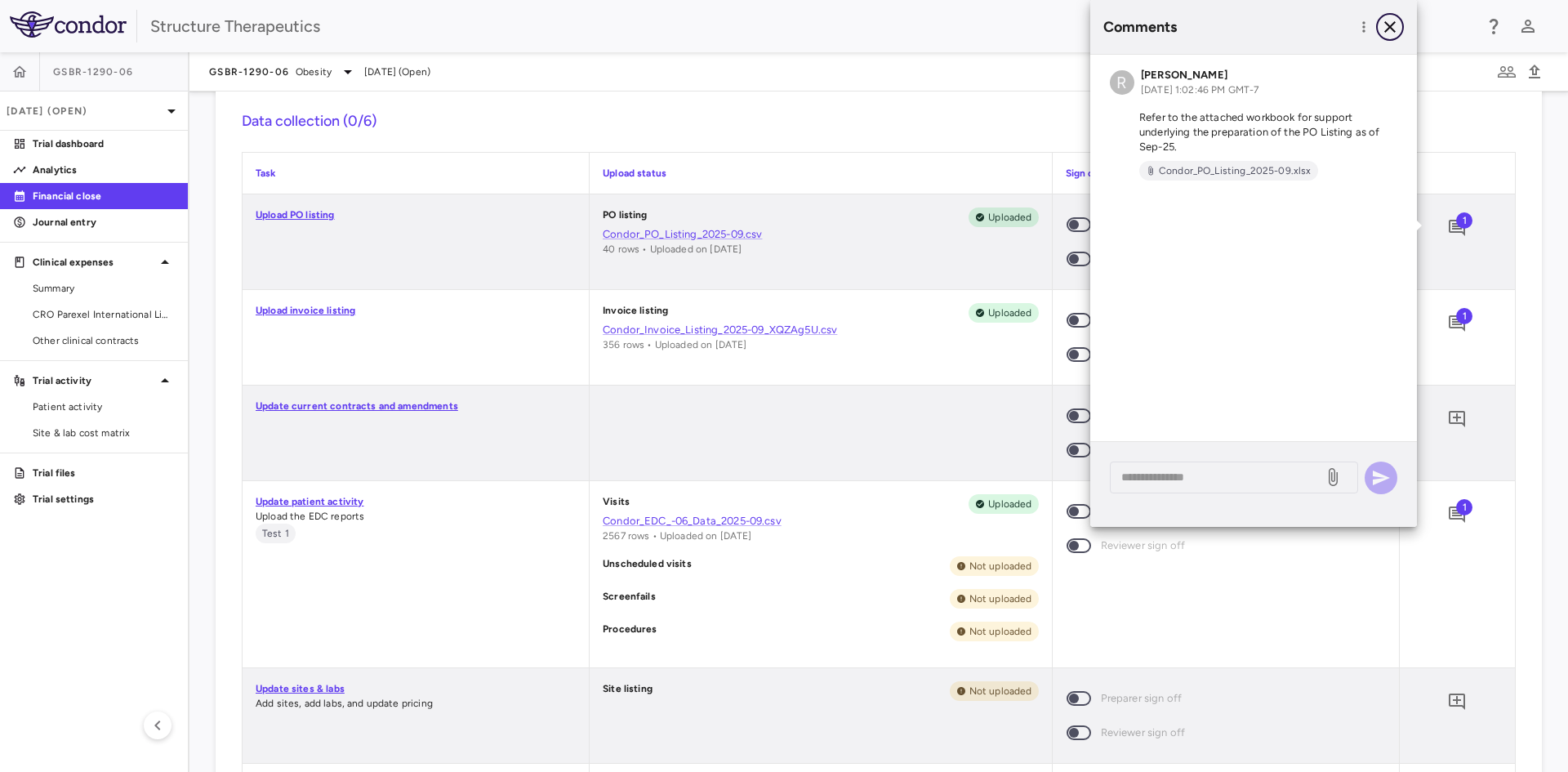
click at [1385, 20] on icon "button" at bounding box center [1389, 26] width 20 height 20
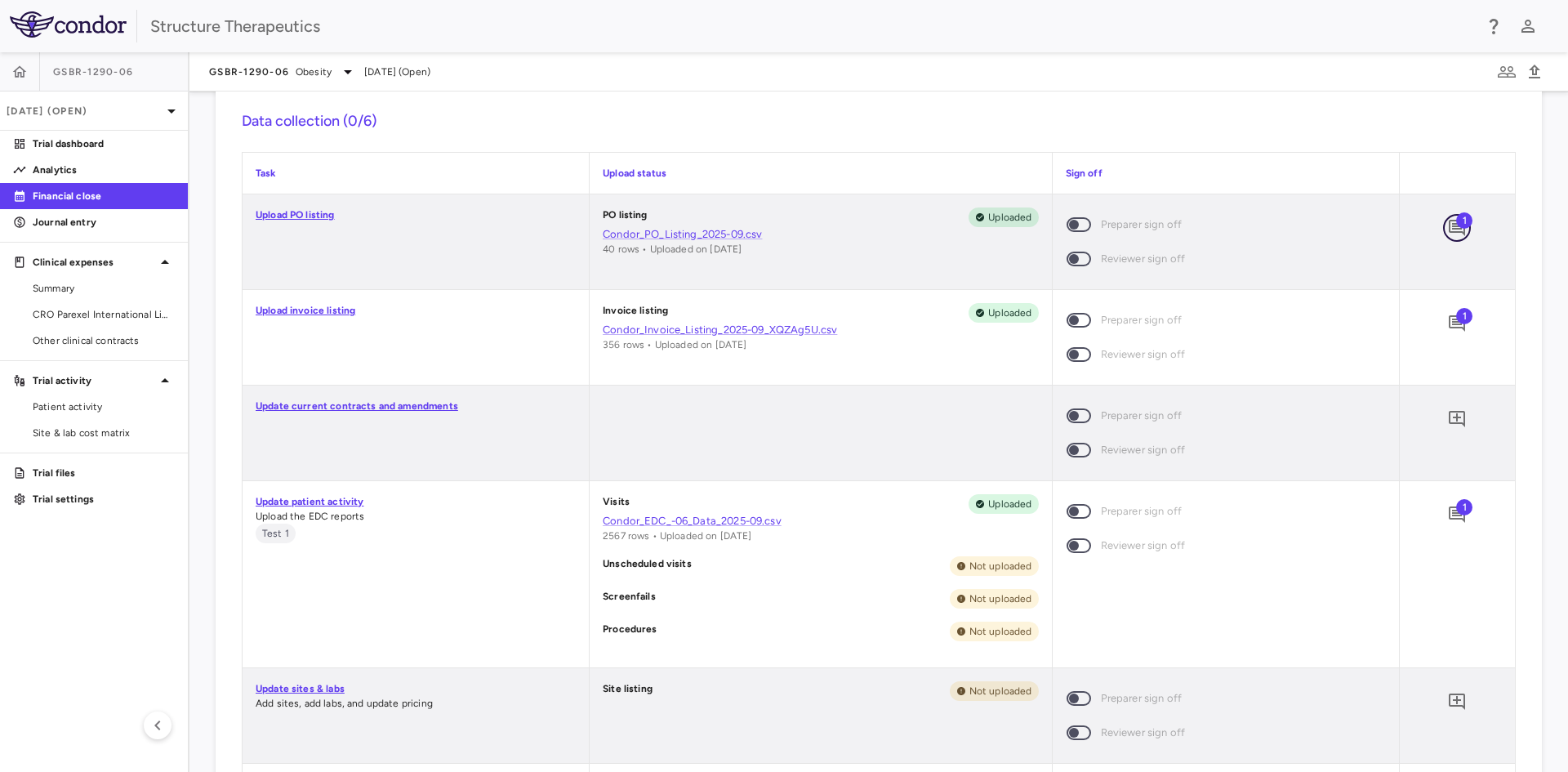
click at [1443, 226] on button "button" at bounding box center [1457, 228] width 28 height 28
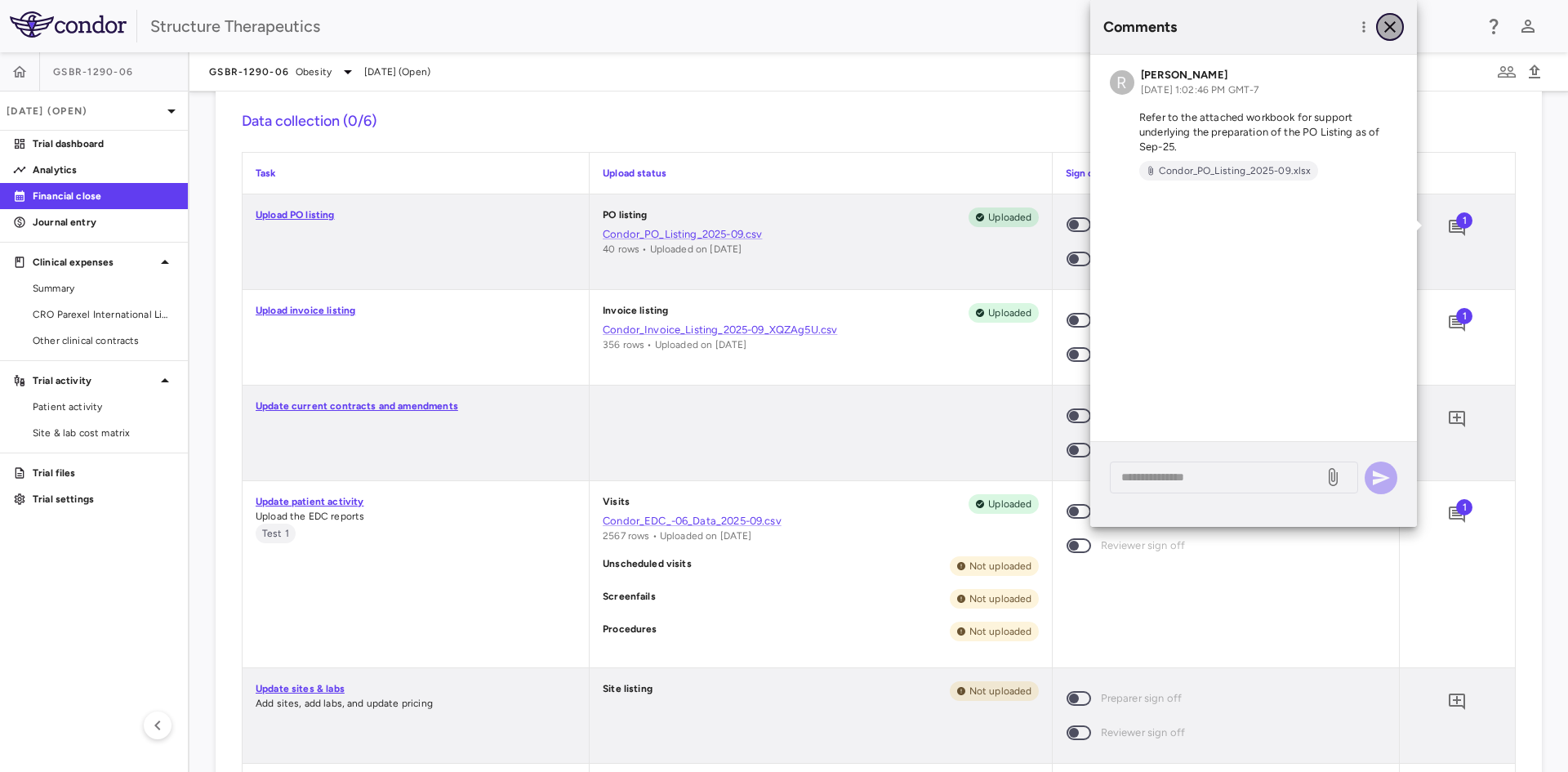
click at [1397, 29] on icon "button" at bounding box center [1389, 26] width 20 height 20
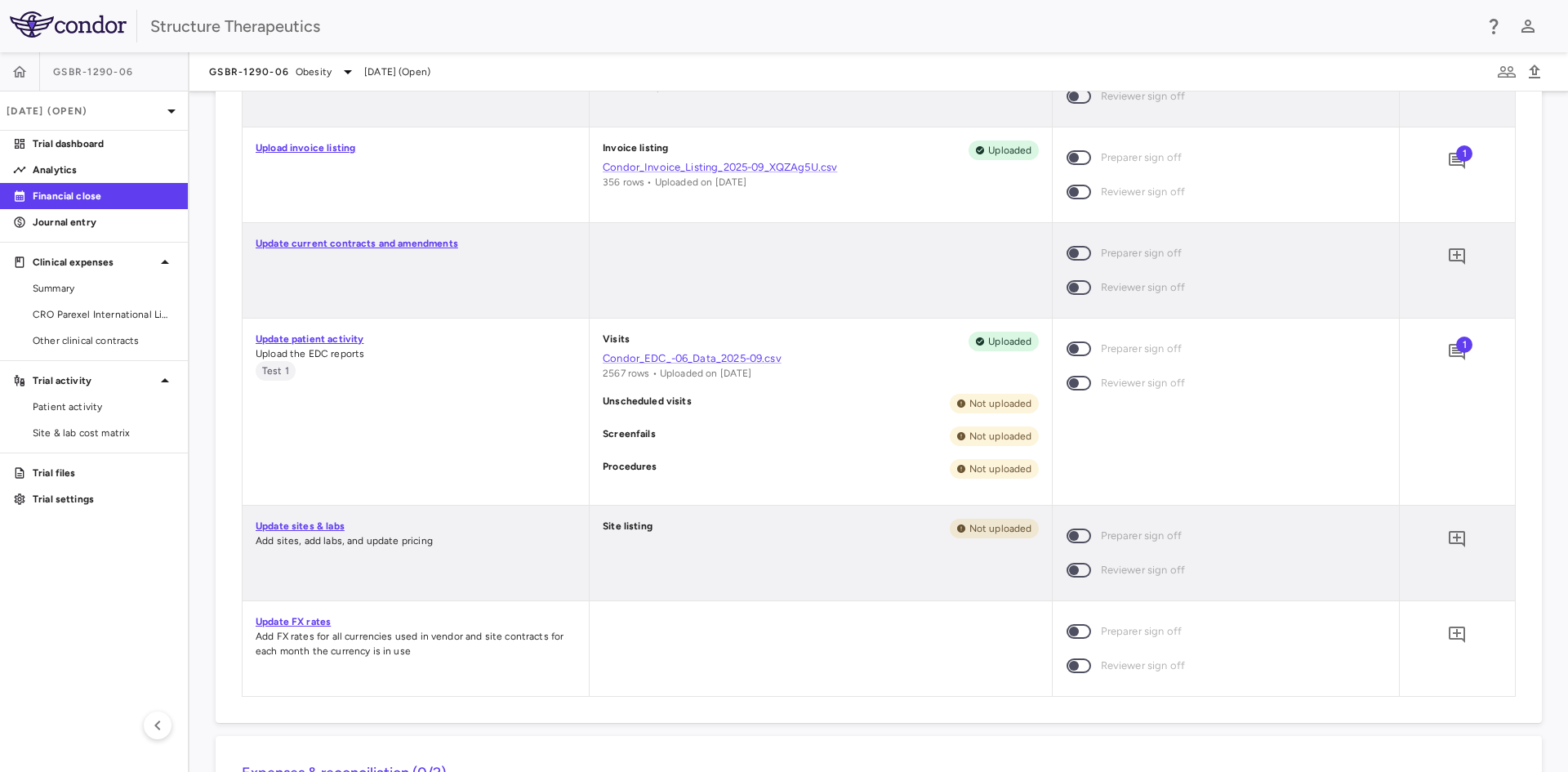
scroll to position [817, 0]
click at [1071, 254] on span at bounding box center [1079, 253] width 24 height 15
click at [1067, 249] on span at bounding box center [1079, 253] width 24 height 15
click at [1525, 24] on icon "button" at bounding box center [1528, 26] width 13 height 13
click at [1160, 27] on div at bounding box center [784, 386] width 1568 height 772
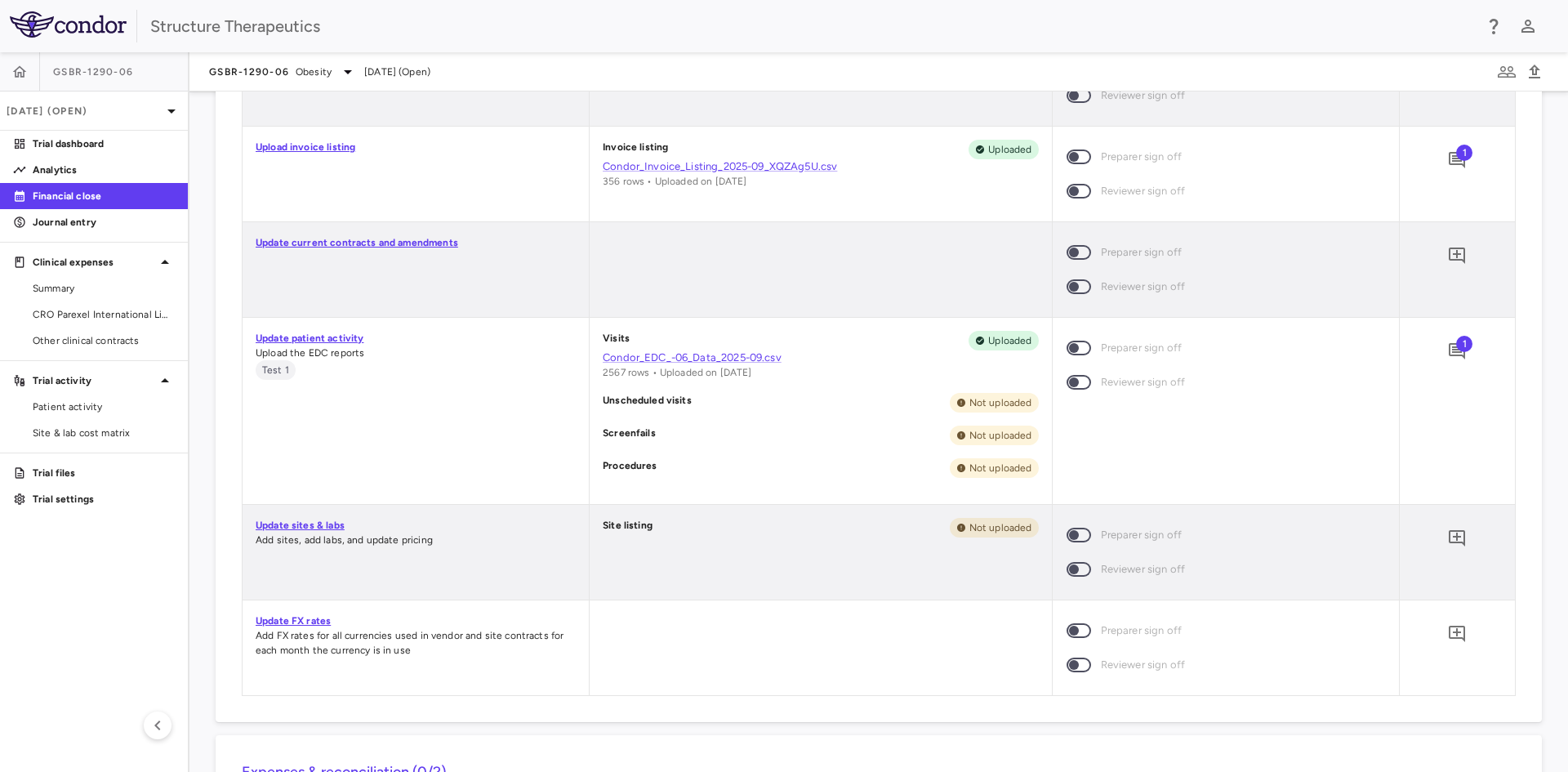
click at [1083, 253] on span at bounding box center [1078, 252] width 44 height 35
click at [1067, 247] on span at bounding box center [1079, 253] width 24 height 15
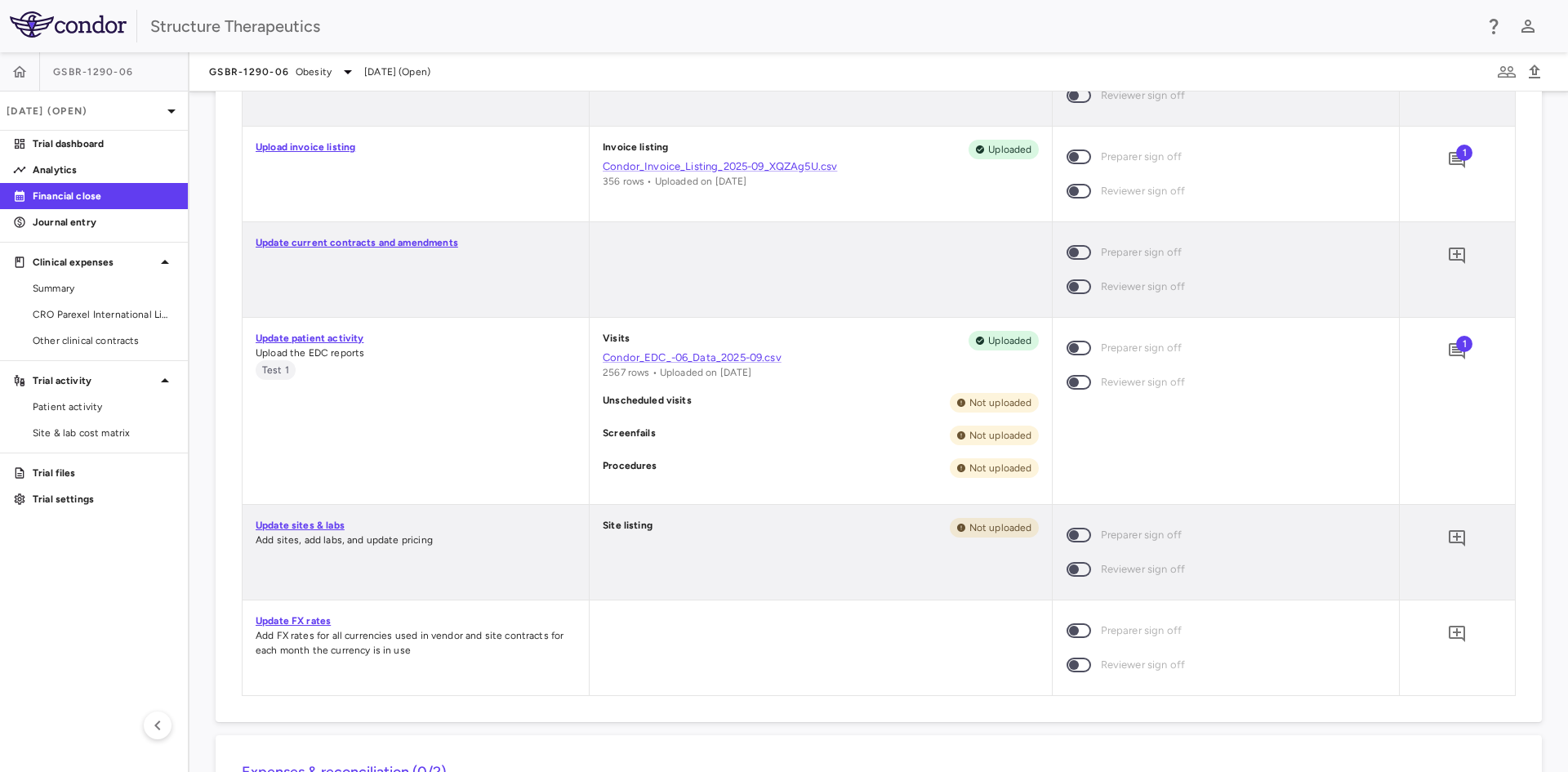
click at [1078, 247] on span at bounding box center [1079, 253] width 24 height 15
click at [1105, 249] on span "Preparer sign off" at bounding box center [1141, 252] width 81 height 18
click at [1108, 250] on span "Preparer sign off" at bounding box center [1141, 252] width 81 height 18
click at [1082, 249] on span at bounding box center [1078, 252] width 44 height 35
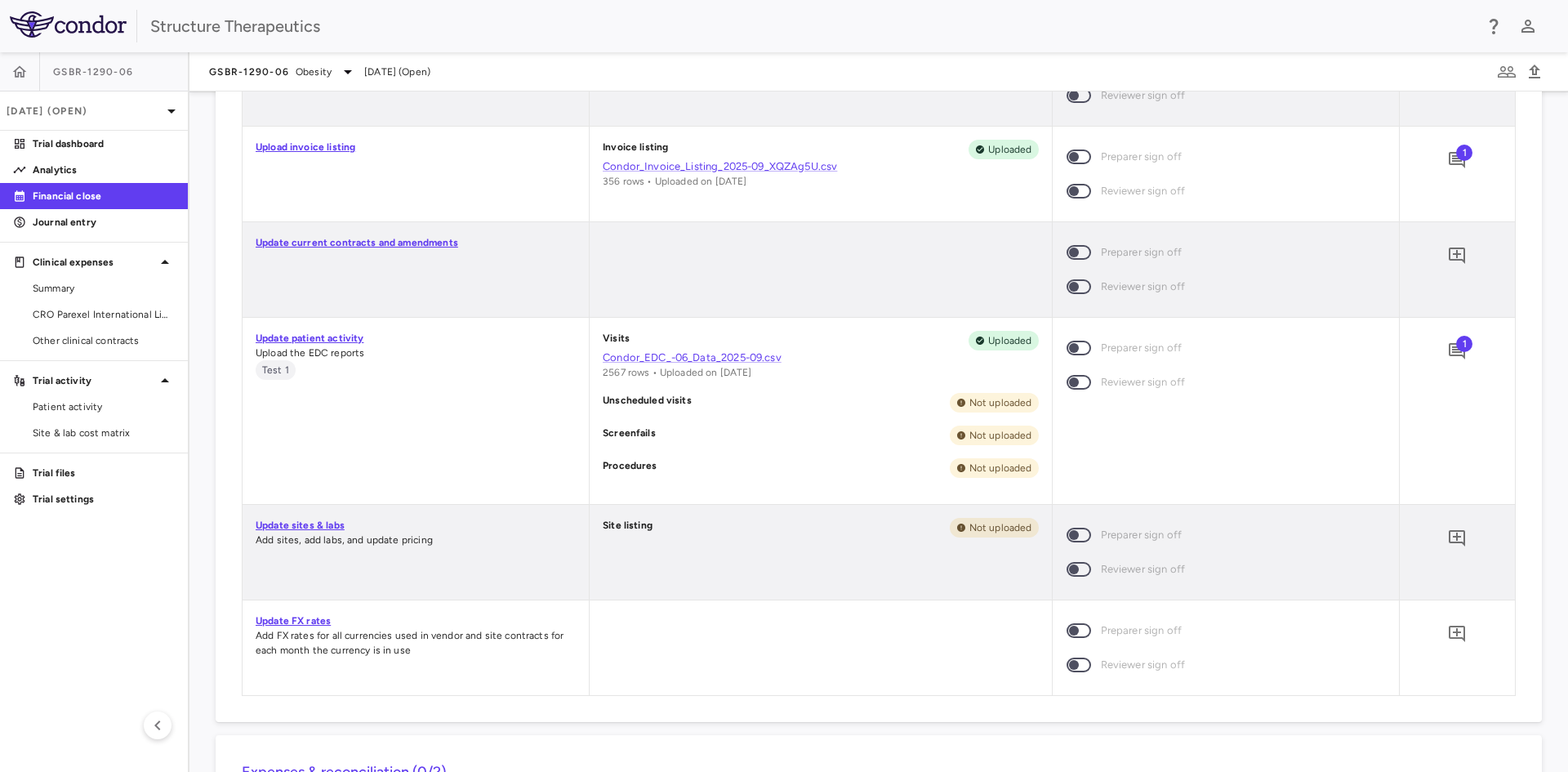
click at [1069, 249] on span at bounding box center [1079, 253] width 24 height 15
click at [1067, 249] on span at bounding box center [1079, 253] width 24 height 15
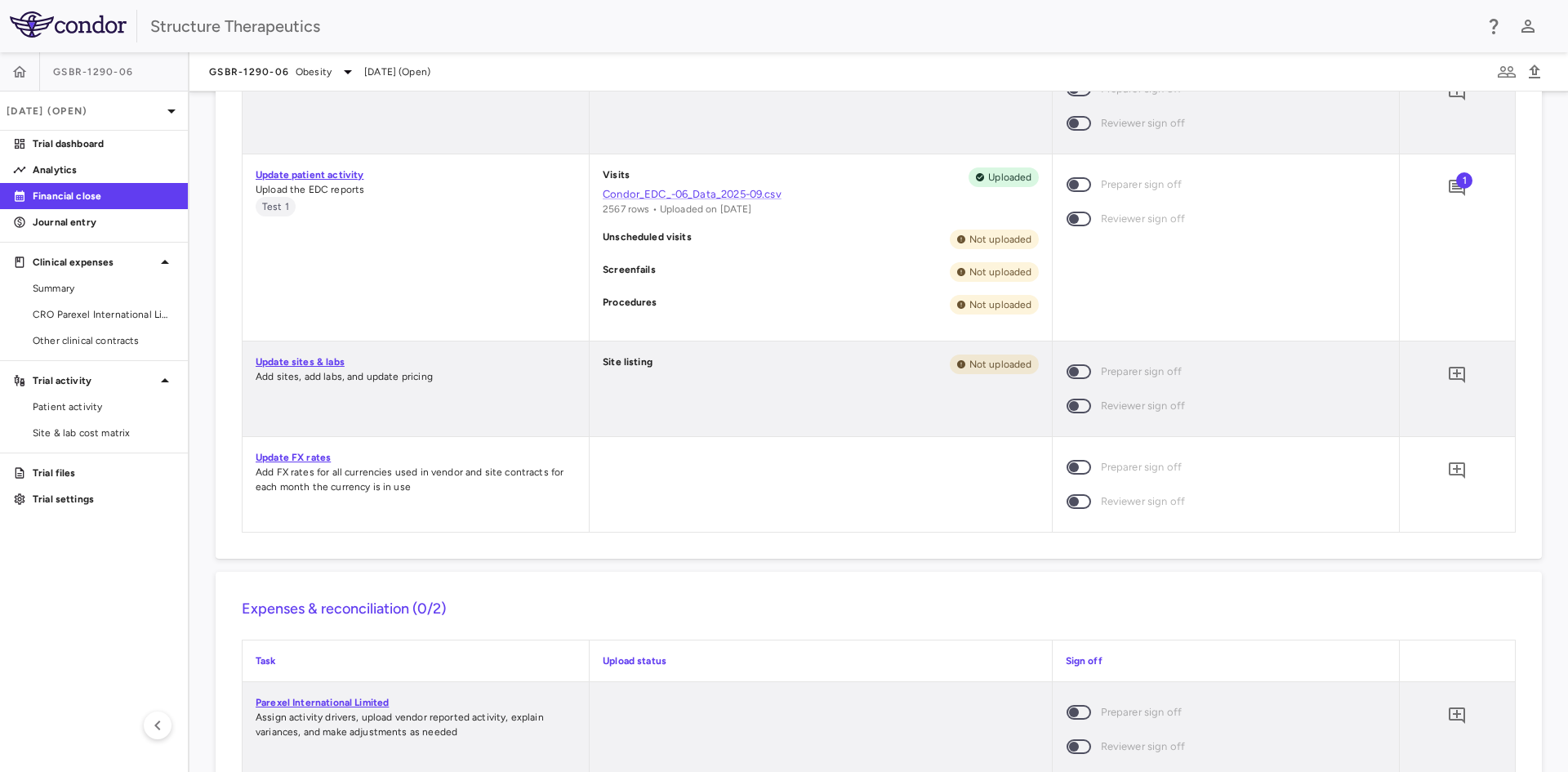
click at [286, 358] on link "Update sites & labs" at bounding box center [299, 362] width 89 height 11
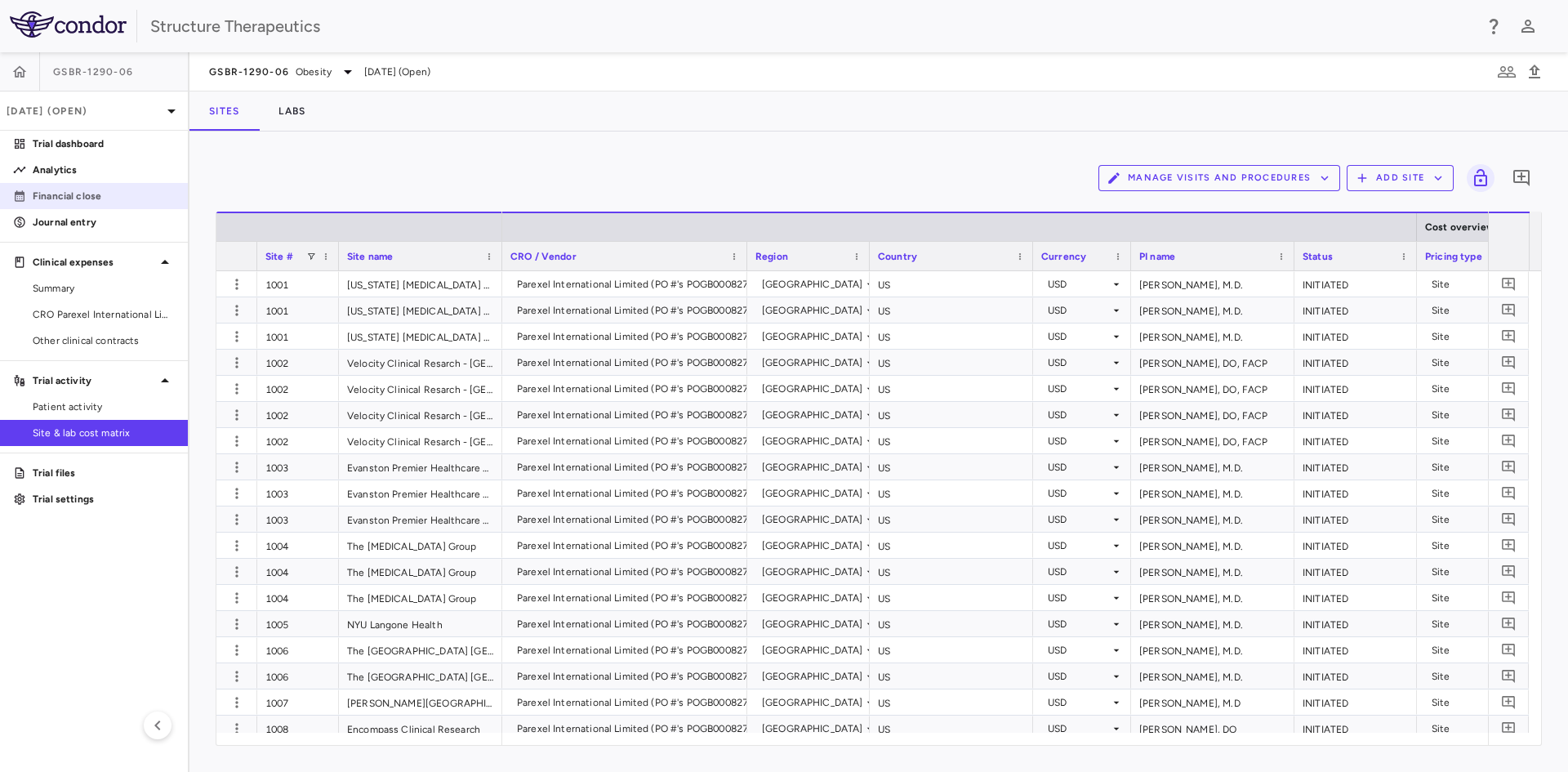
click at [81, 198] on p "Financial close" at bounding box center [104, 197] width 142 height 15
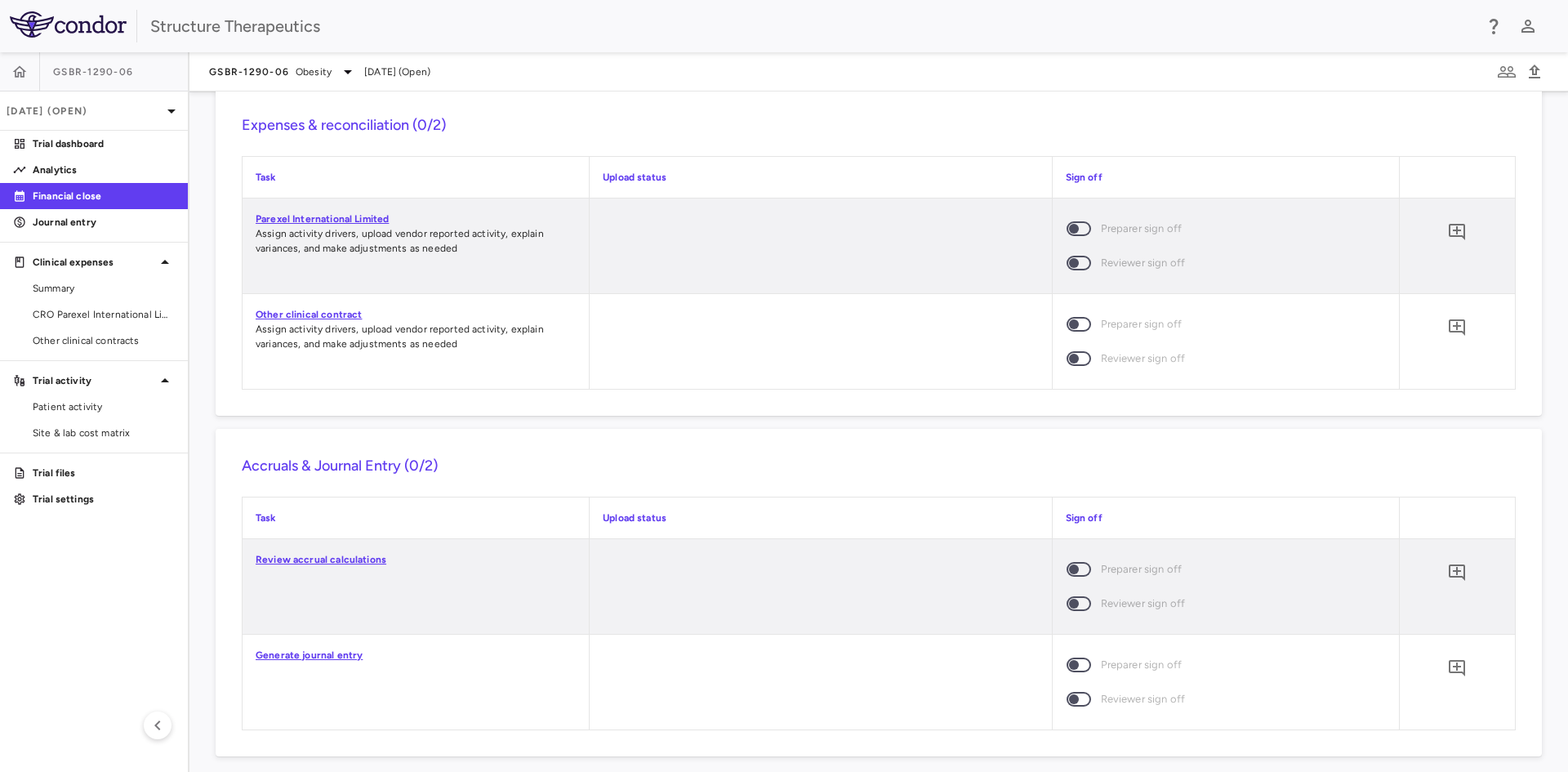
scroll to position [1470, 0]
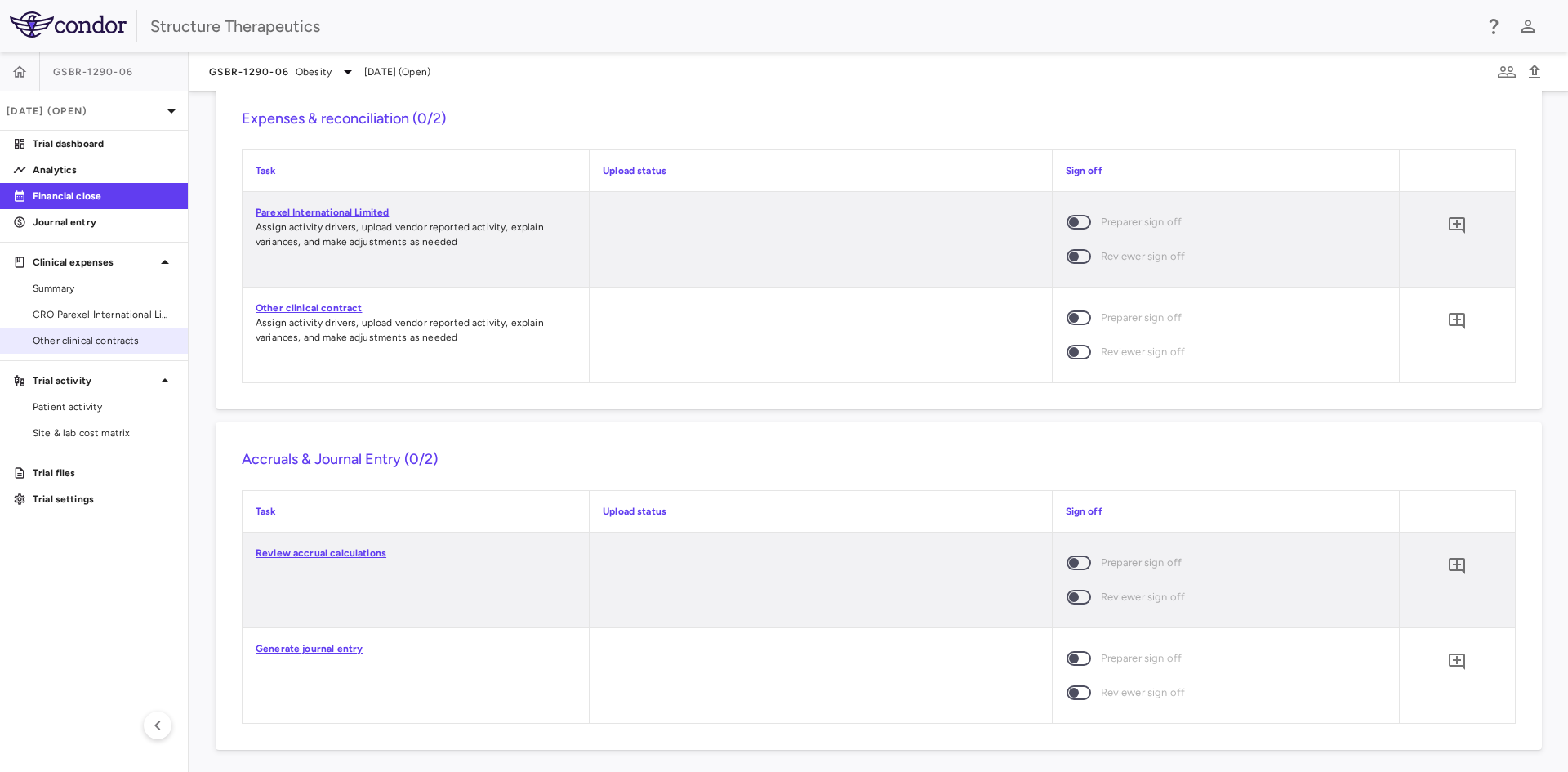
click at [121, 341] on span "Other clinical contracts" at bounding box center [104, 341] width 142 height 15
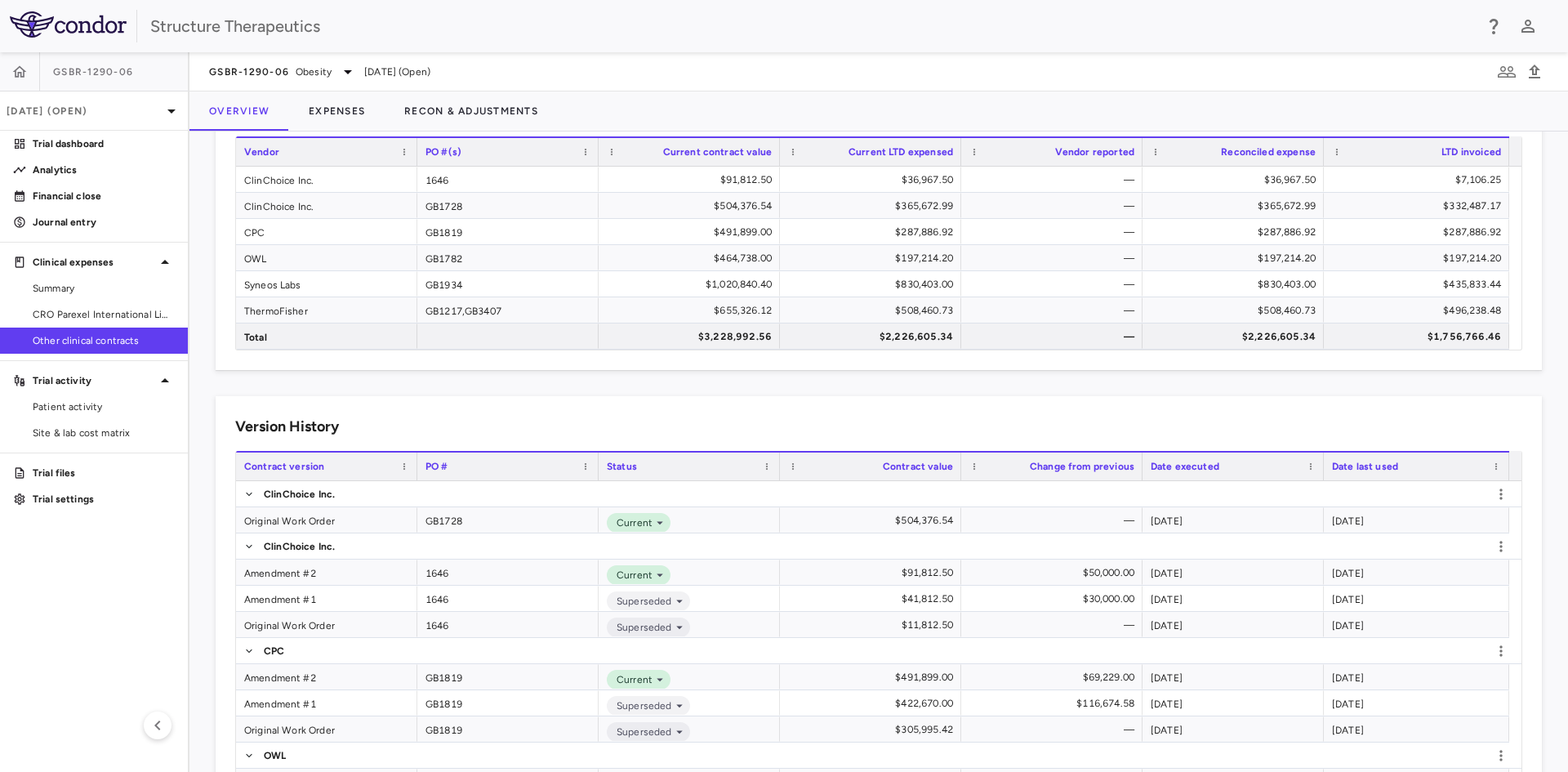
scroll to position [245, 0]
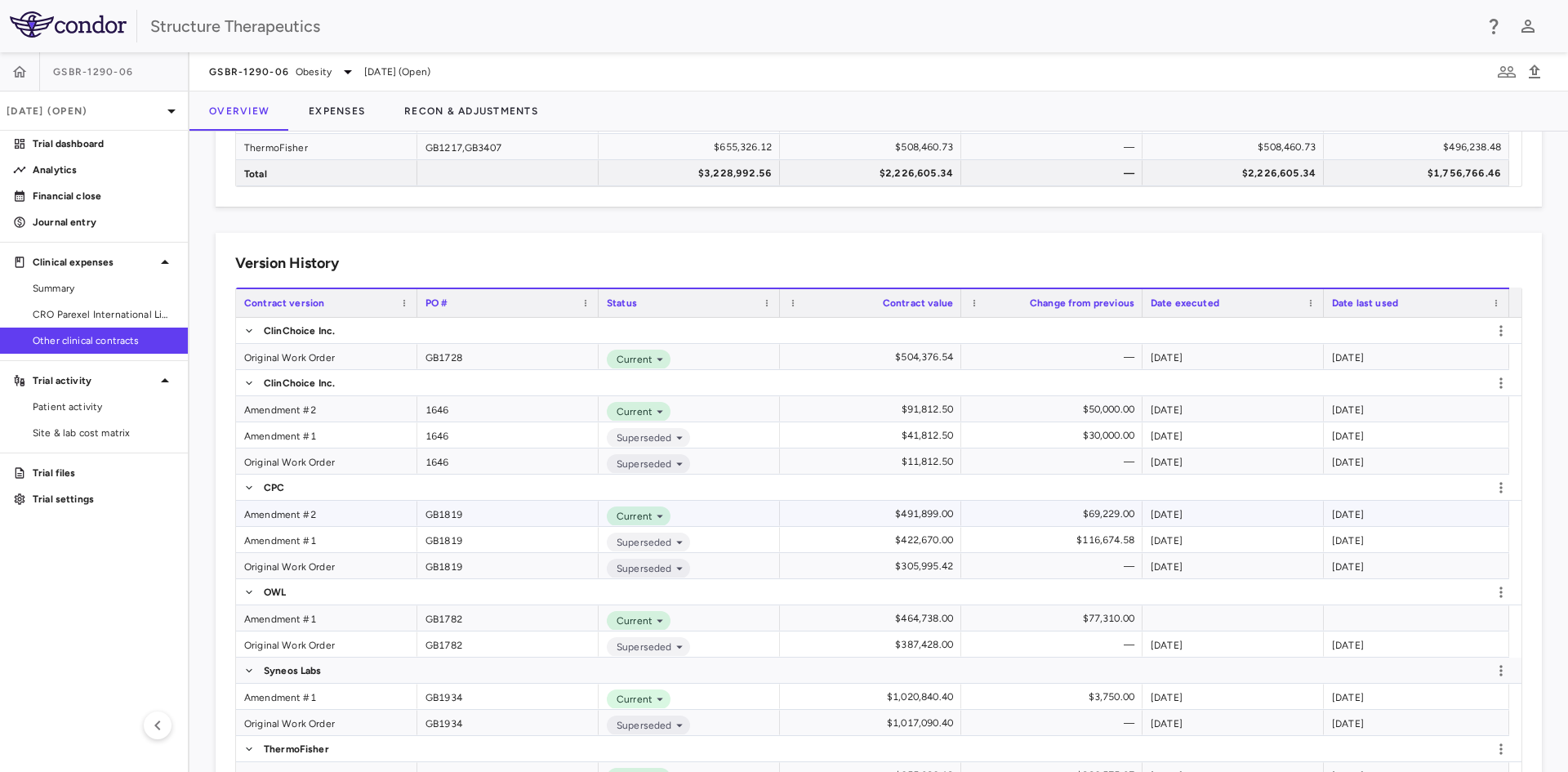
click at [289, 513] on div "Amendment #2" at bounding box center [327, 513] width 181 height 25
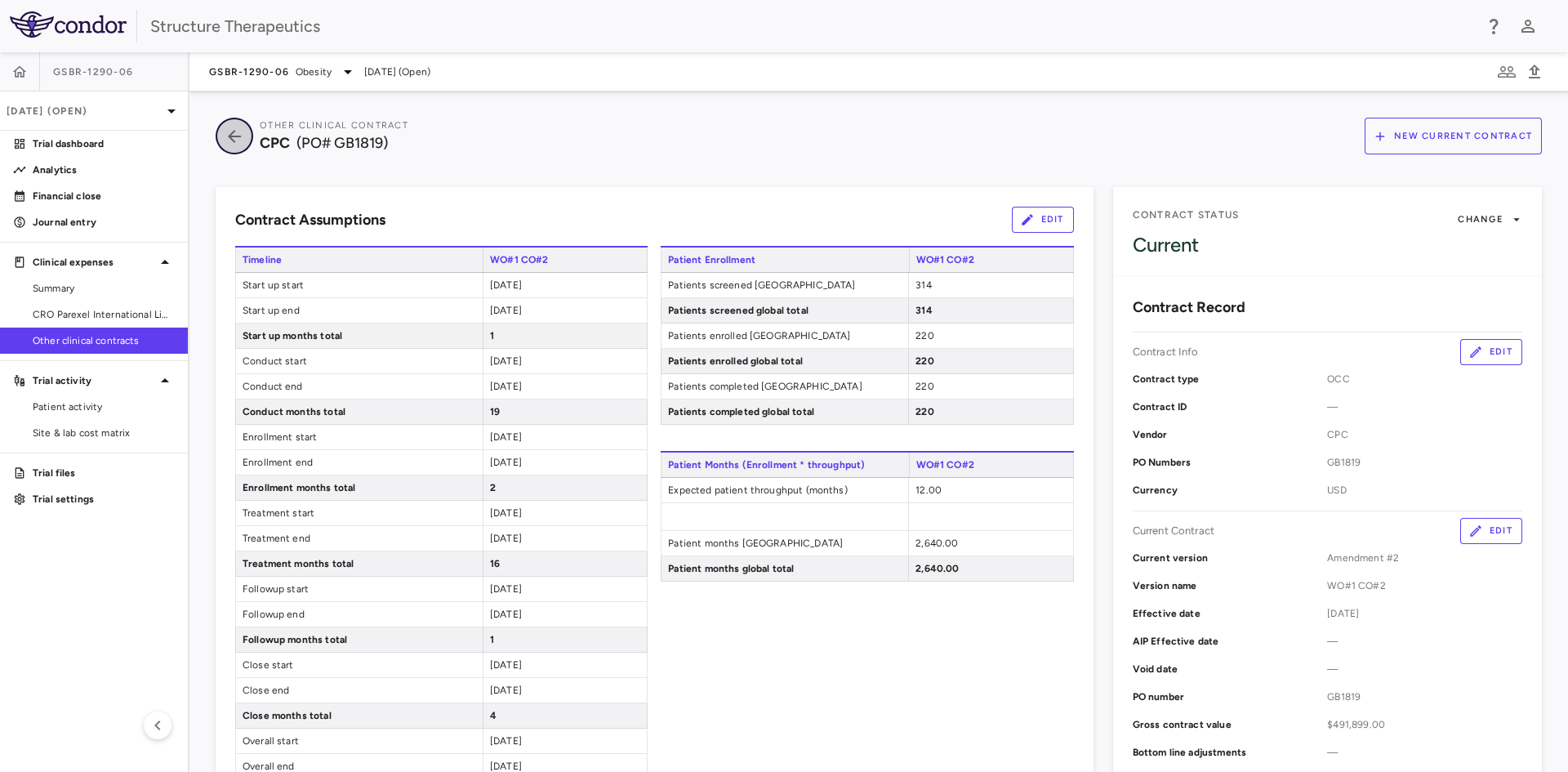
click at [240, 129] on icon "button" at bounding box center [234, 136] width 29 height 20
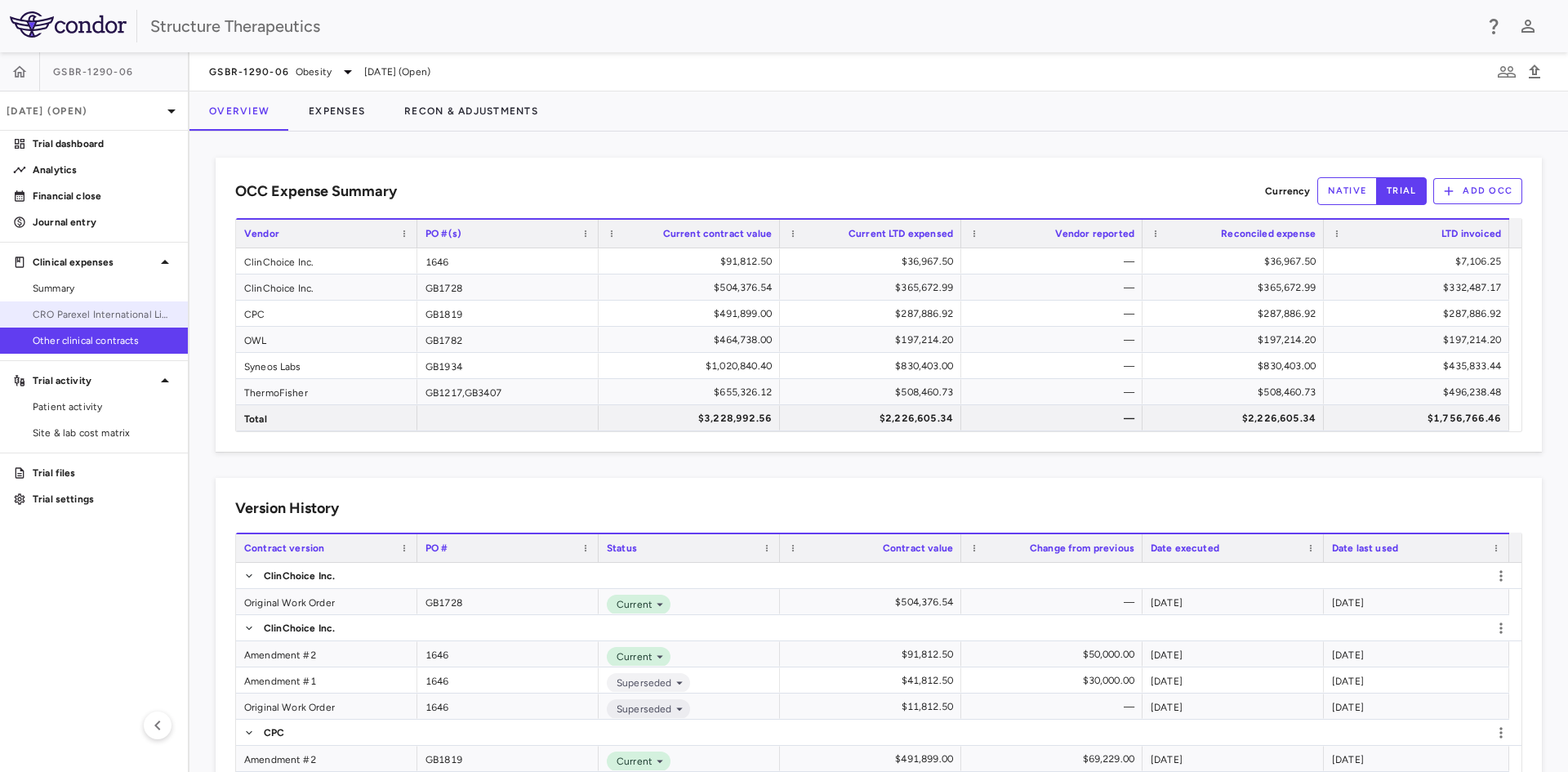
click at [140, 318] on span "CRO Parexel International Limited" at bounding box center [104, 314] width 142 height 15
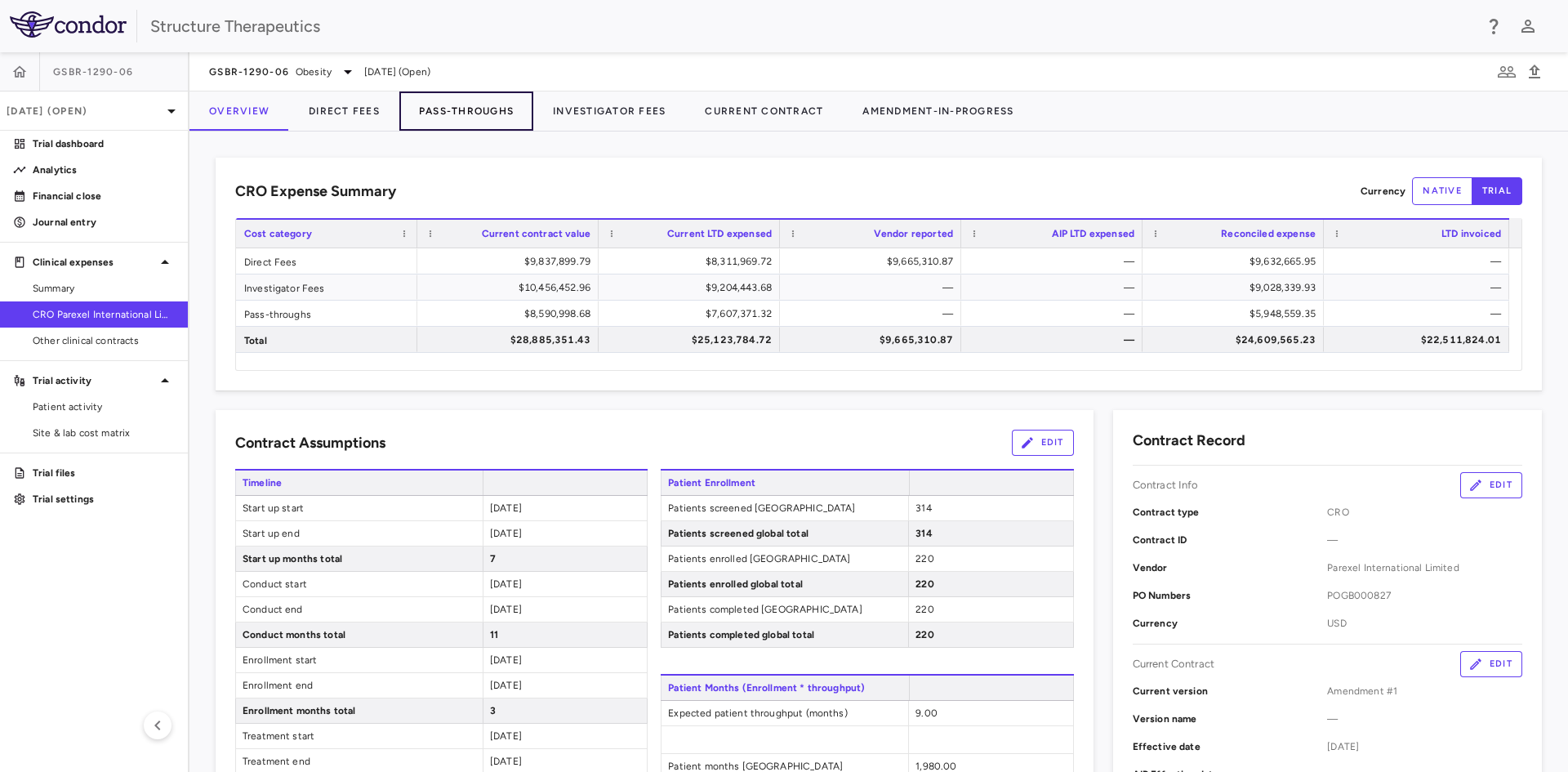
click at [462, 106] on button "Pass-Throughs" at bounding box center [466, 111] width 134 height 39
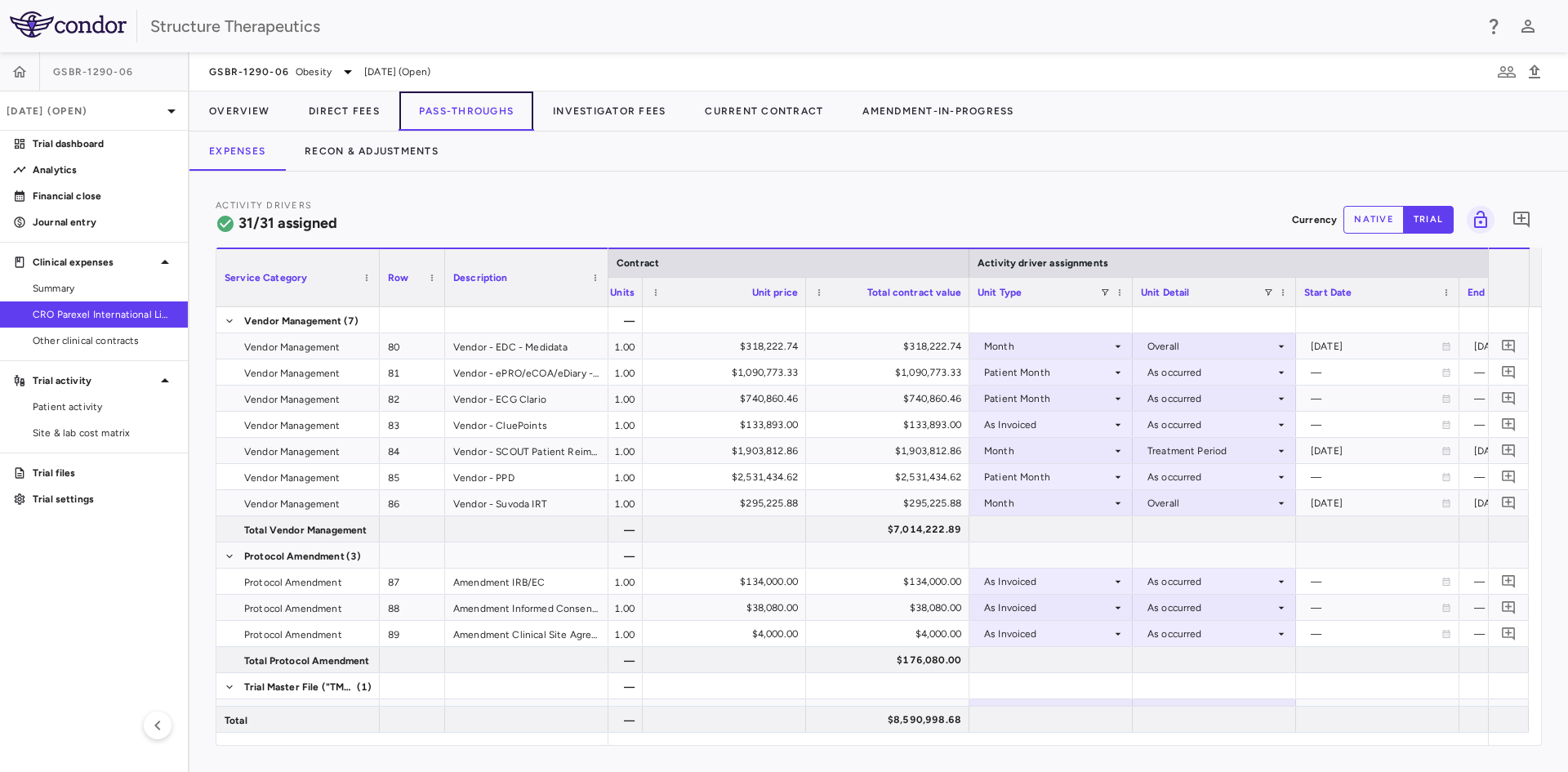
scroll to position [0, 726]
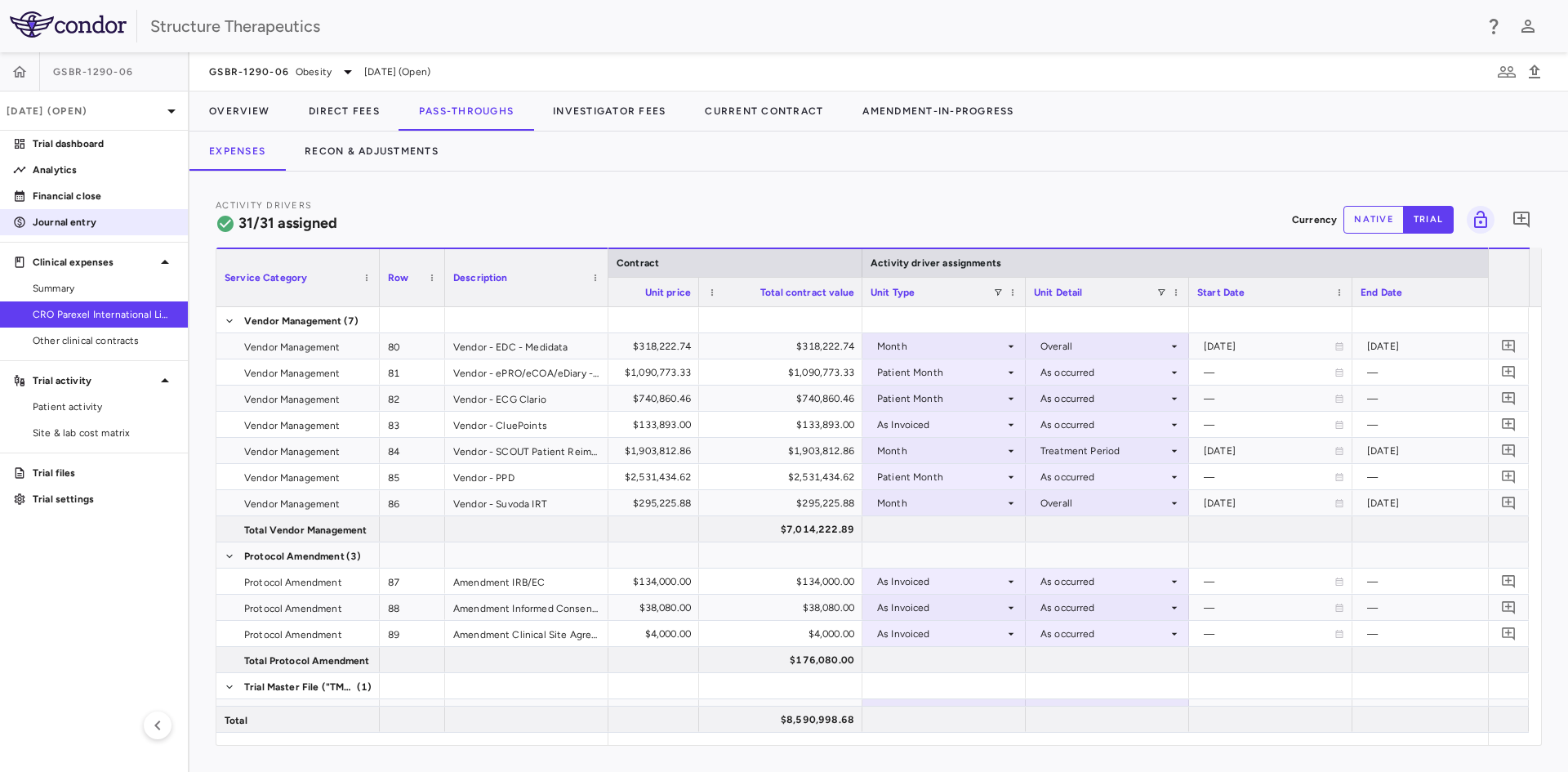
click at [93, 226] on p "Journal entry" at bounding box center [104, 223] width 142 height 15
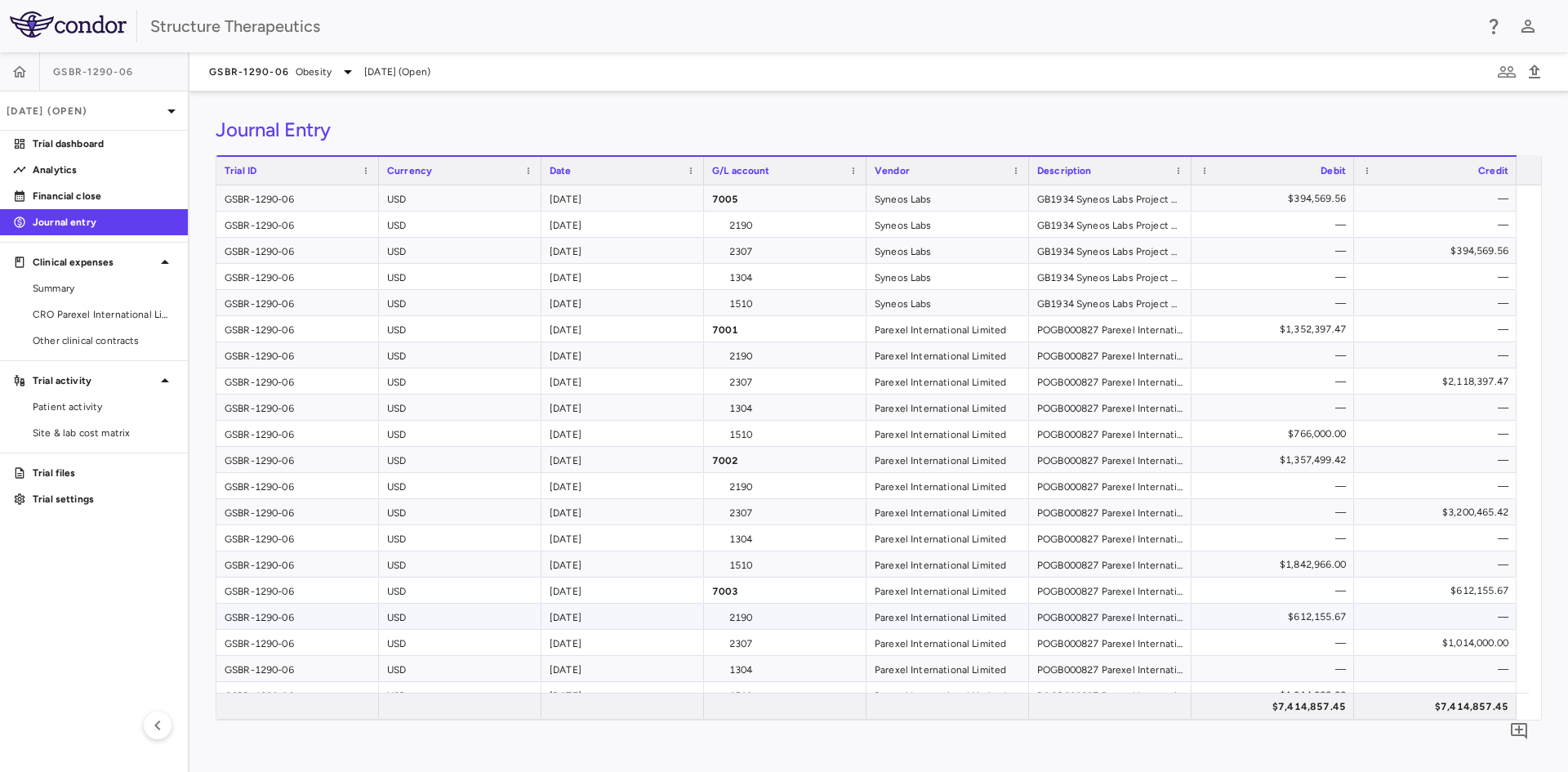
scroll to position [668, 0]
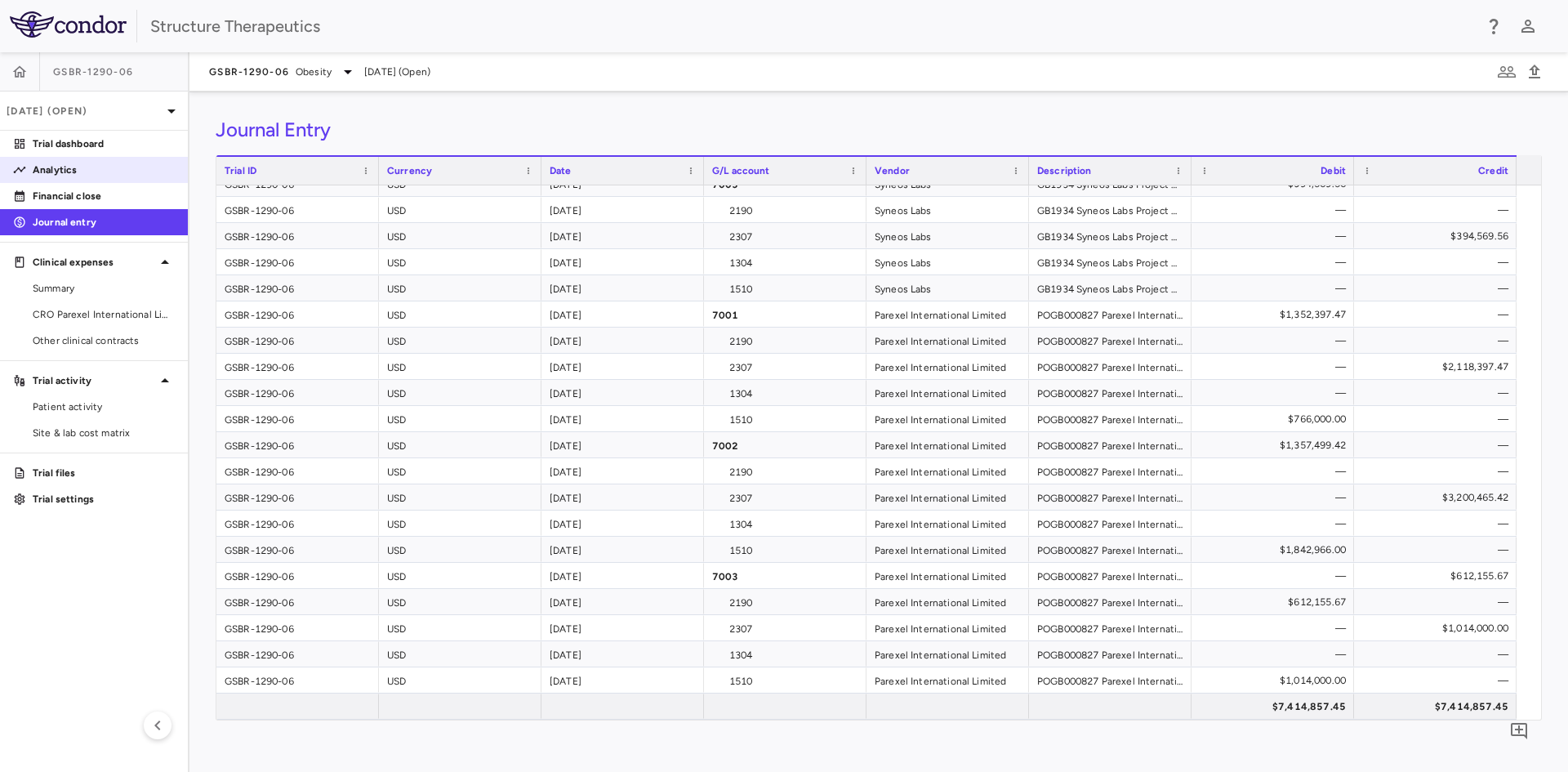
click at [116, 182] on div "Analytics" at bounding box center [94, 170] width 188 height 26
click at [61, 173] on p "Analytics" at bounding box center [104, 170] width 142 height 15
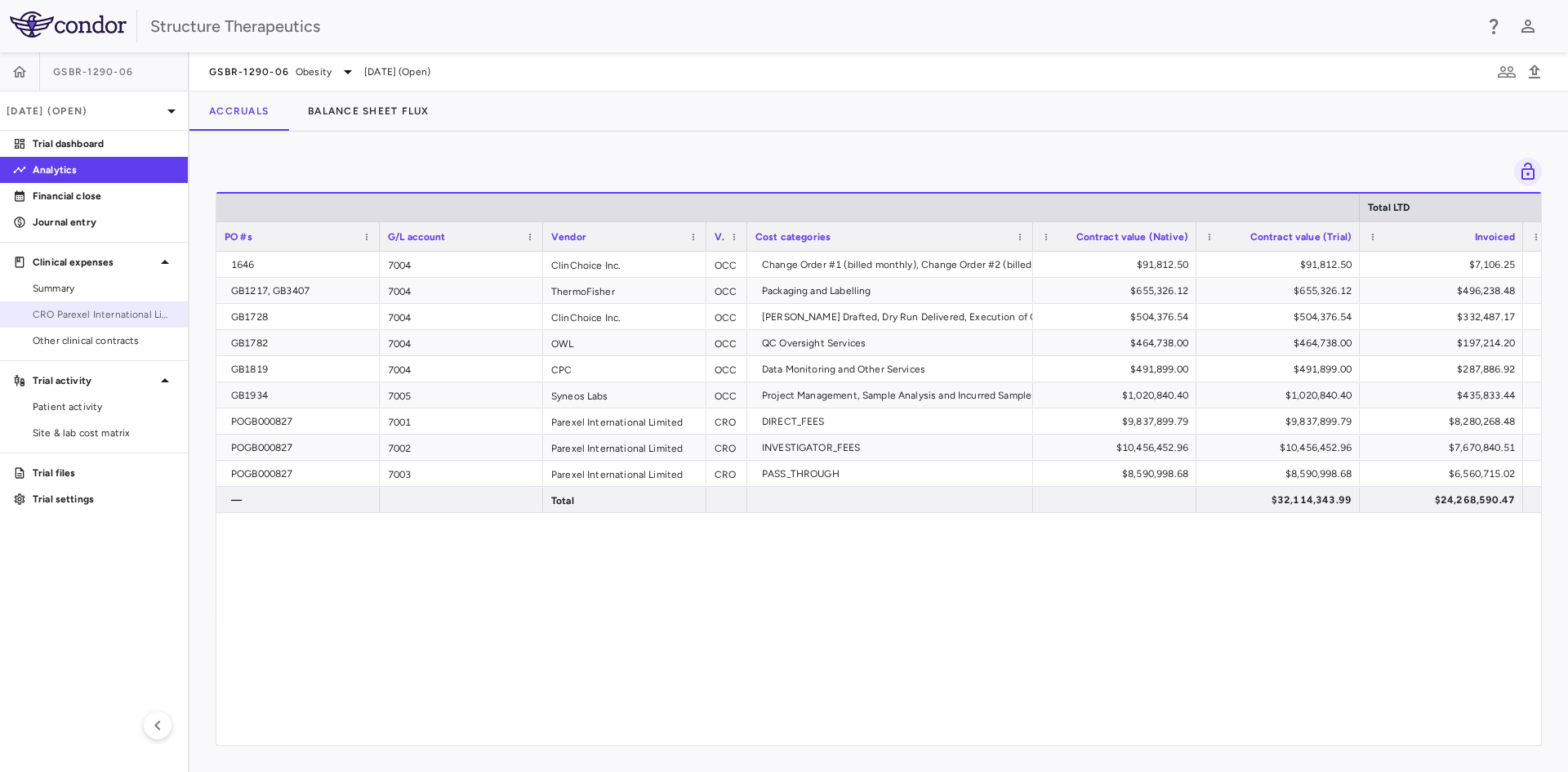
click at [119, 312] on span "CRO Parexel International Limited" at bounding box center [104, 314] width 142 height 15
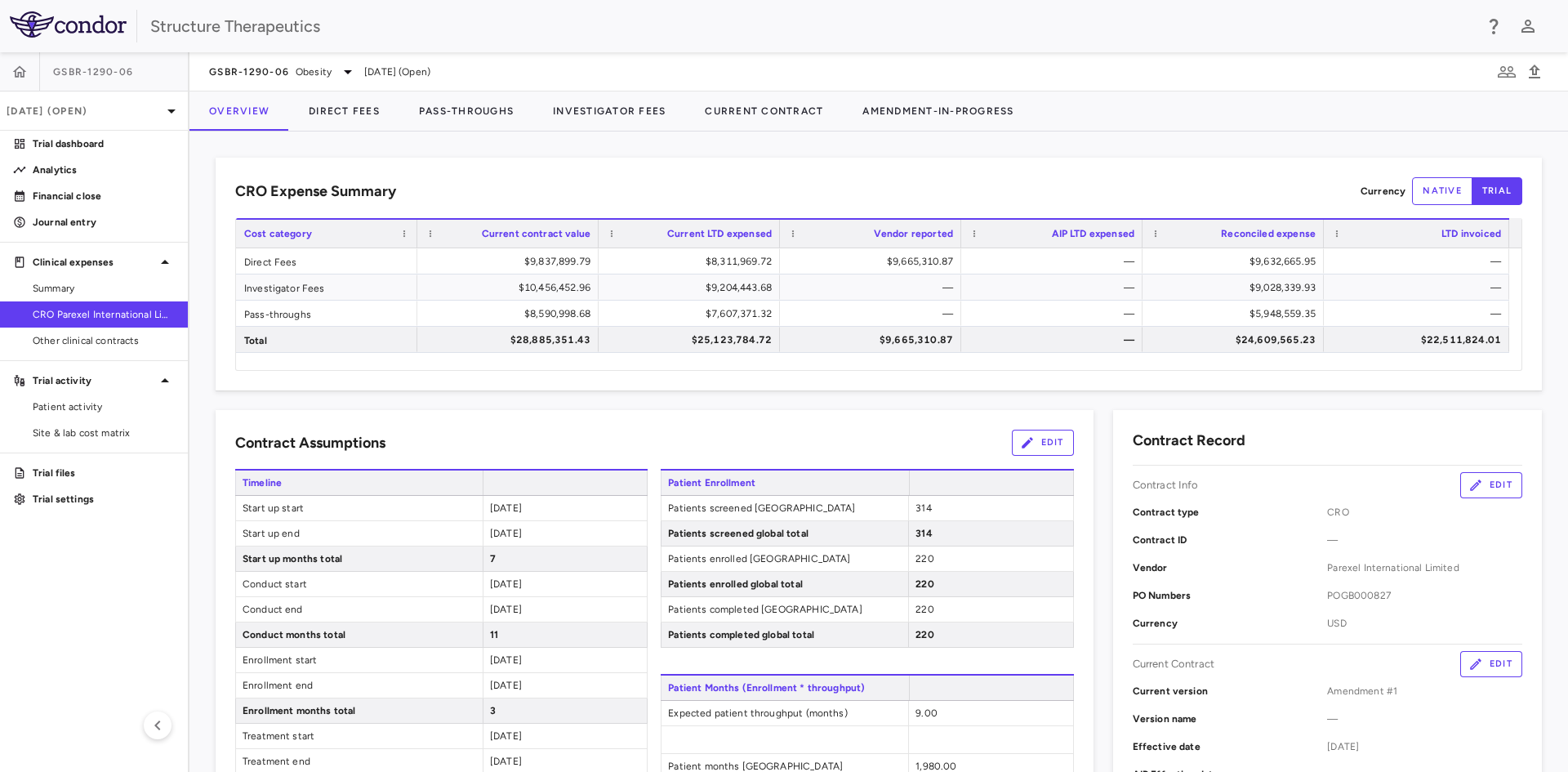
drag, startPoint x: 61, startPoint y: 187, endPoint x: 337, endPoint y: 417, distance: 359.3
click at [61, 187] on link "Financial close" at bounding box center [94, 196] width 188 height 24
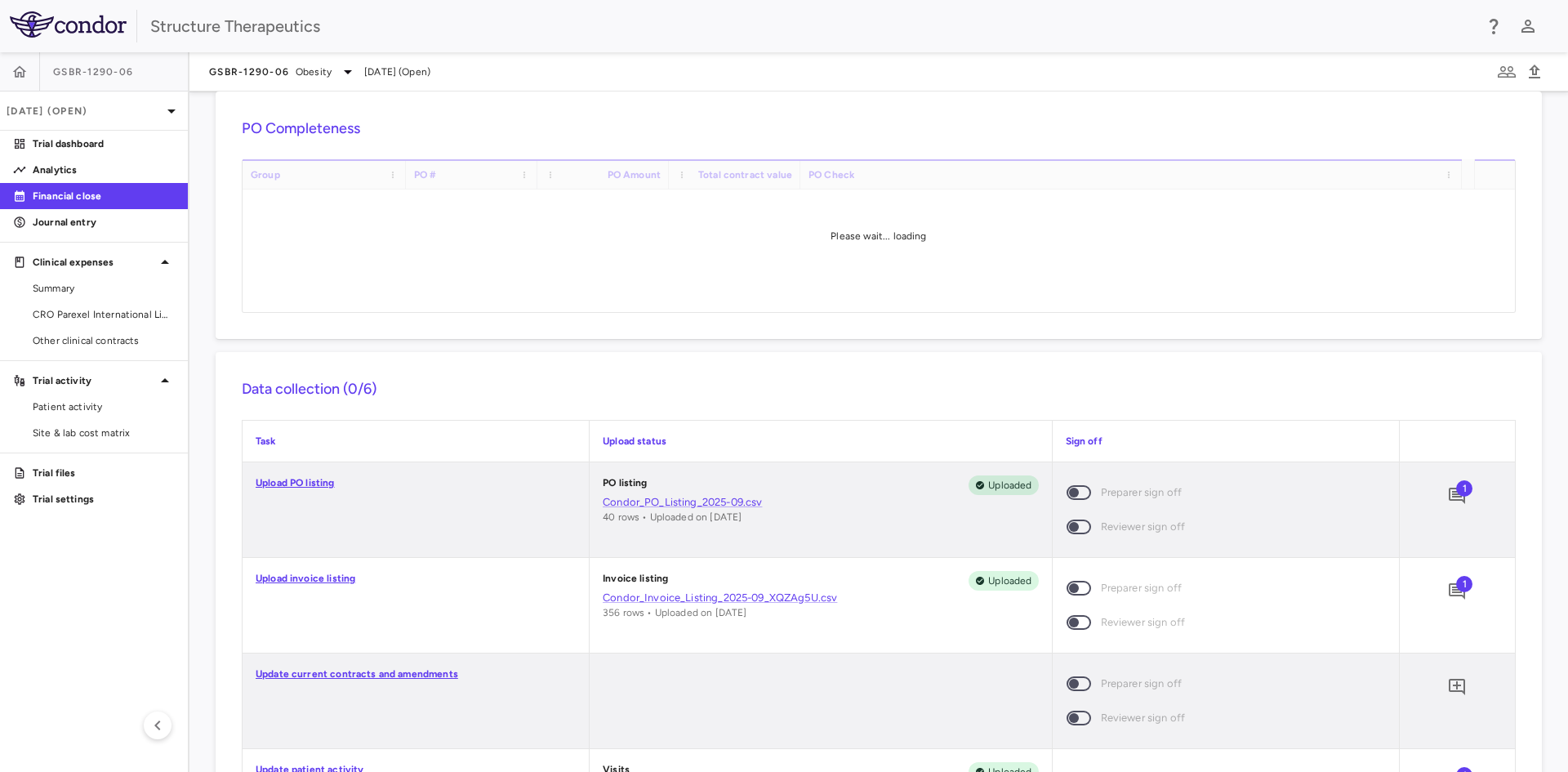
scroll to position [164, 0]
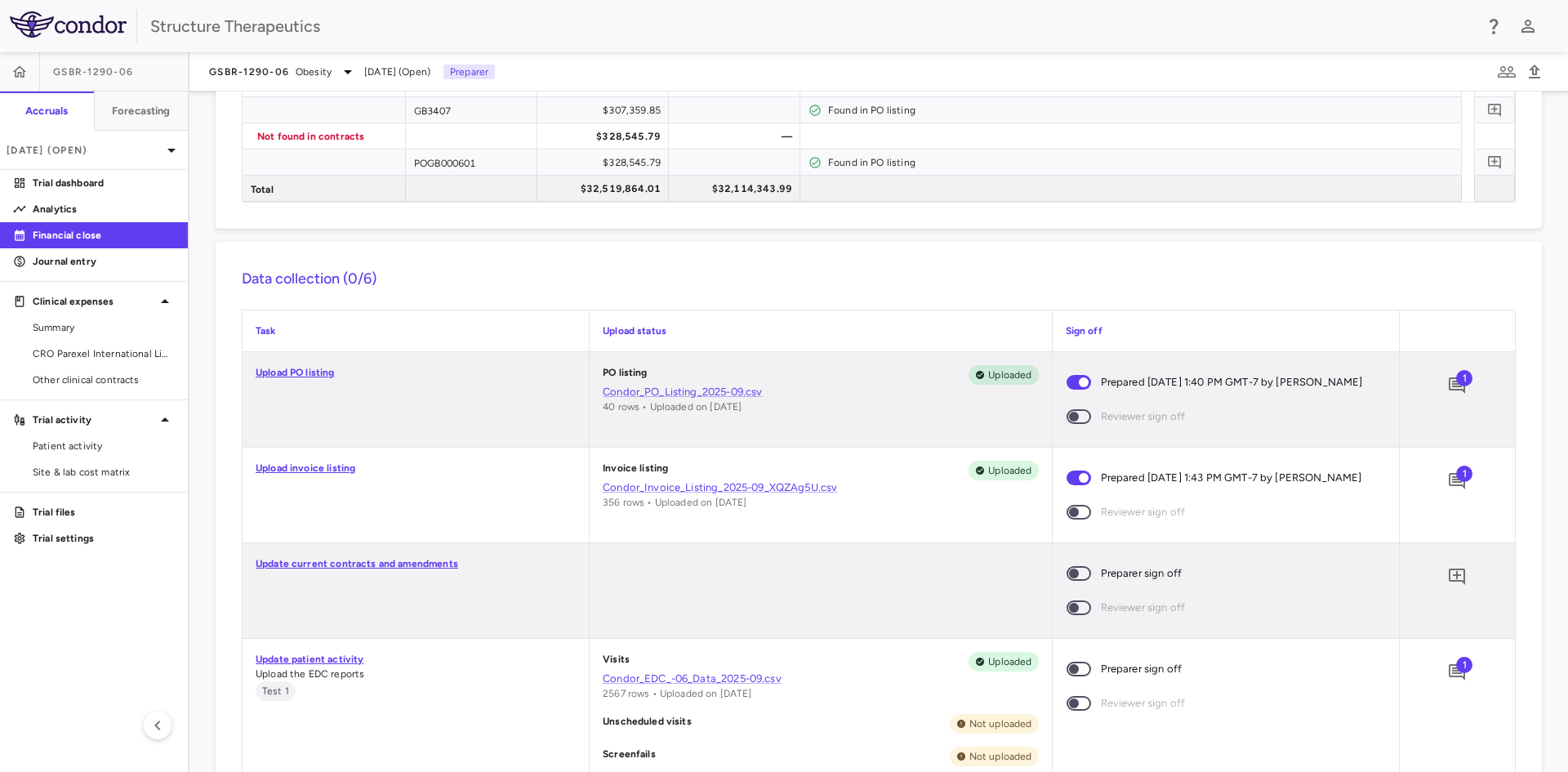
scroll to position [653, 0]
